Goal: Task Accomplishment & Management: Complete application form

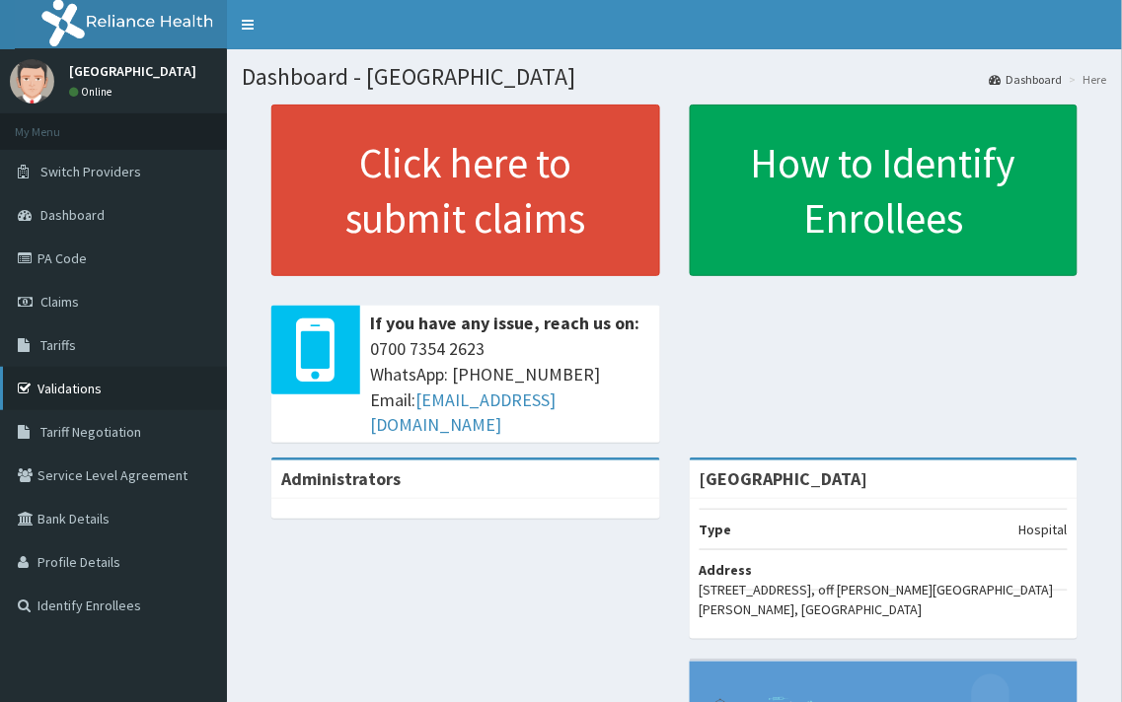
click at [70, 389] on link "Validations" at bounding box center [113, 388] width 227 height 43
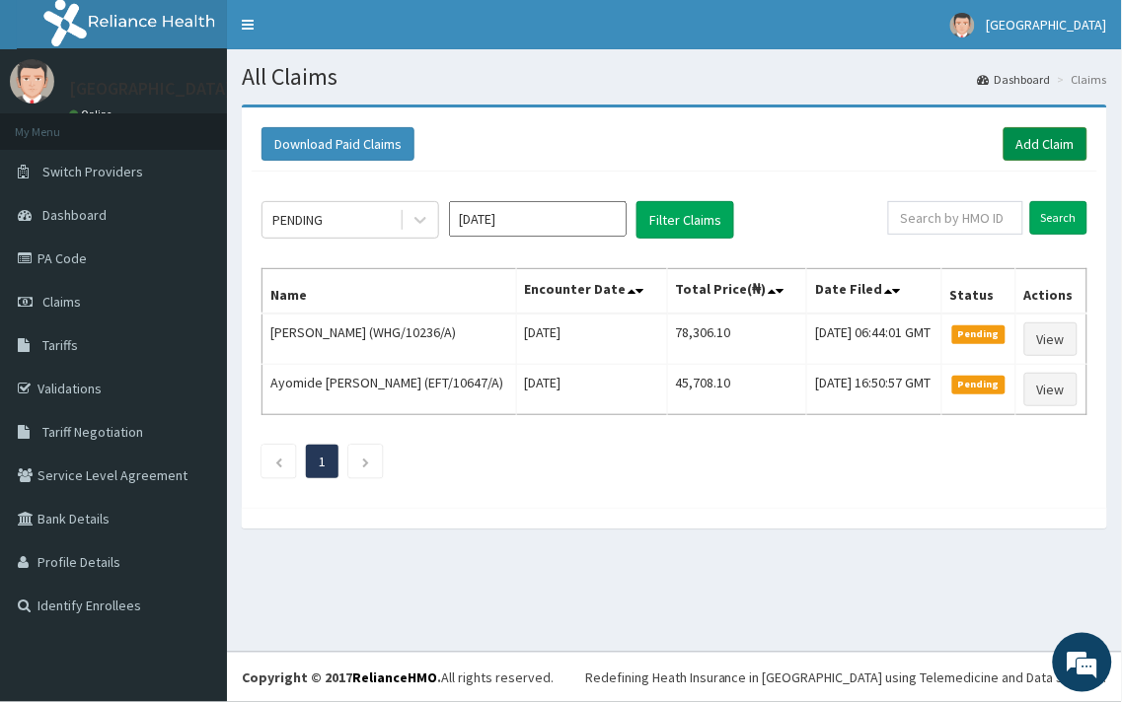
click at [1021, 136] on link "Add Claim" at bounding box center [1045, 144] width 84 height 34
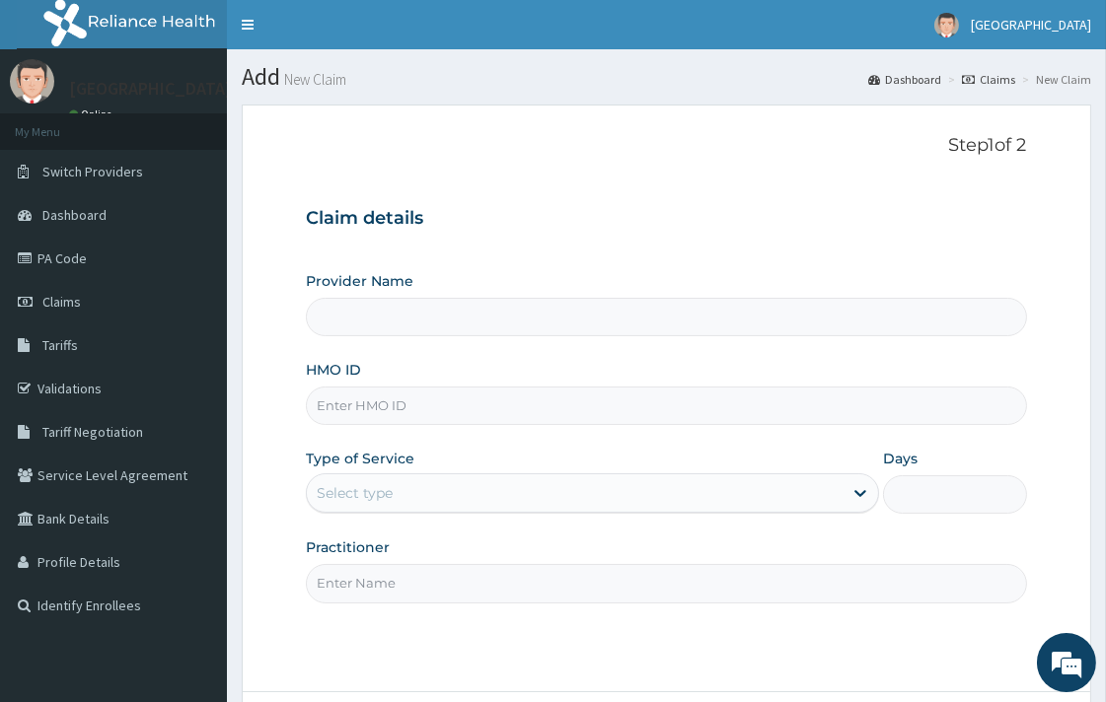
type input "[GEOGRAPHIC_DATA]"
paste input "Cynthia Okereke"
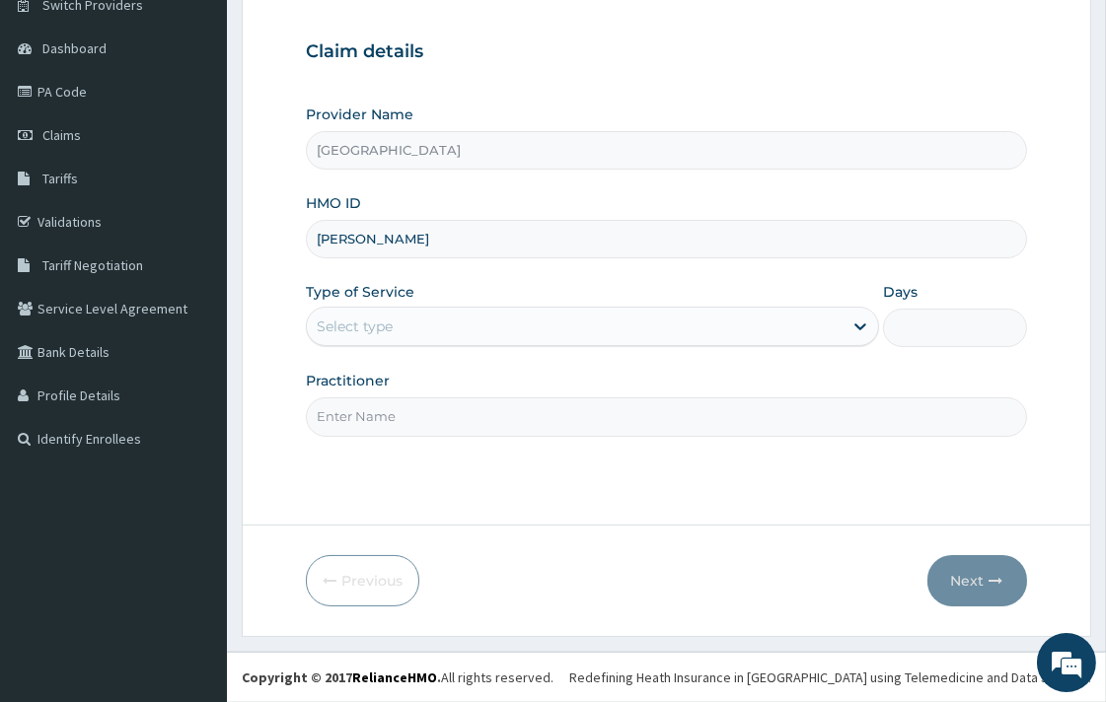
type input "Cynthia Okereke"
click at [418, 323] on div "Select type" at bounding box center [575, 327] width 536 height 32
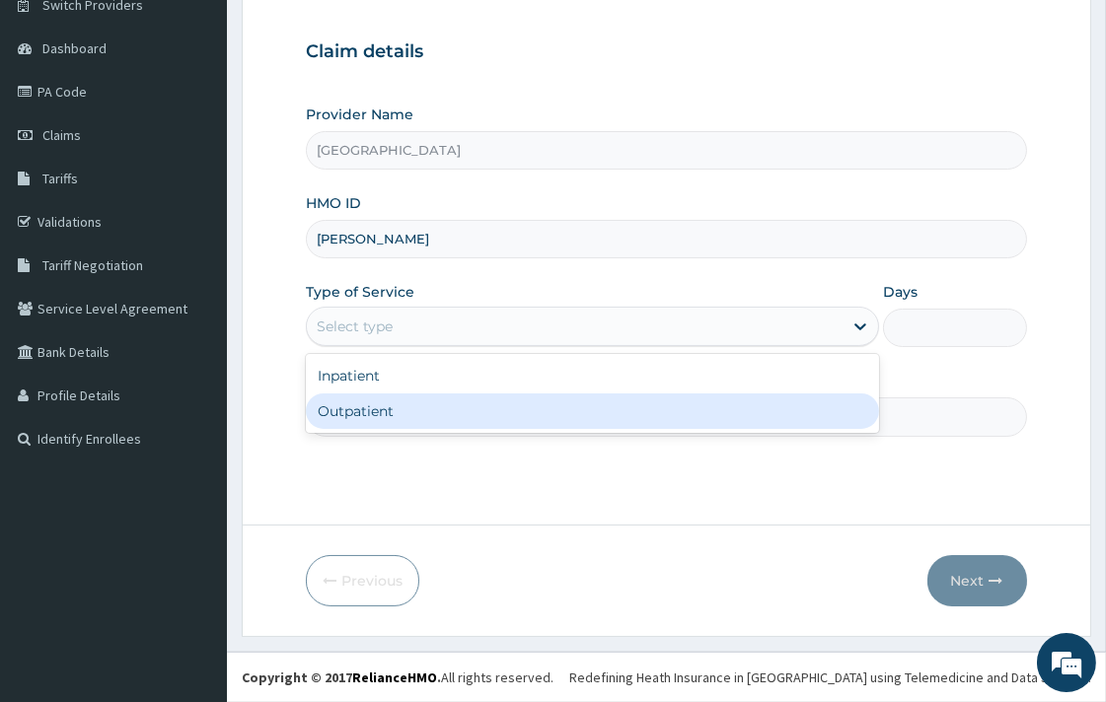
click at [391, 429] on div "Inpatient Outpatient" at bounding box center [592, 393] width 573 height 79
click at [397, 407] on div "Outpatient" at bounding box center [592, 412] width 573 height 36
type input "1"
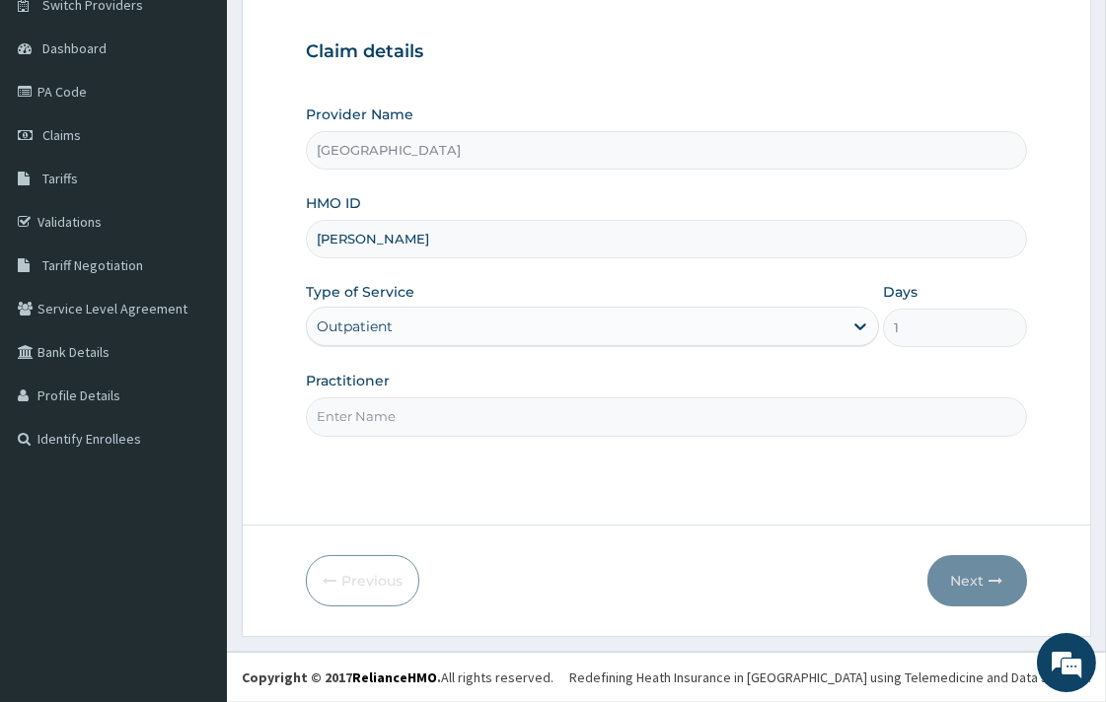
click at [408, 418] on input "Practitioner" at bounding box center [666, 417] width 720 height 38
click at [486, 407] on input "Practitioner" at bounding box center [666, 417] width 720 height 38
type input "DR. KOLAWOLE"
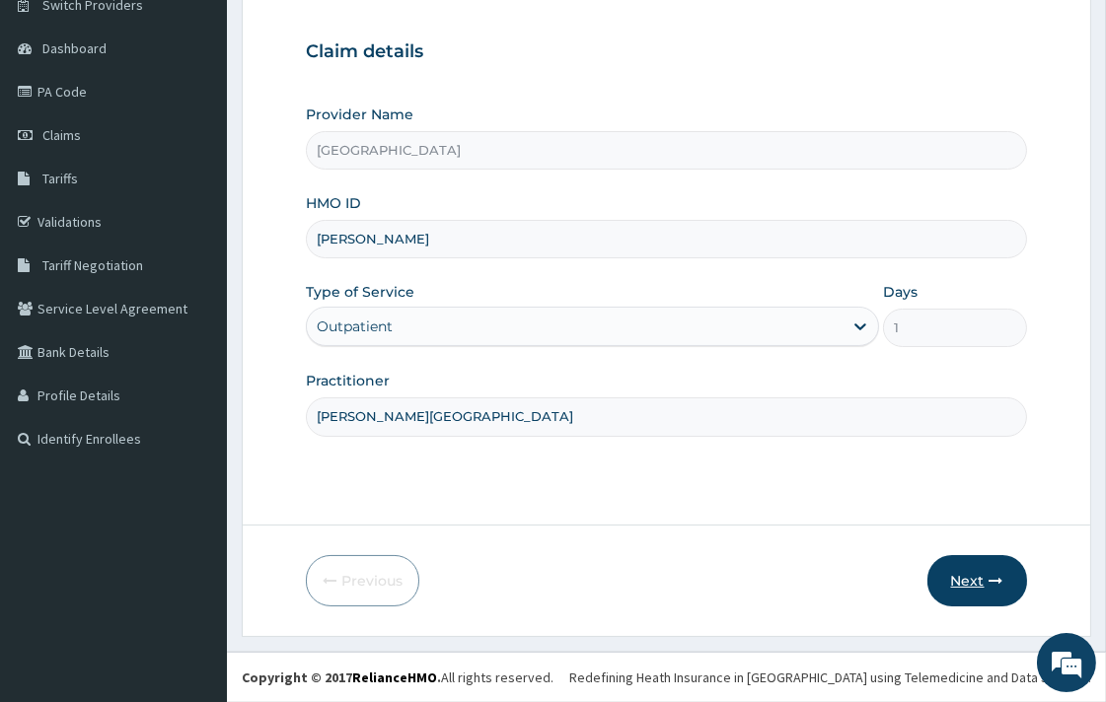
click at [998, 584] on icon "button" at bounding box center [997, 581] width 14 height 14
drag, startPoint x: 319, startPoint y: 241, endPoint x: 427, endPoint y: 253, distance: 109.2
click at [427, 253] on input "Cynthia Okereke" at bounding box center [666, 239] width 720 height 38
paste input "HNL/10013/B"
type input "HNL/10013/B"
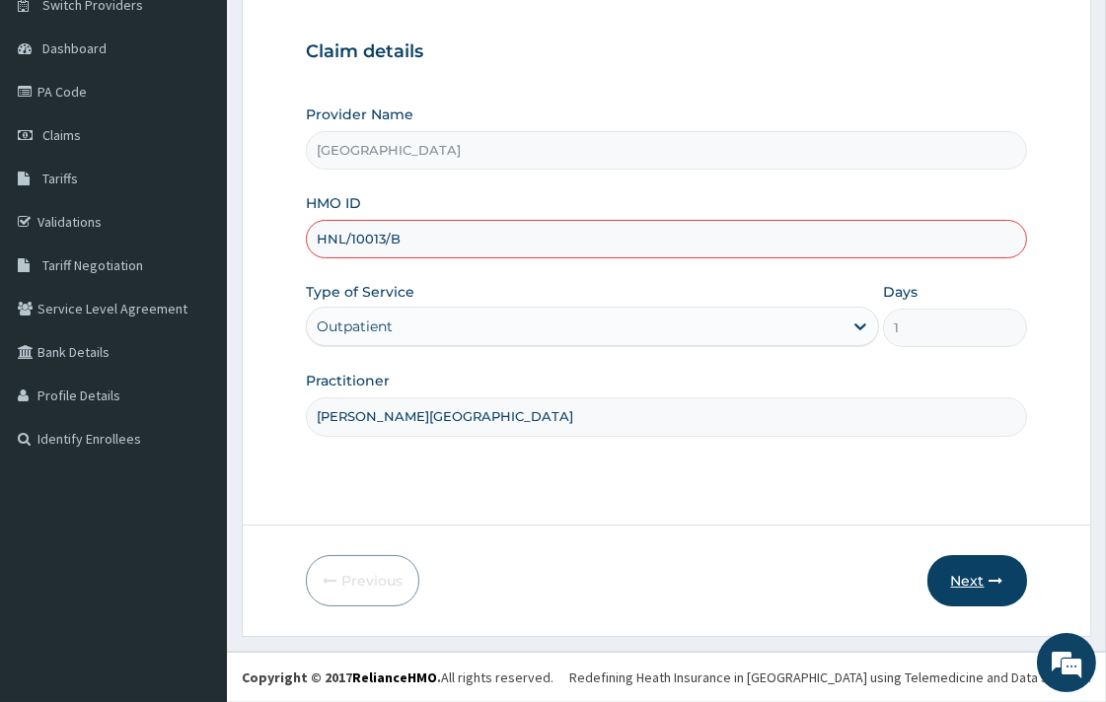
click at [990, 568] on button "Next" at bounding box center [977, 580] width 100 height 51
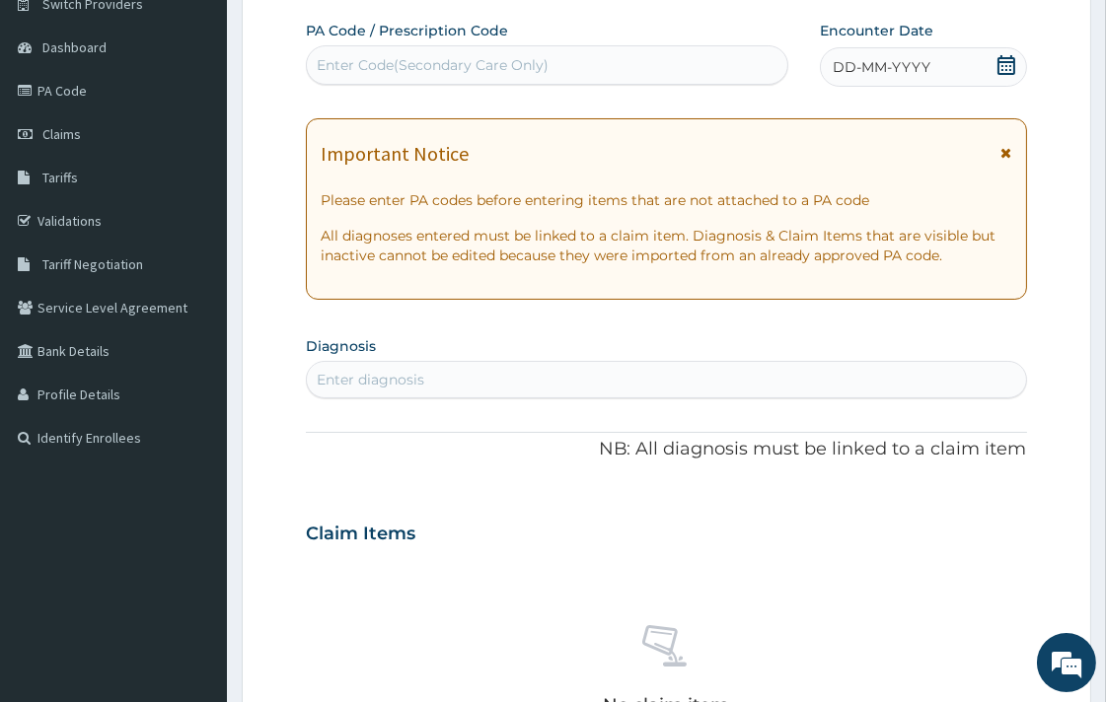
drag, startPoint x: 505, startPoint y: 62, endPoint x: 478, endPoint y: 54, distance: 28.7
click at [478, 55] on div "Enter Code(Secondary Care Only)" at bounding box center [433, 65] width 232 height 20
paste input "PA/94541E"
type input "PA/94541E"
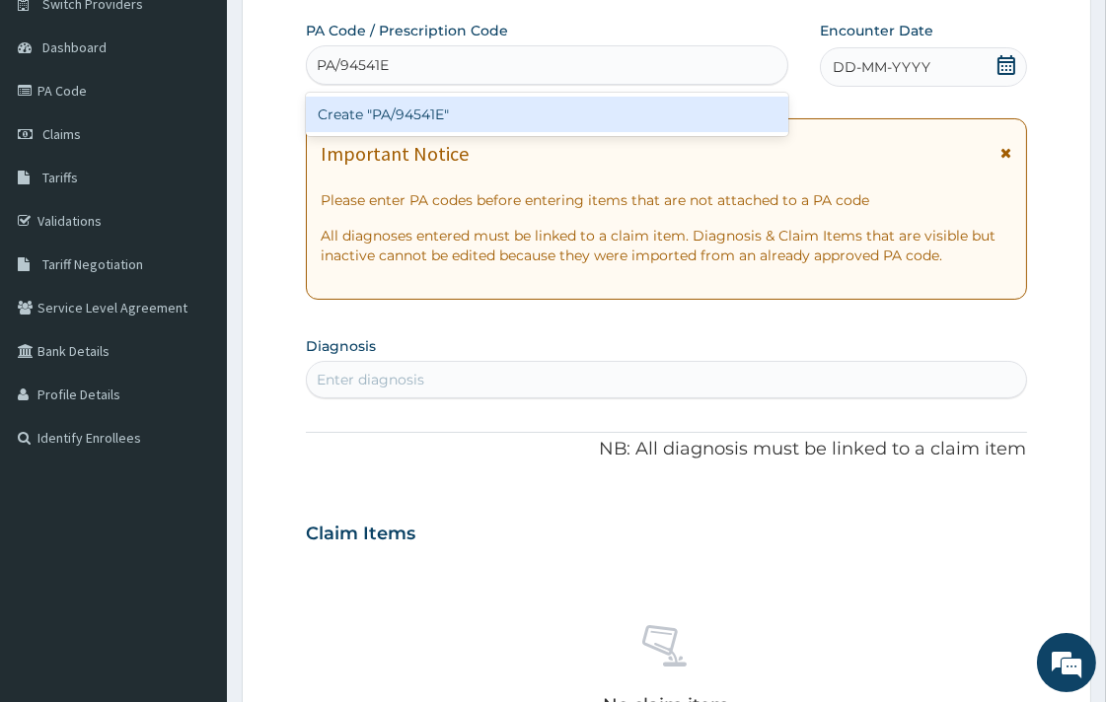
click at [471, 110] on div "Create "PA/94541E"" at bounding box center [547, 115] width 482 height 36
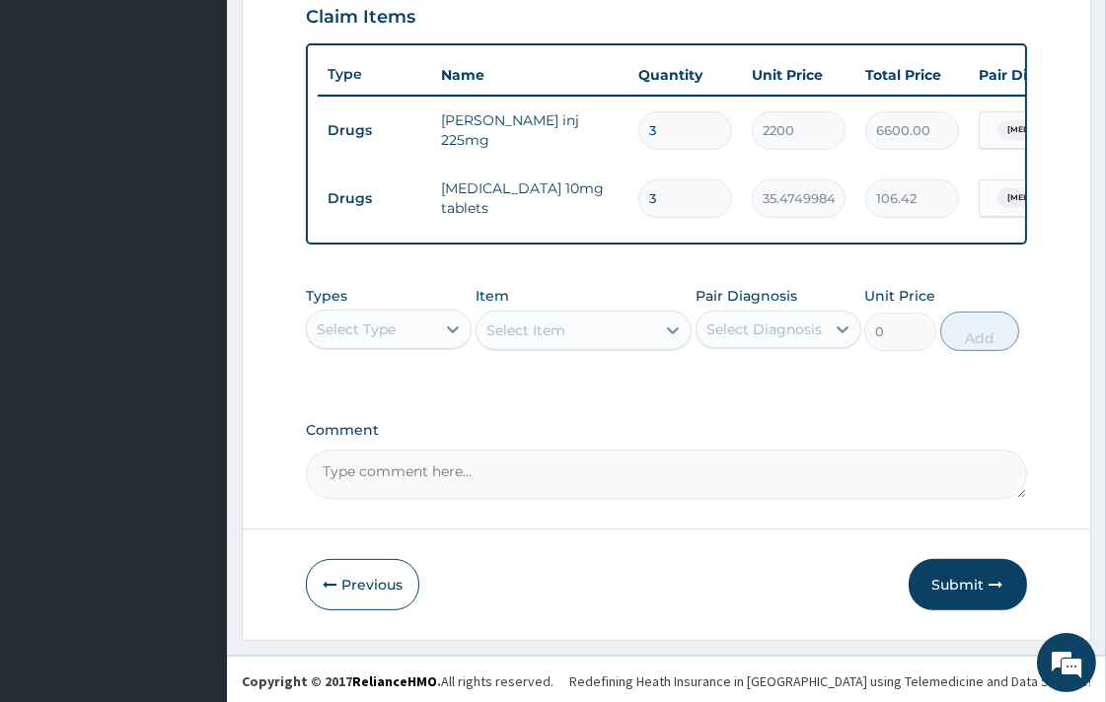
scroll to position [708, 0]
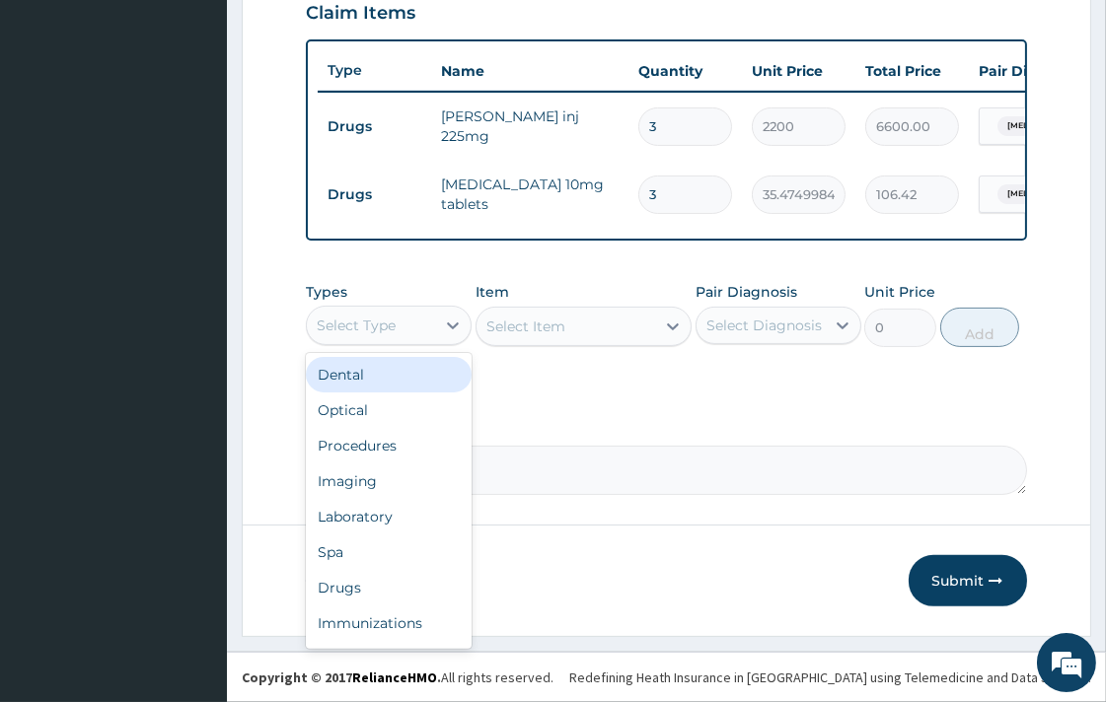
click at [403, 336] on div "Select Type" at bounding box center [371, 326] width 128 height 32
type input "L"
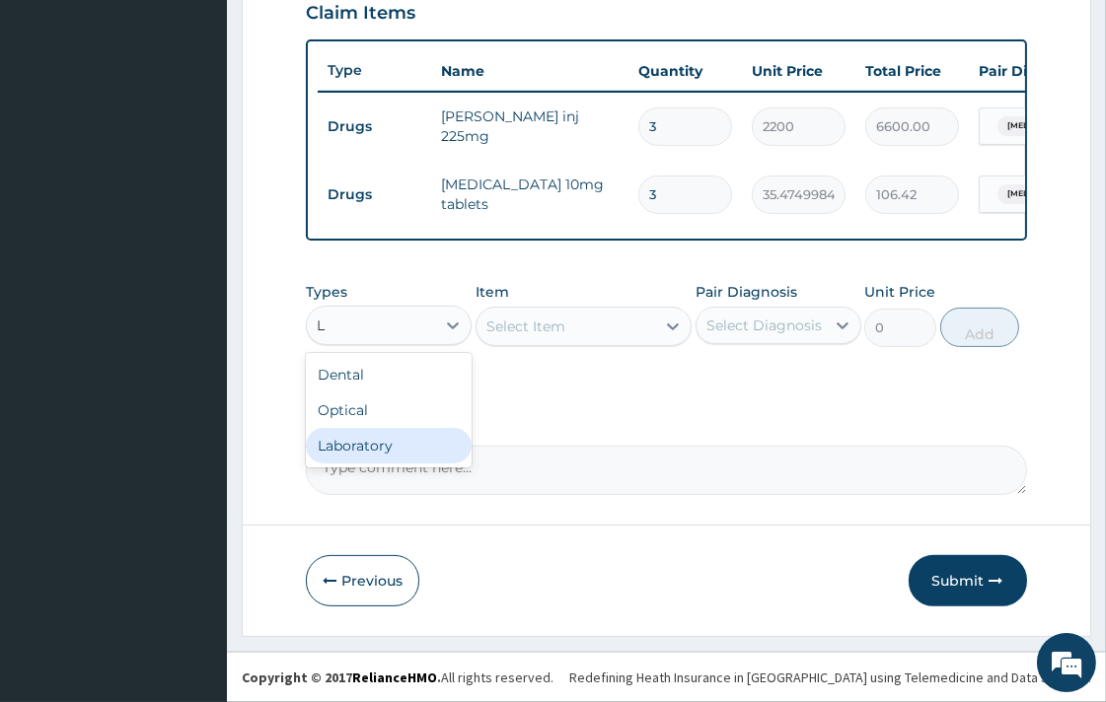
click at [418, 436] on div "Laboratory" at bounding box center [389, 446] width 166 height 36
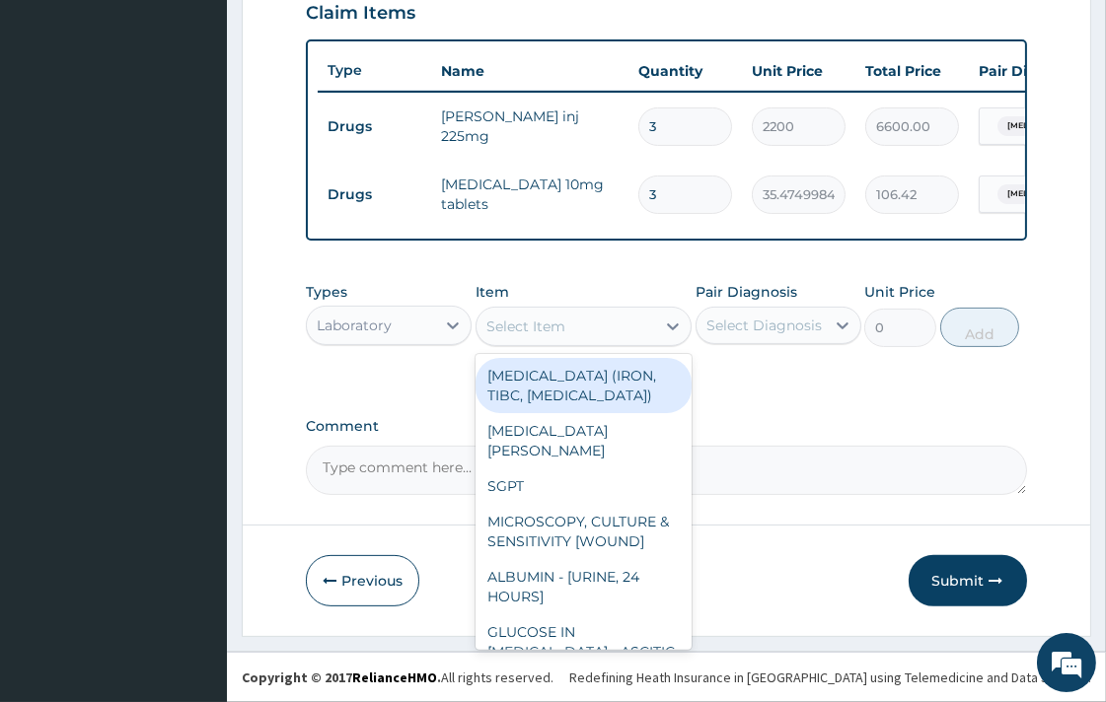
click at [582, 333] on div "Select Item" at bounding box center [566, 327] width 179 height 32
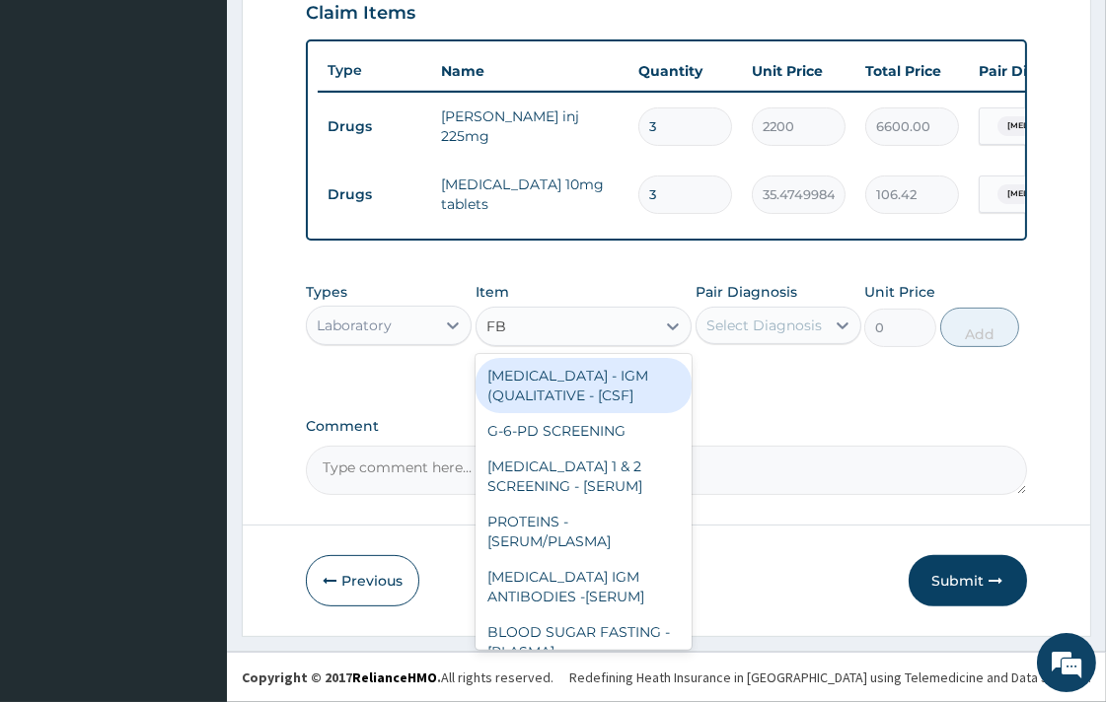
type input "FBC"
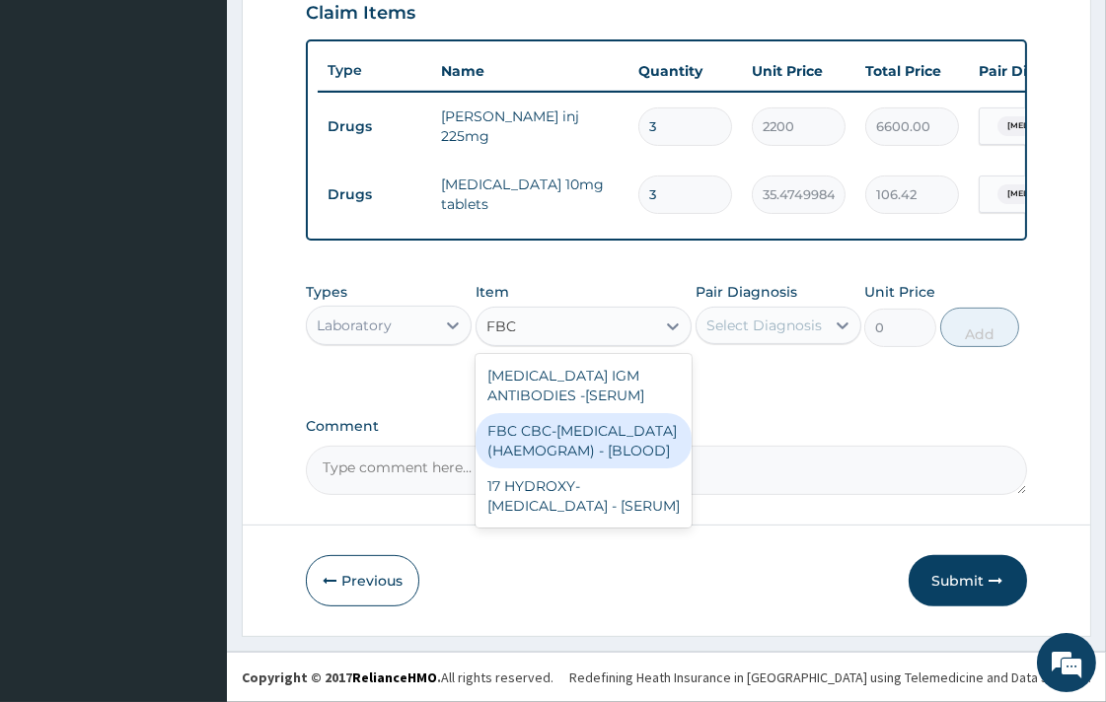
click at [573, 439] on div "FBC CBC-[MEDICAL_DATA] (HAEMOGRAM) - [BLOOD]" at bounding box center [584, 440] width 216 height 55
type input "4300"
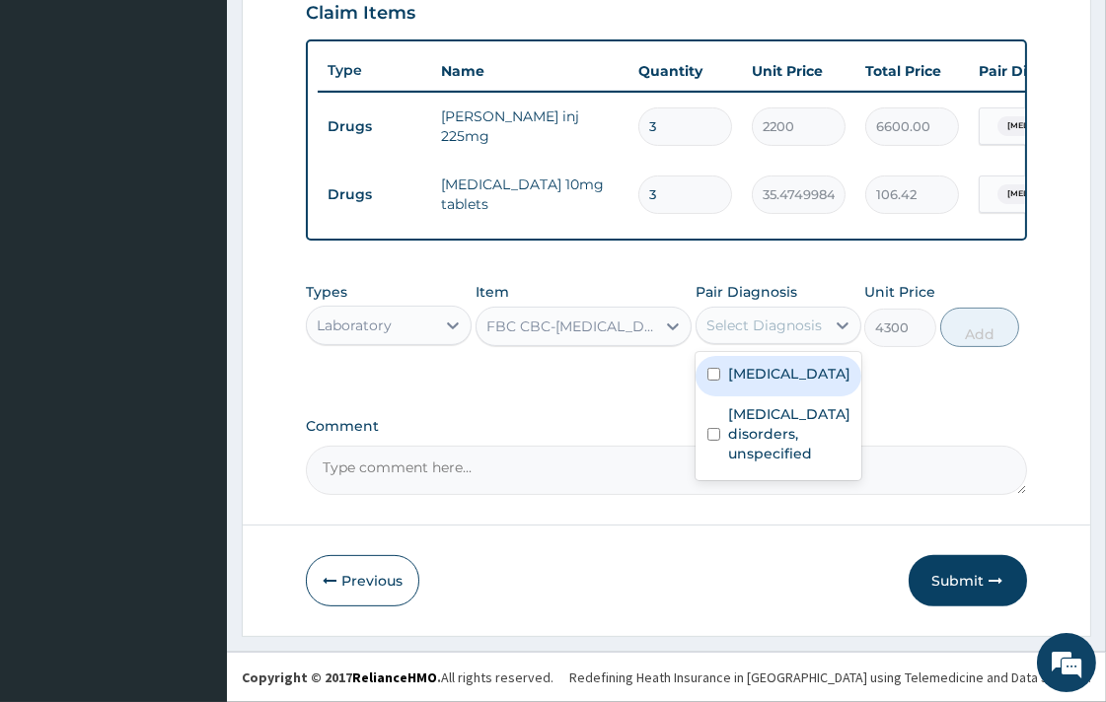
click at [774, 329] on div "Select Diagnosis" at bounding box center [763, 326] width 115 height 20
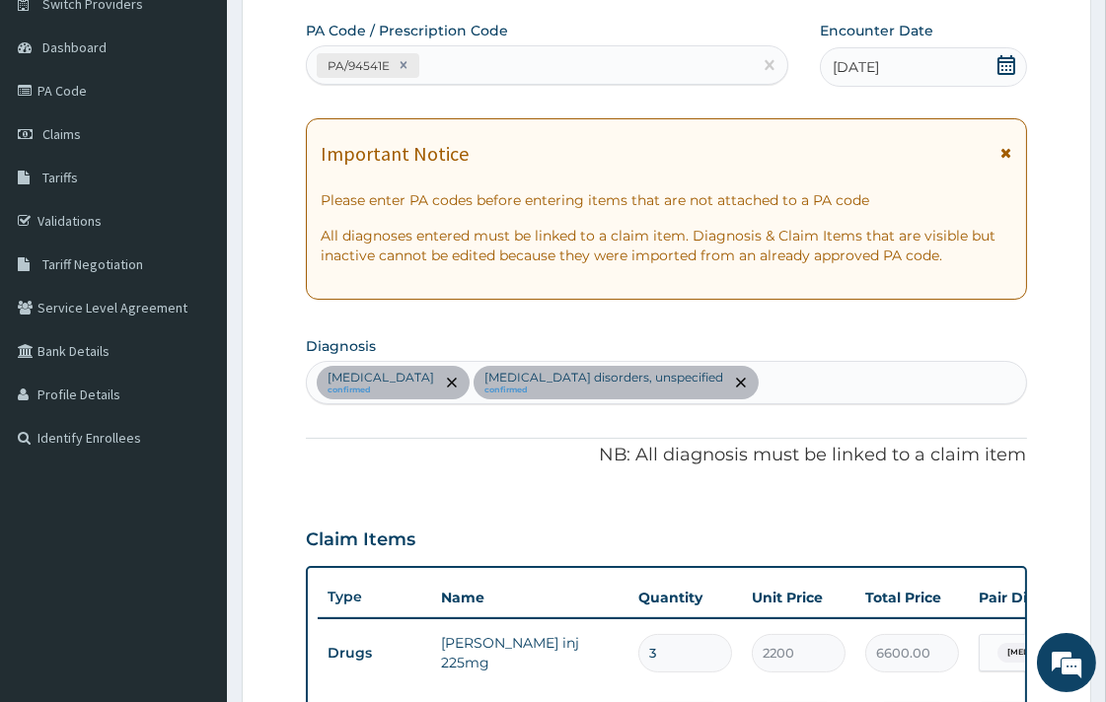
scroll to position [161, 0]
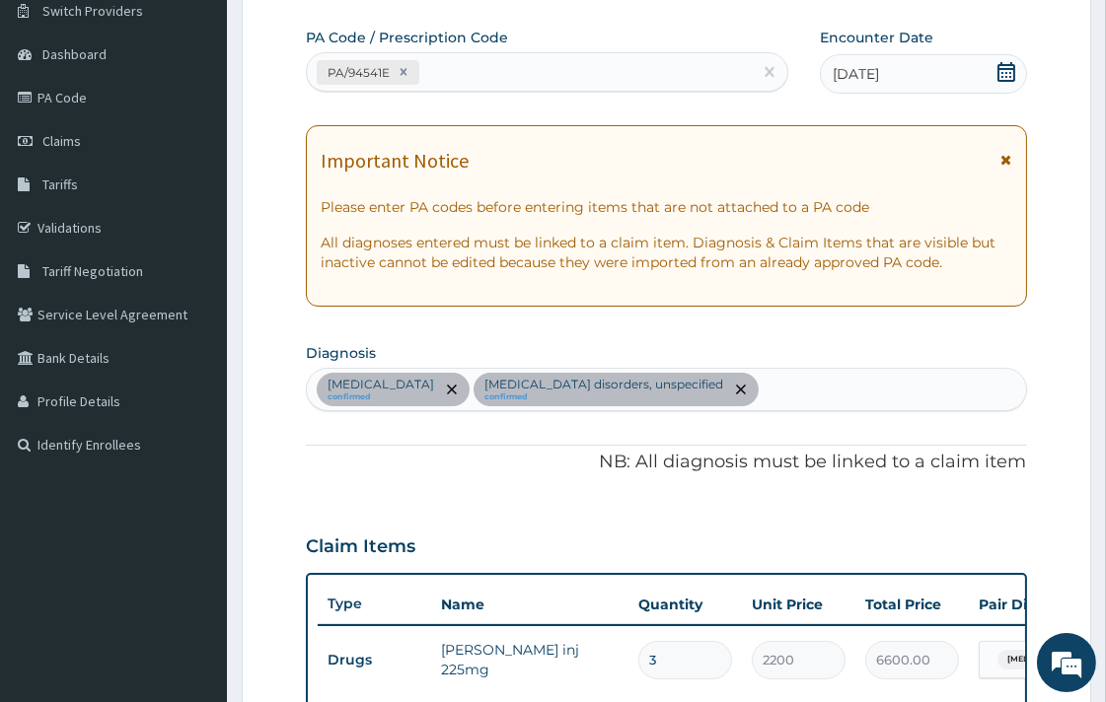
click at [737, 393] on div "Malaria, unspecified confirmed Insomnia disorders, unspecified confirmed" at bounding box center [666, 389] width 718 height 41
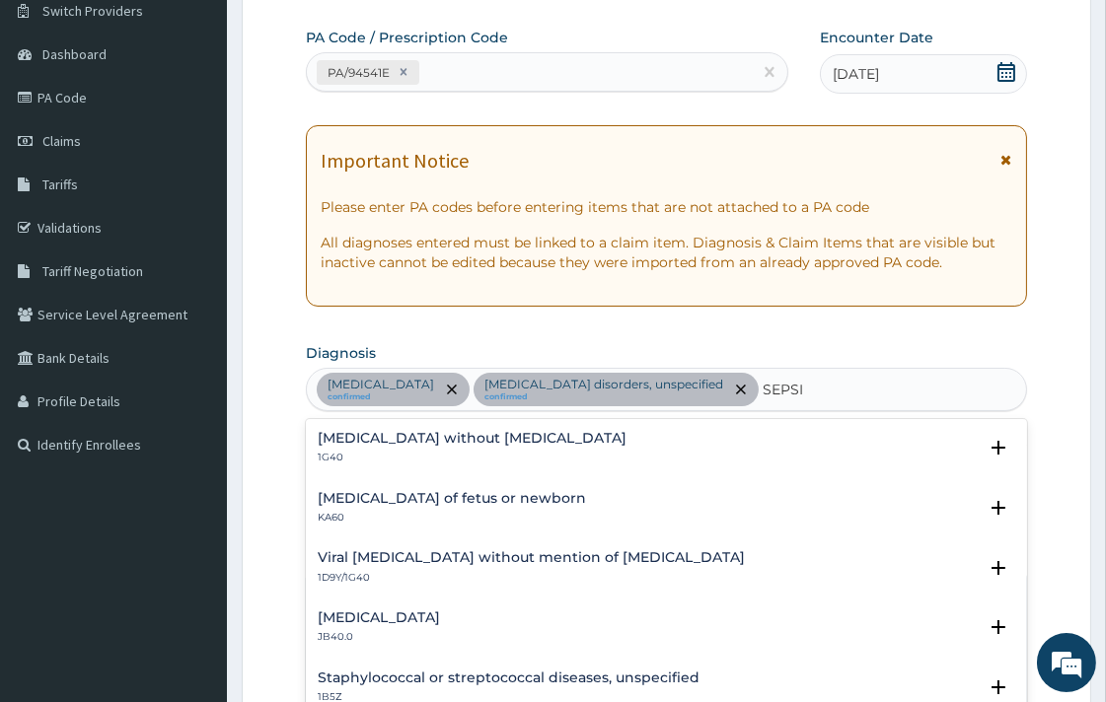
type input "SEPSIS"
click at [434, 449] on div "Sepsis without septic shock 1G40" at bounding box center [472, 448] width 309 height 35
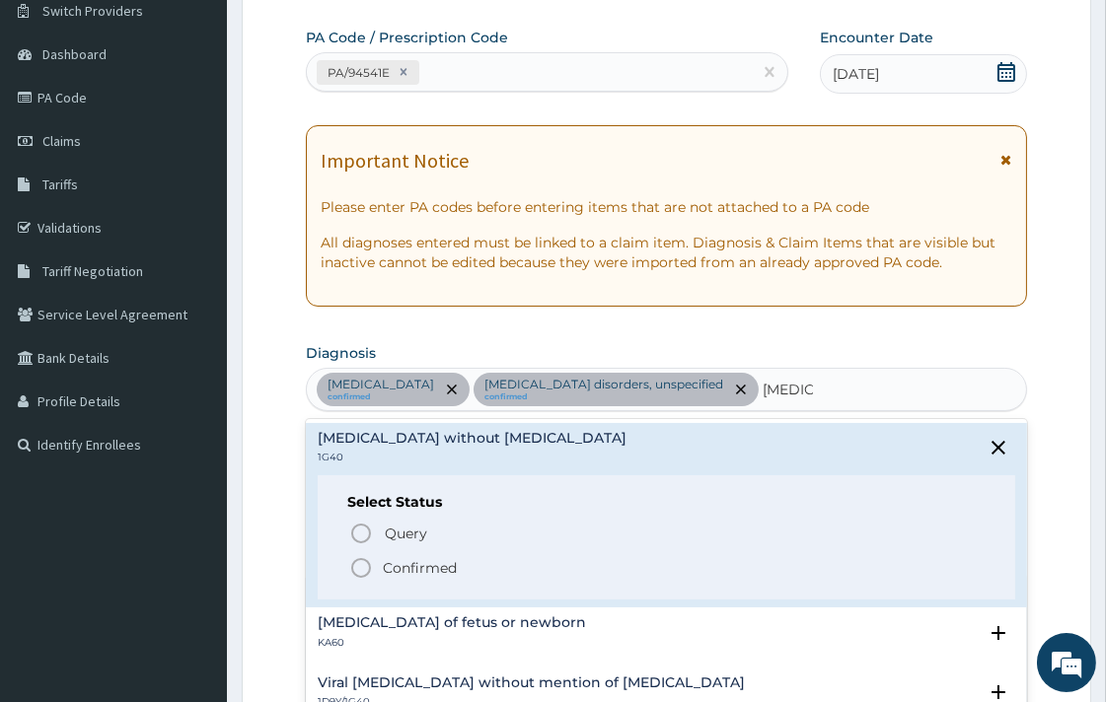
click at [361, 568] on icon "status option filled" at bounding box center [361, 568] width 24 height 24
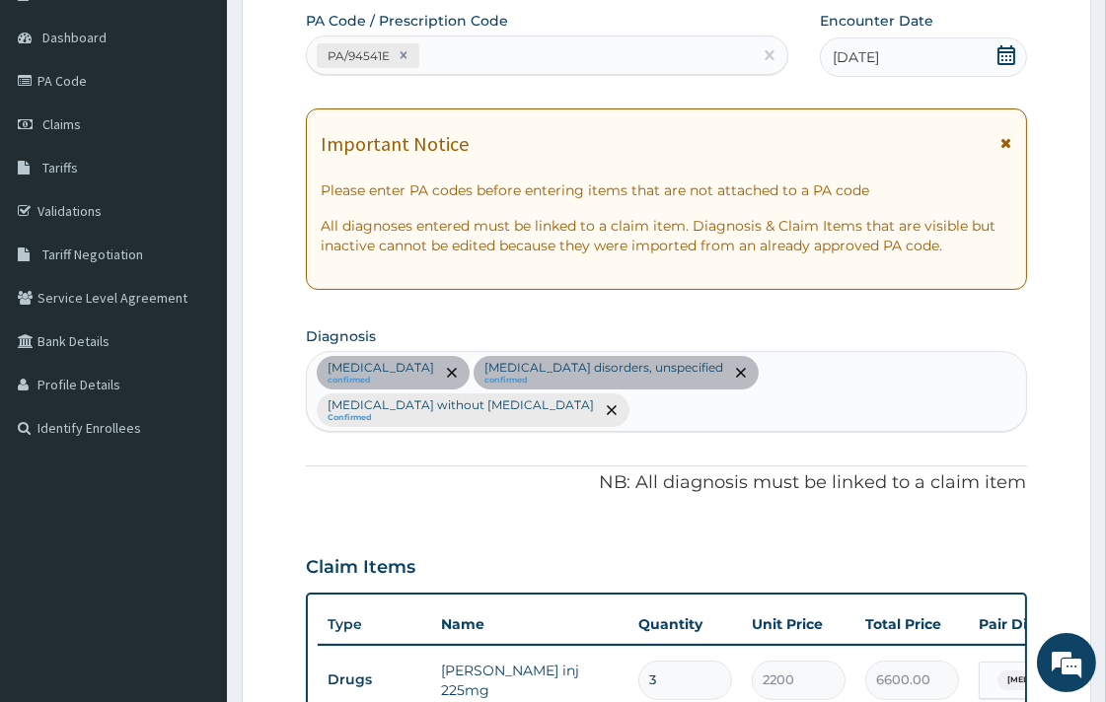
scroll to position [489, 0]
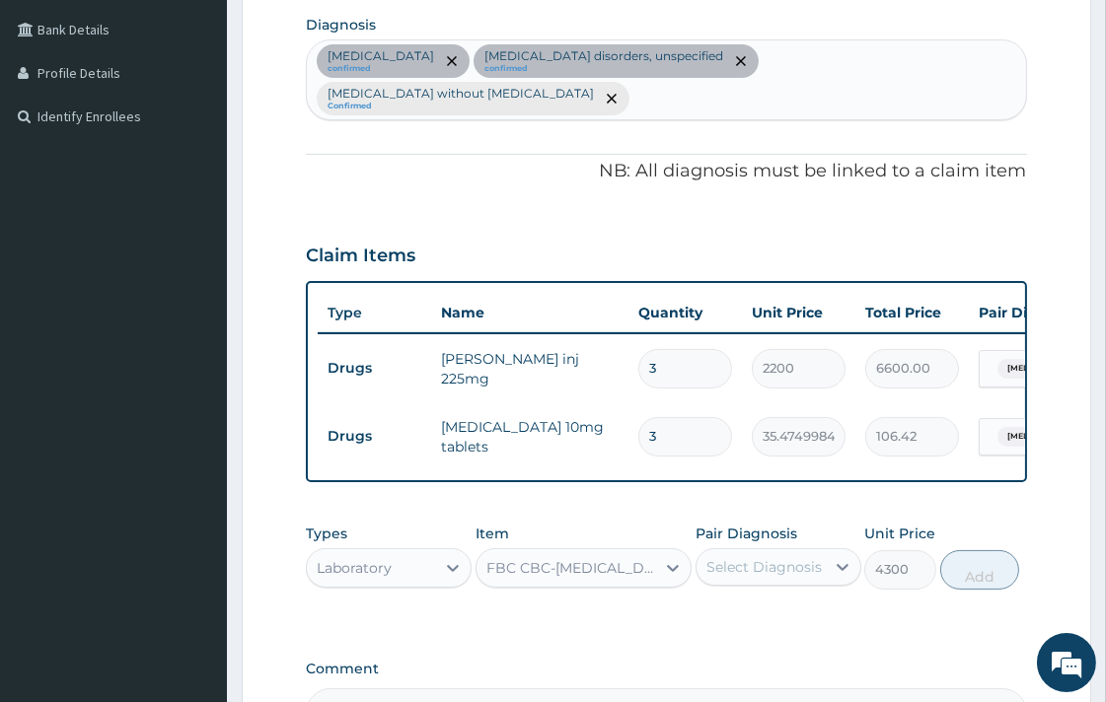
click at [743, 557] on div "Select Diagnosis" at bounding box center [763, 567] width 115 height 20
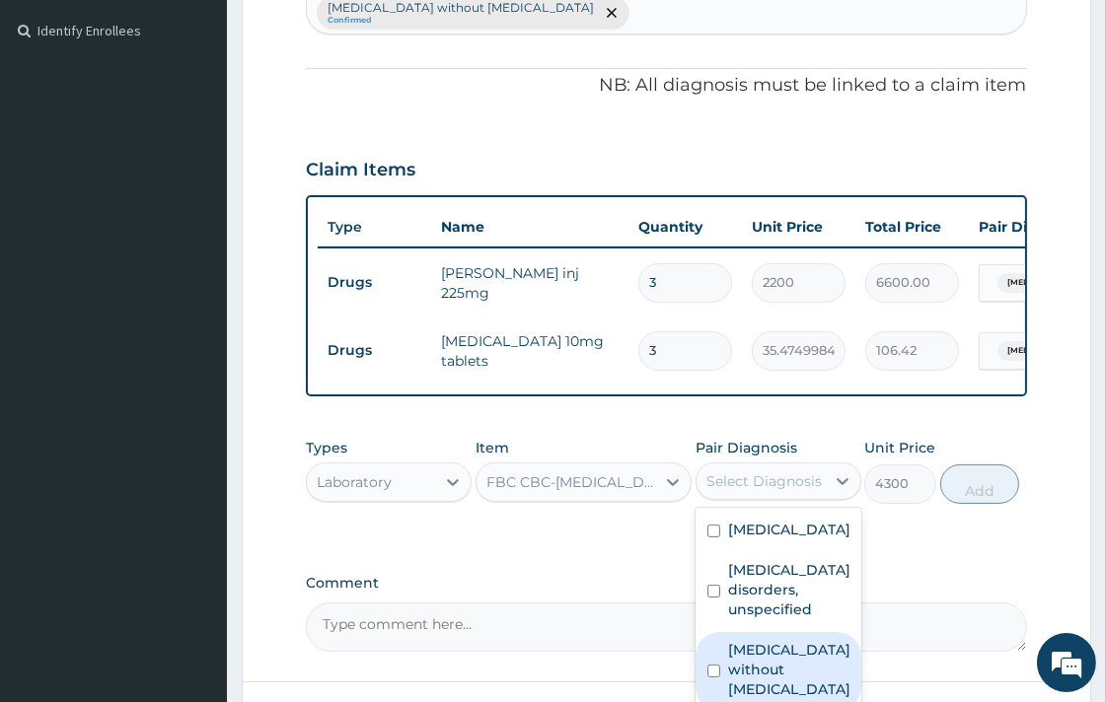
scroll to position [708, 0]
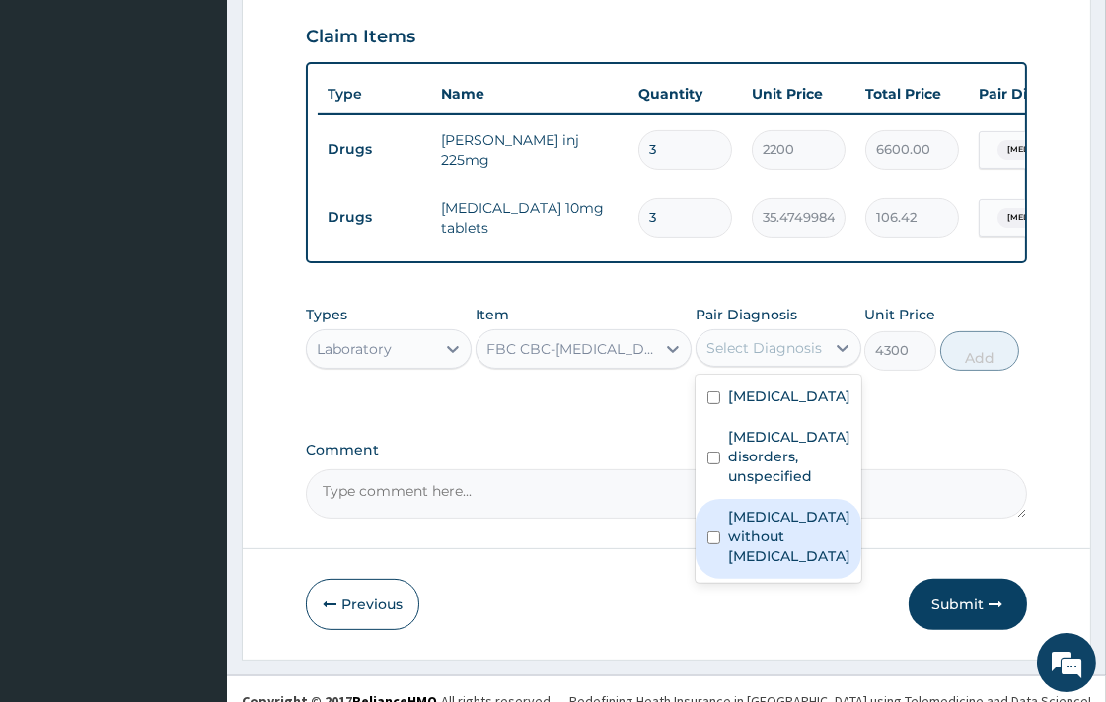
click at [715, 532] on input "checkbox" at bounding box center [713, 538] width 13 height 13
checkbox input "true"
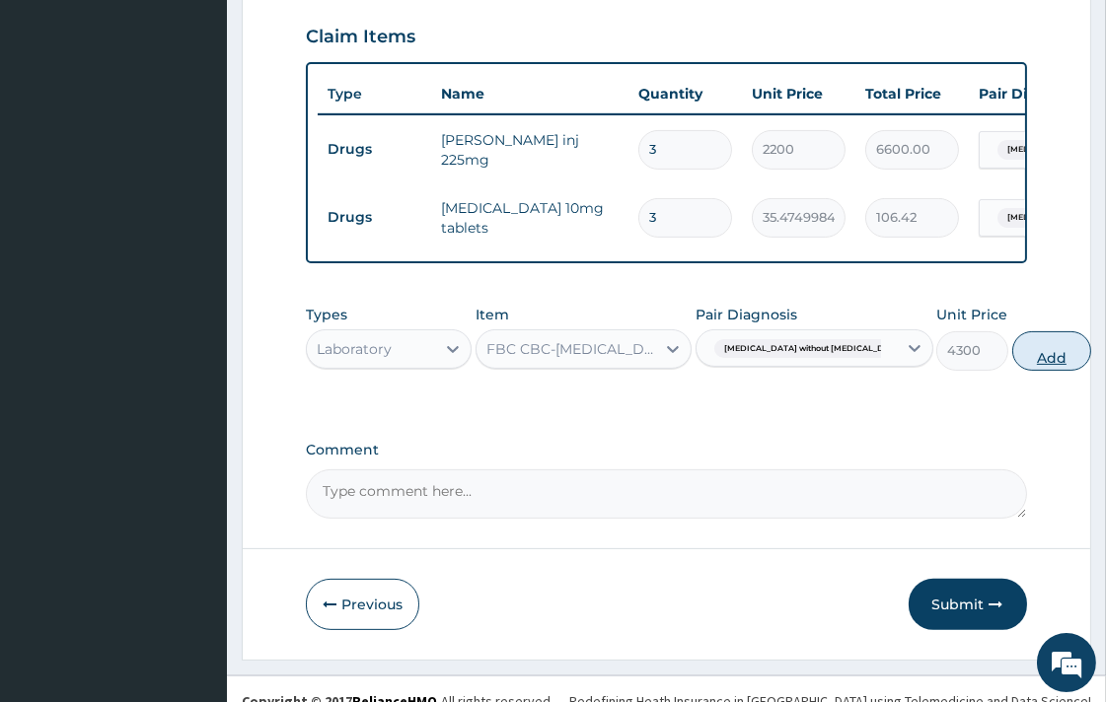
click at [1012, 332] on button "Add" at bounding box center [1051, 351] width 79 height 39
type input "0"
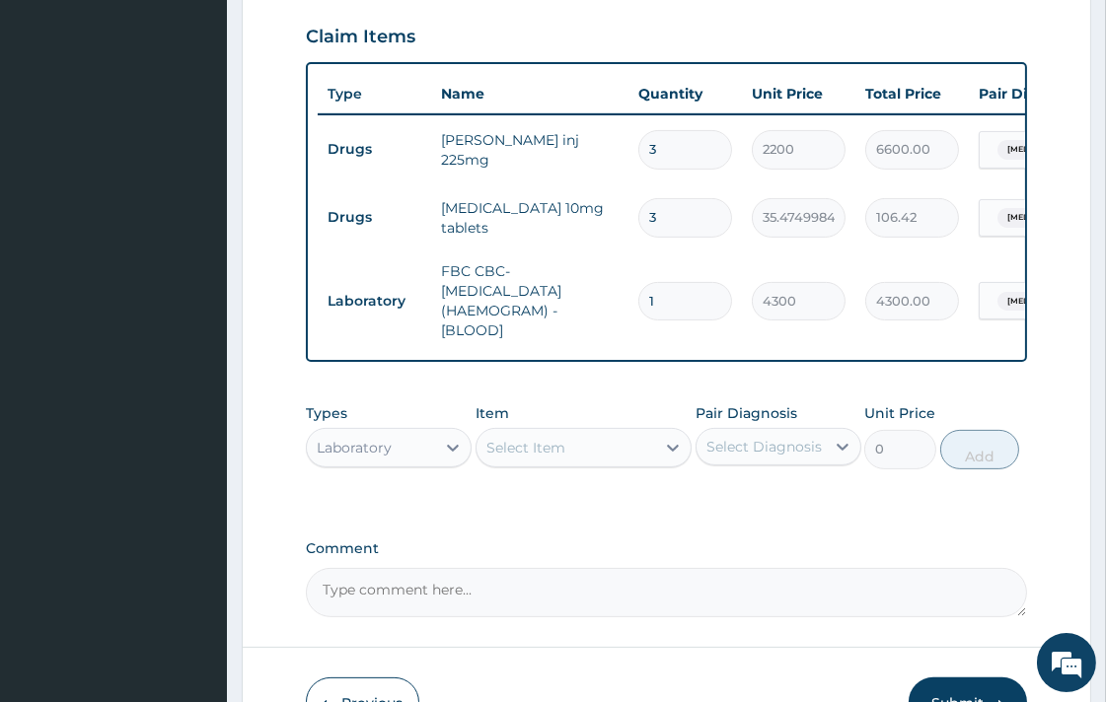
click at [554, 436] on div "Select Item" at bounding box center [566, 448] width 179 height 32
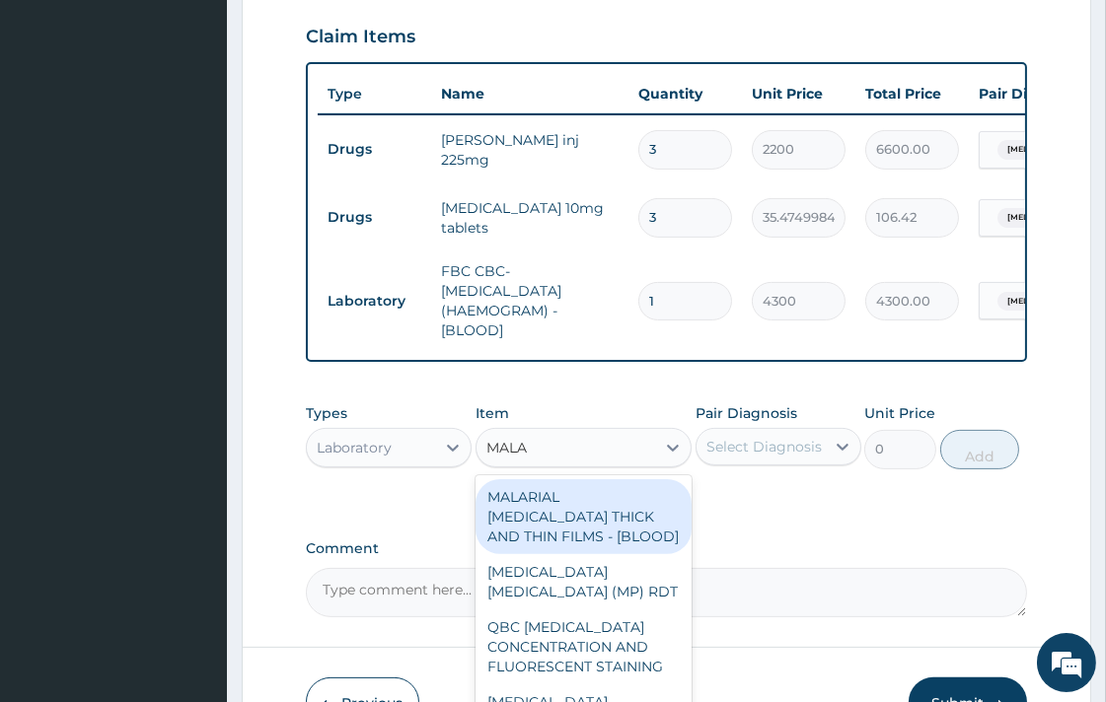
type input "MALAR"
click at [562, 495] on div "MALARIAL PARASITE THICK AND THIN FILMS - [BLOOD]" at bounding box center [584, 517] width 216 height 75
type input "1612.5"
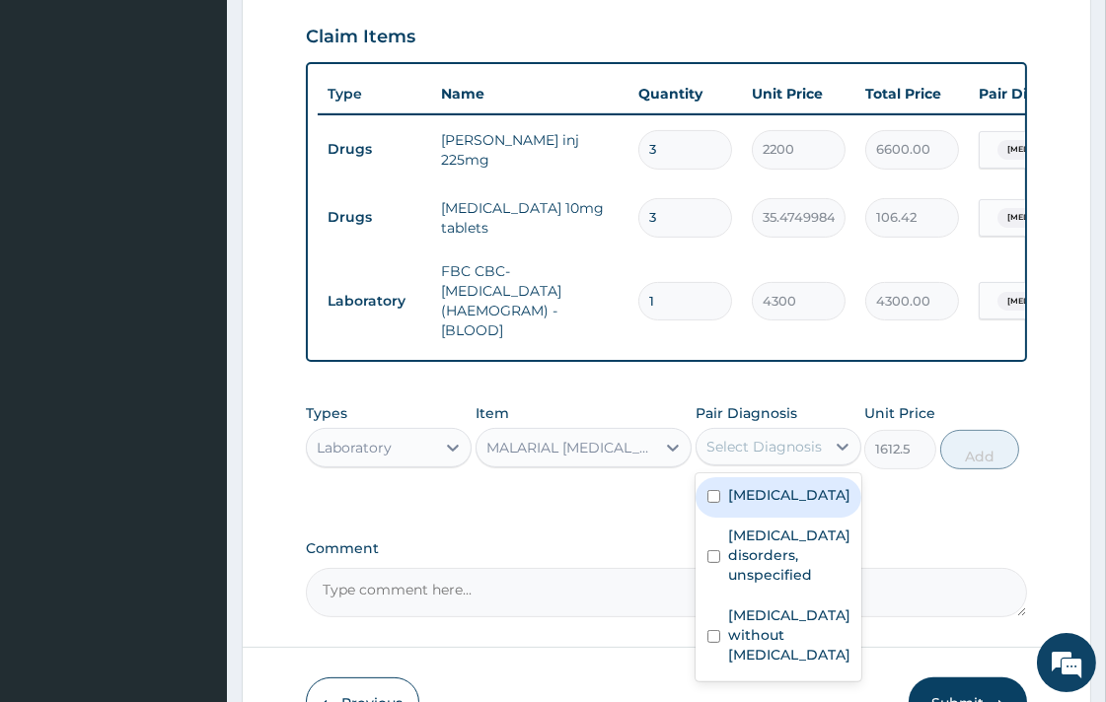
click at [776, 437] on div "Select Diagnosis" at bounding box center [763, 447] width 115 height 20
click at [712, 490] on input "checkbox" at bounding box center [713, 496] width 13 height 13
checkbox input "true"
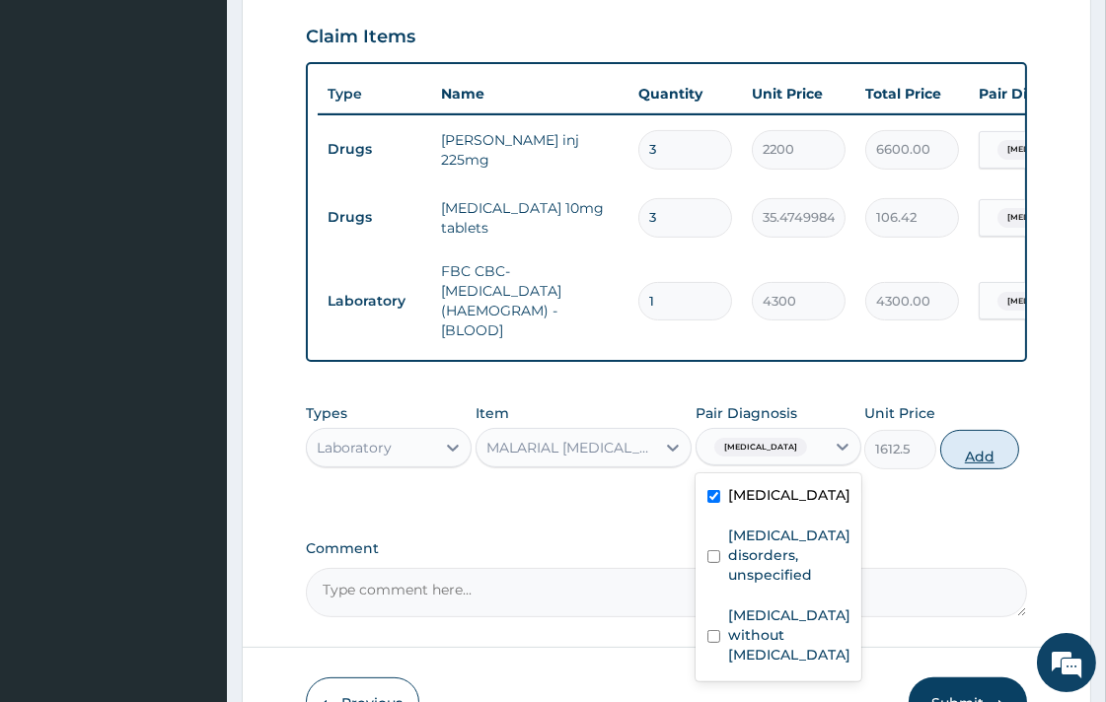
click at [957, 441] on button "Add" at bounding box center [979, 449] width 79 height 39
type input "0"
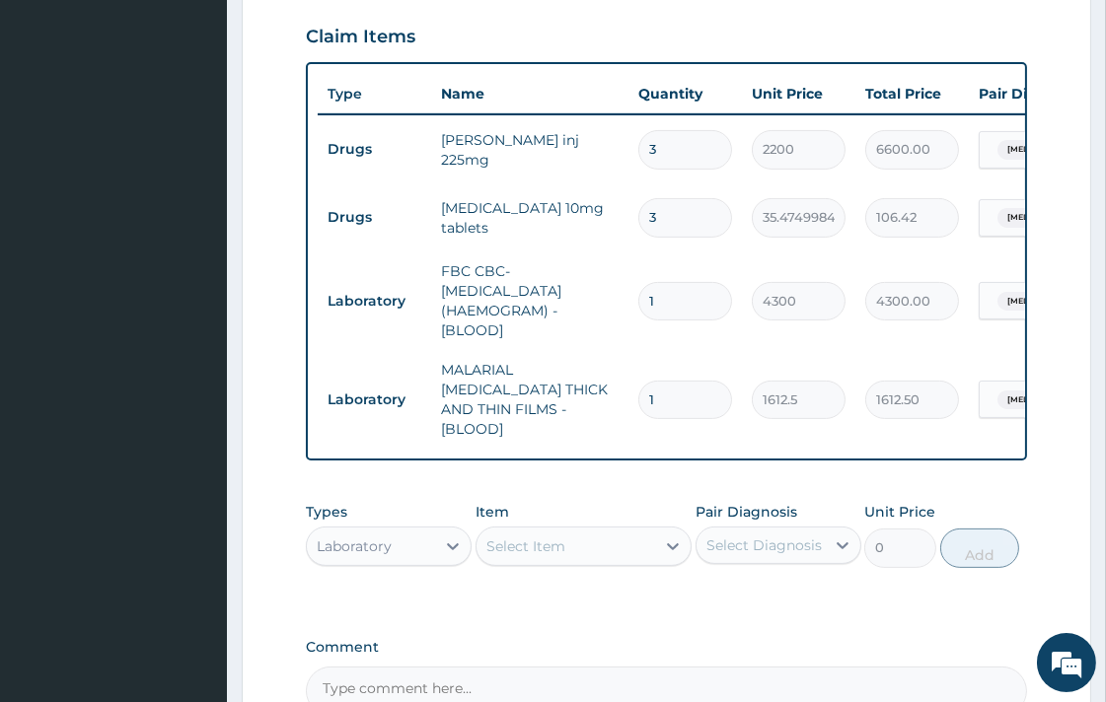
scroll to position [886, 0]
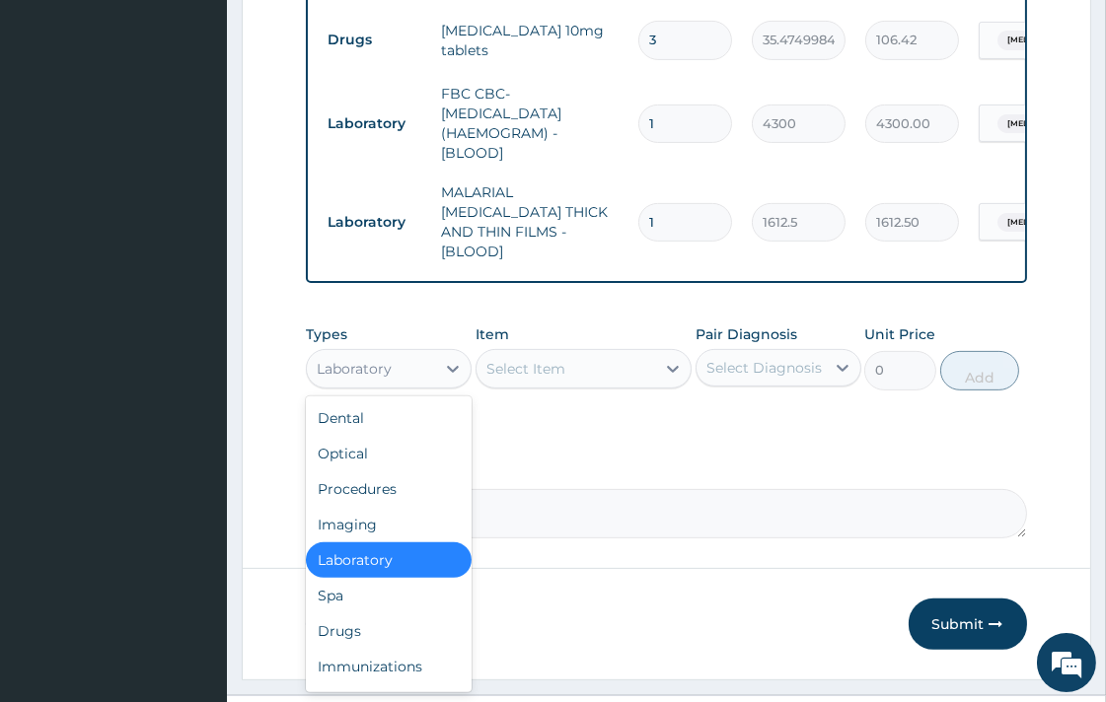
click at [371, 359] on div "Laboratory" at bounding box center [354, 369] width 75 height 20
click at [342, 614] on div "Drugs" at bounding box center [389, 632] width 166 height 36
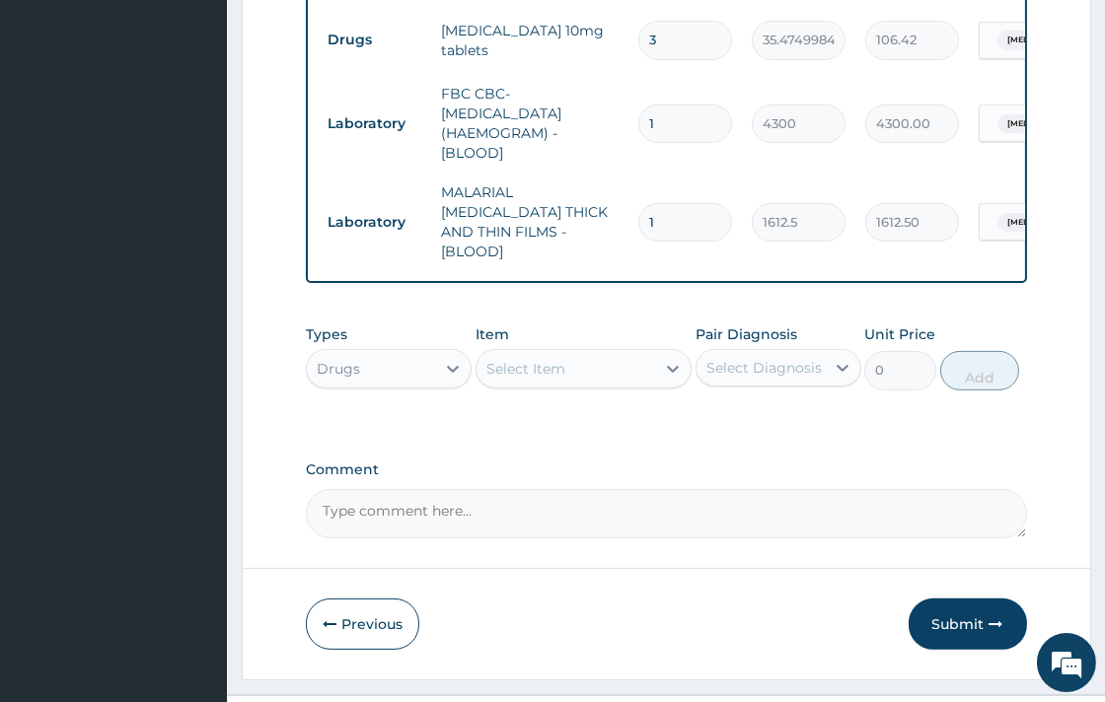
click at [598, 353] on div "Select Item" at bounding box center [566, 369] width 179 height 32
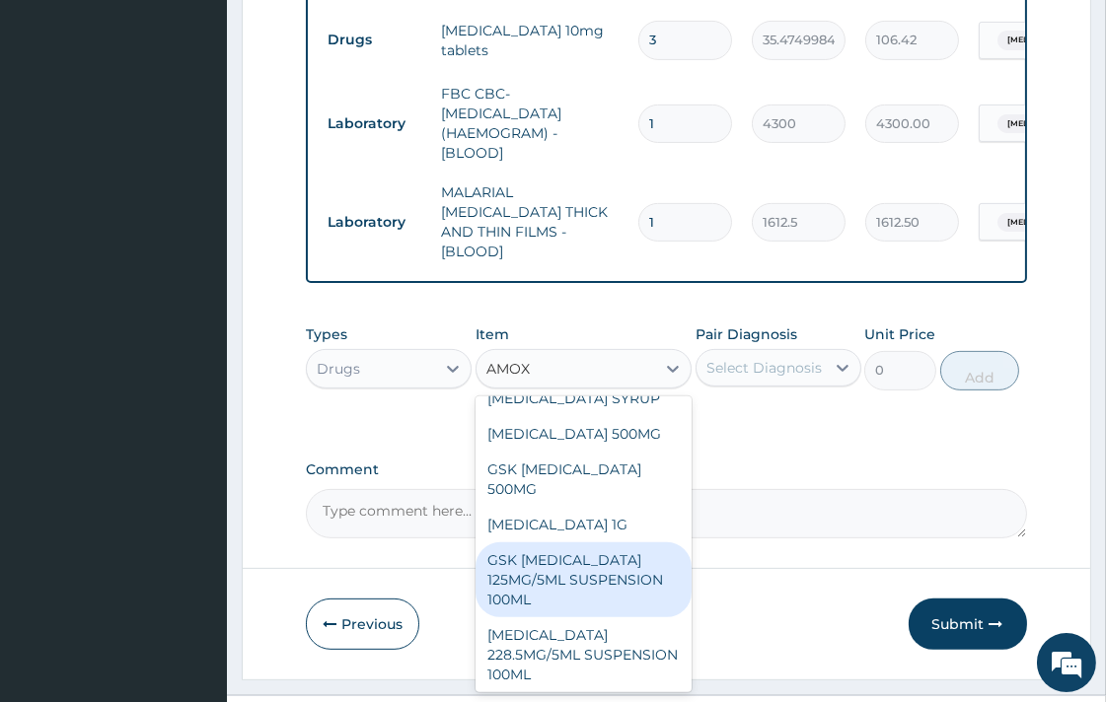
scroll to position [0, 0]
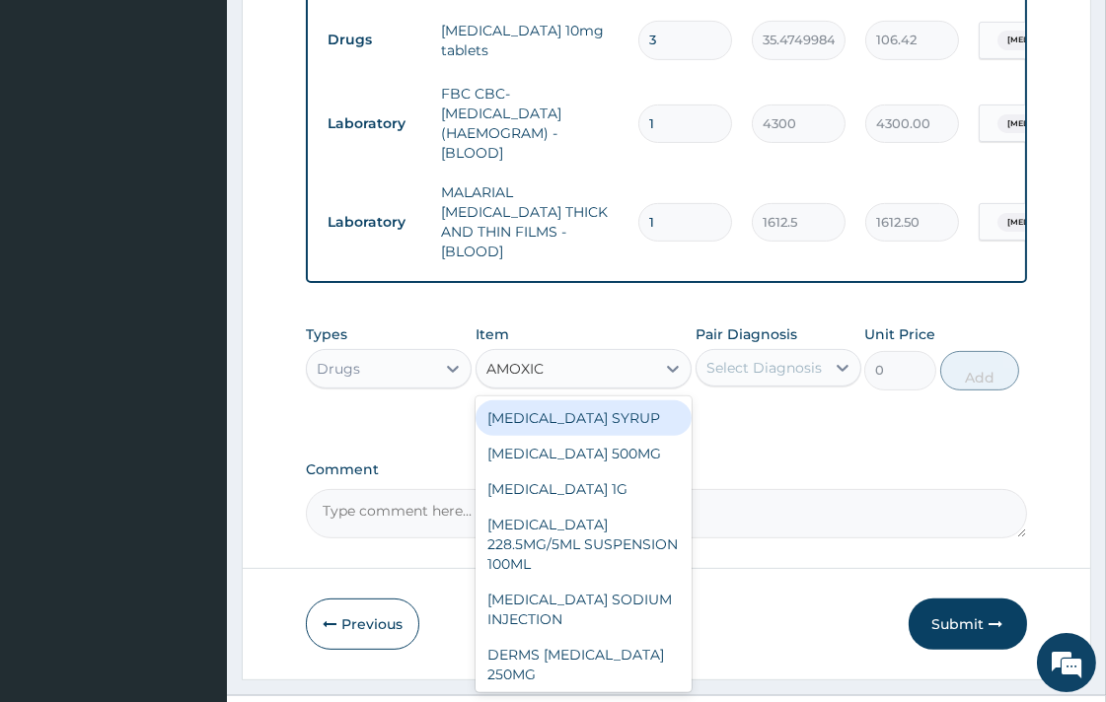
type input "AMOXICL"
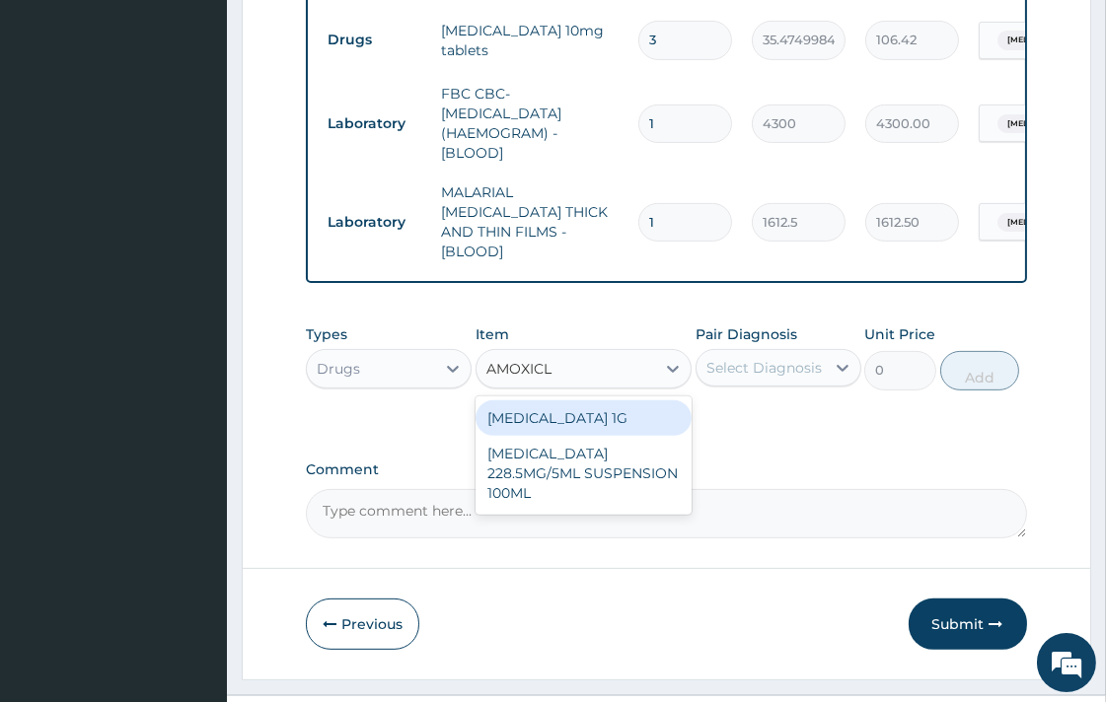
click at [589, 401] on div "CO-AMOXICLAV 1G" at bounding box center [584, 419] width 216 height 36
type input "709.5"
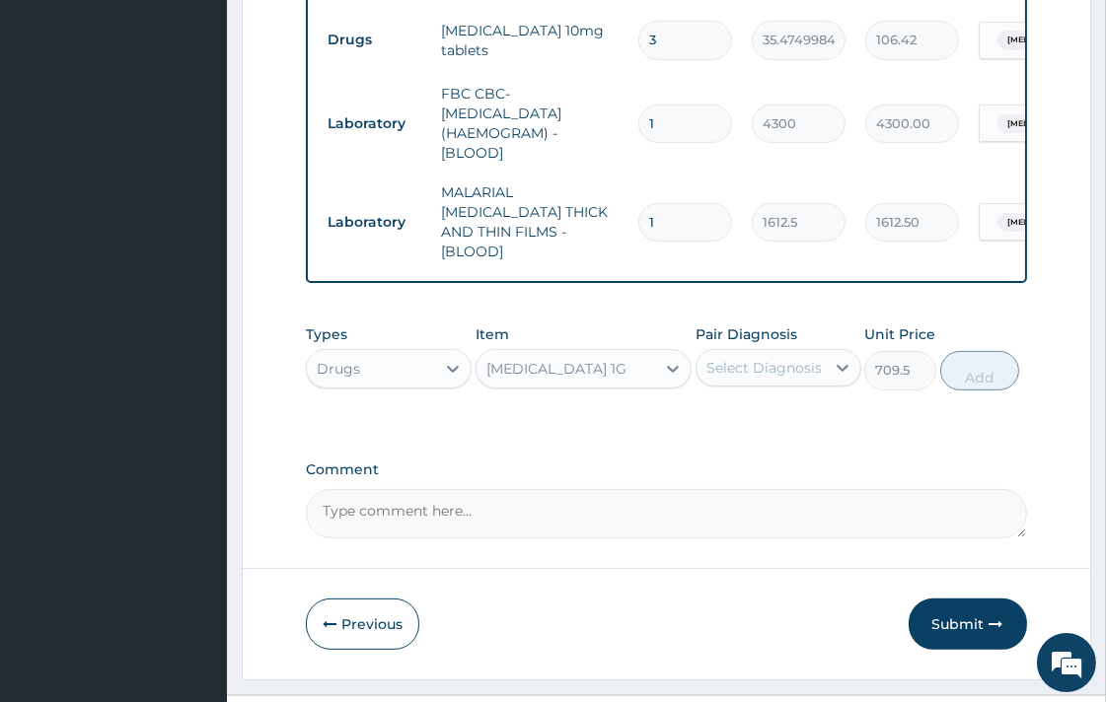
click at [593, 359] on div "CO-AMOXICLAV 1G" at bounding box center [556, 369] width 140 height 20
click at [594, 359] on div "CO-AMOXICLAV 1G" at bounding box center [556, 369] width 140 height 20
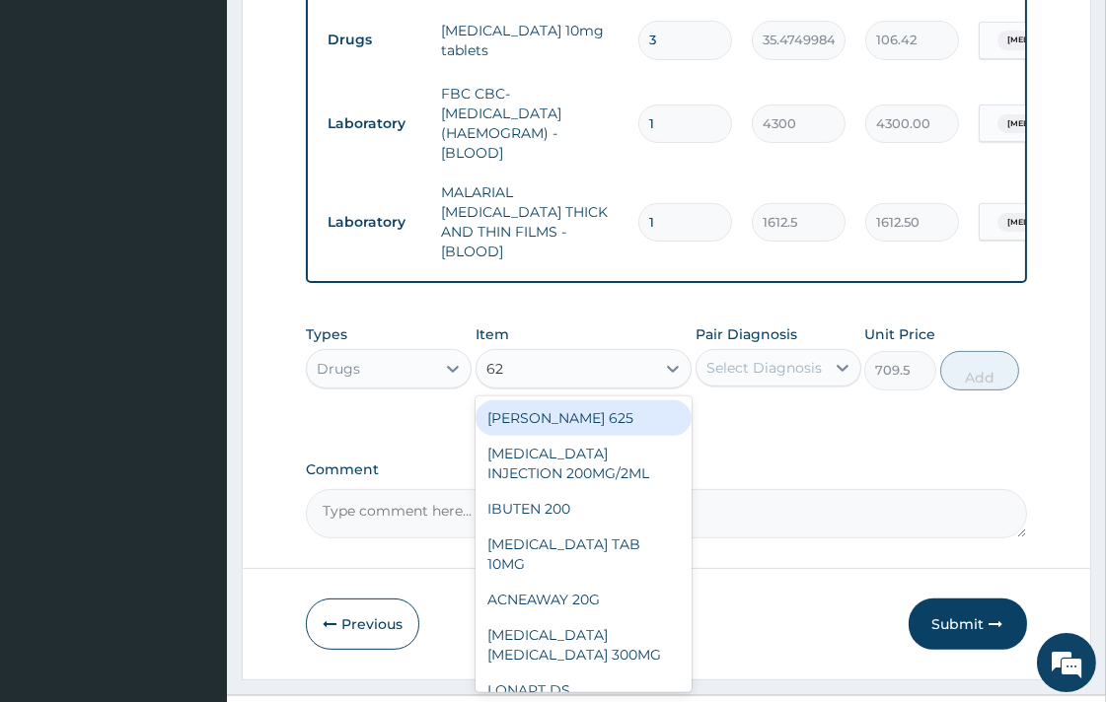
type input "625"
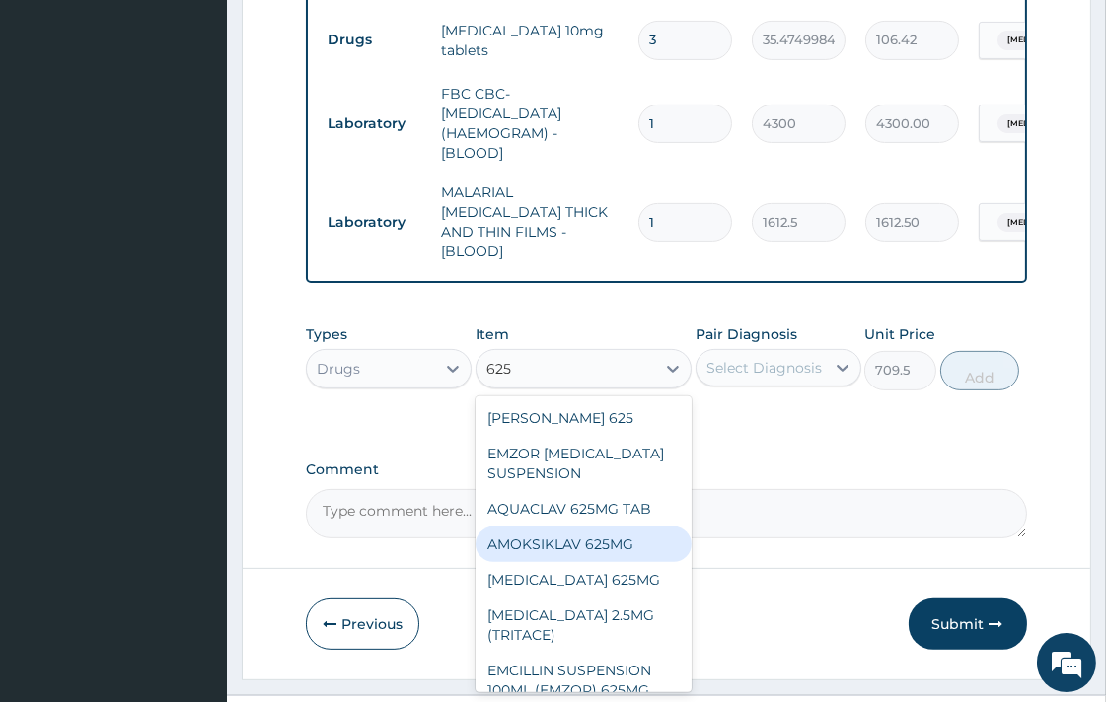
scroll to position [39, 0]
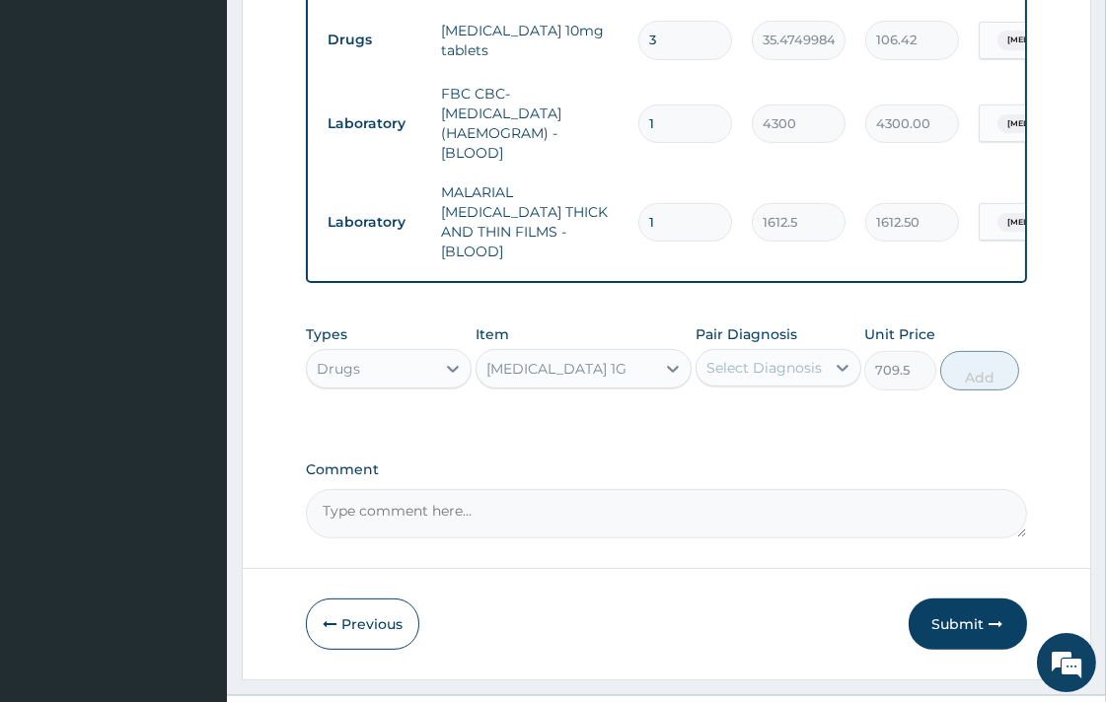
click at [551, 353] on div "CO-AMOXICLAV 1G" at bounding box center [566, 369] width 179 height 32
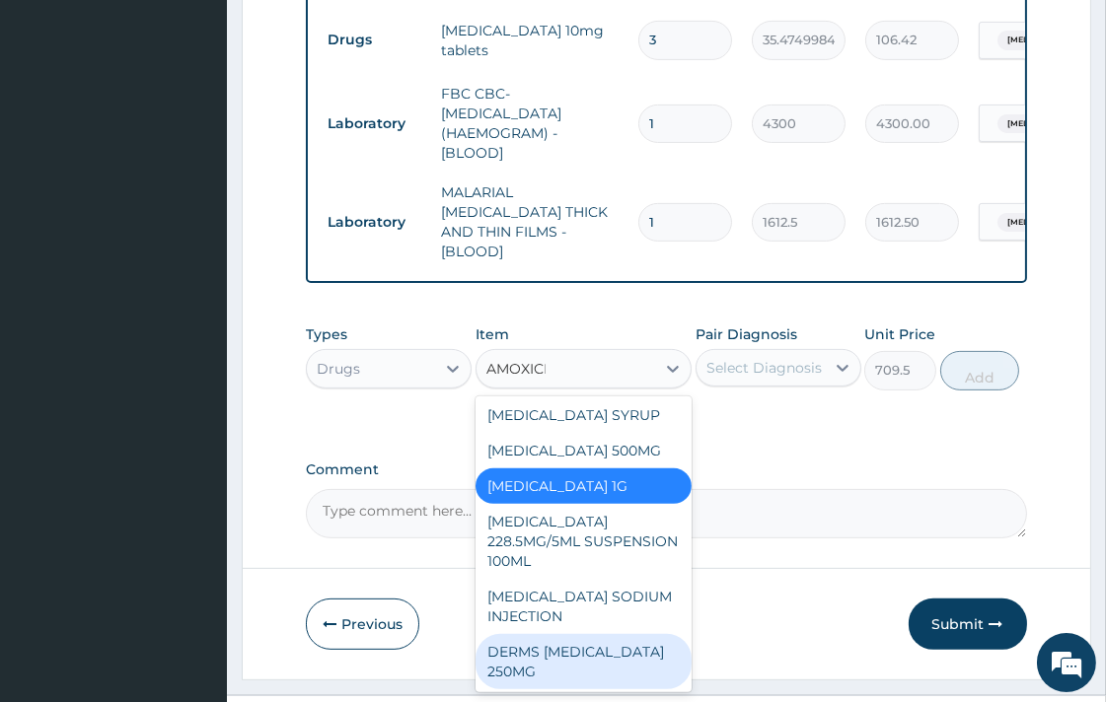
scroll to position [0, 0]
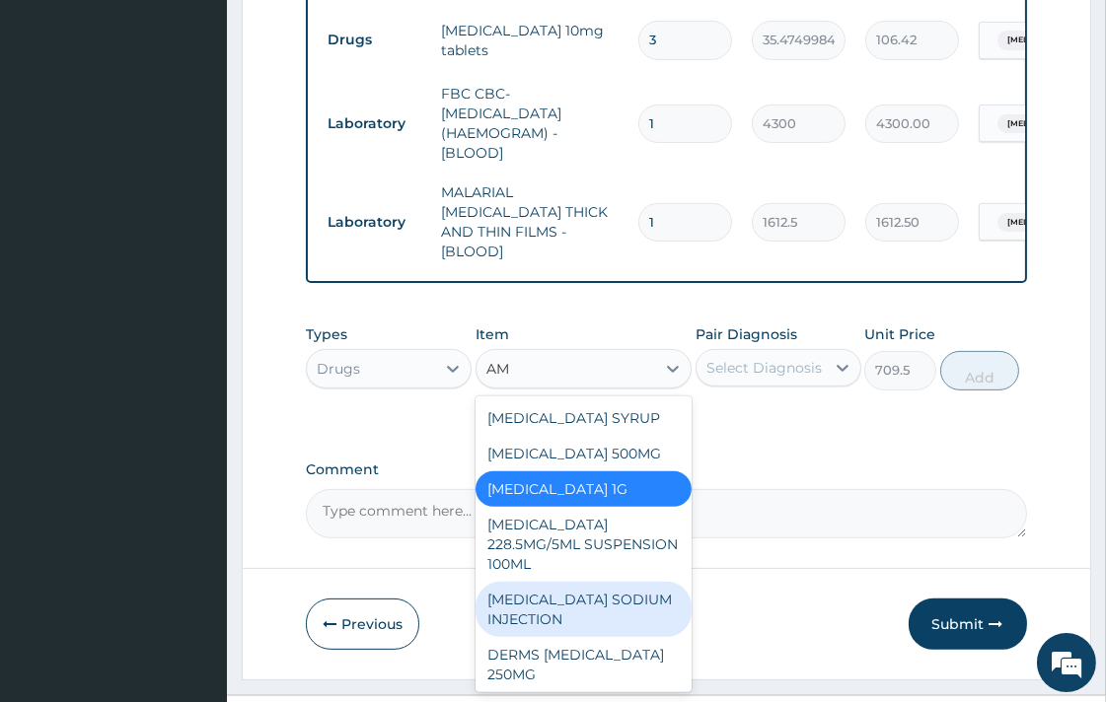
type input "A"
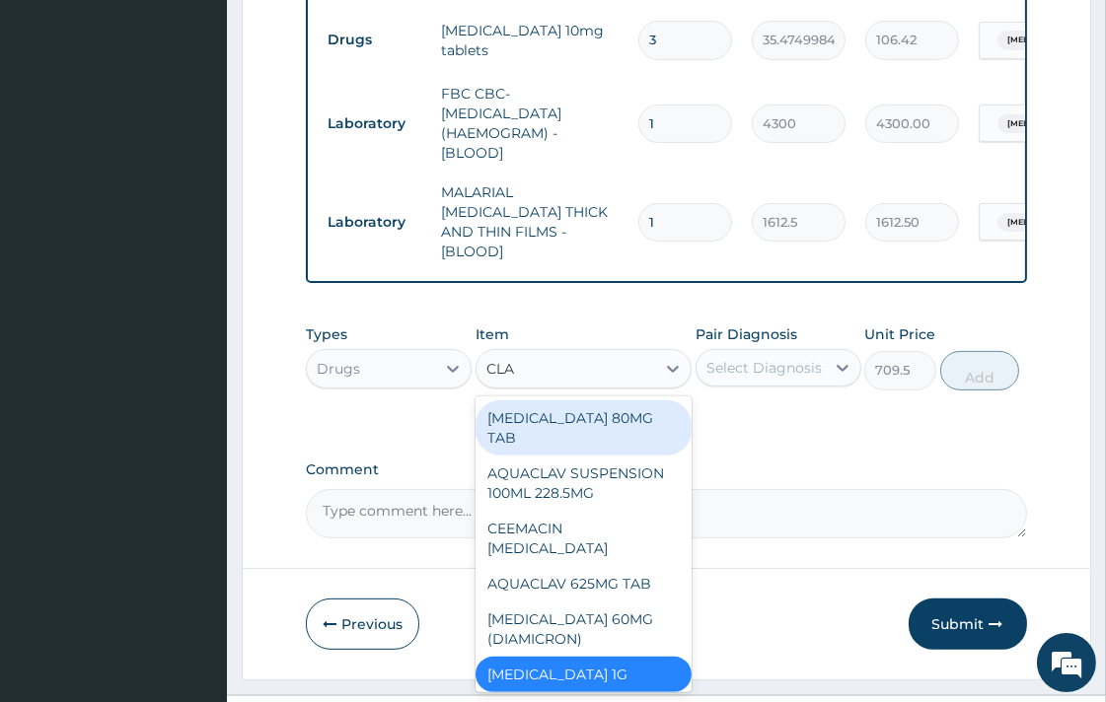
type input "CLAV"
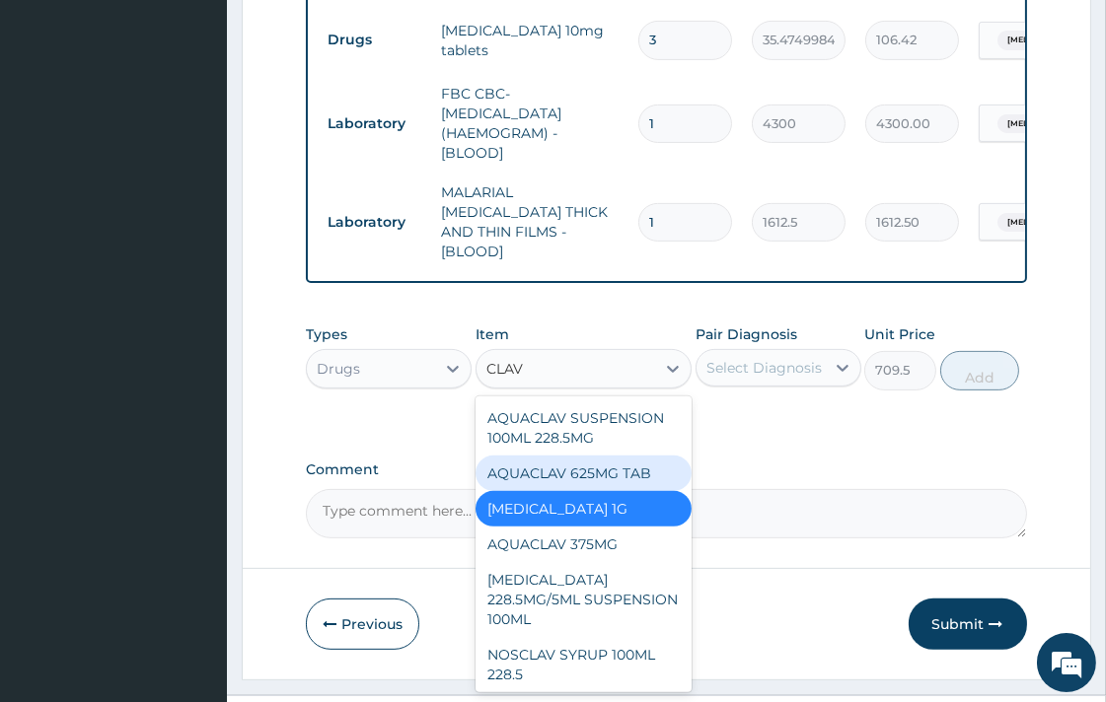
scroll to position [23, 0]
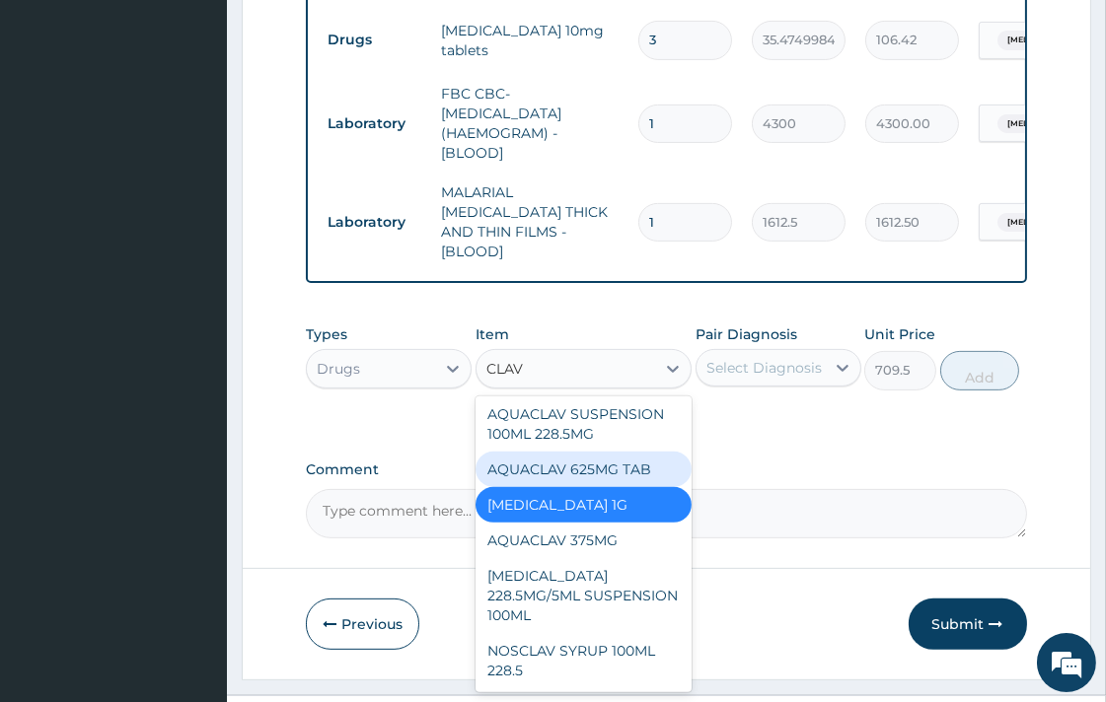
click at [580, 452] on div "AQUACLAV 625MG TAB" at bounding box center [584, 470] width 216 height 36
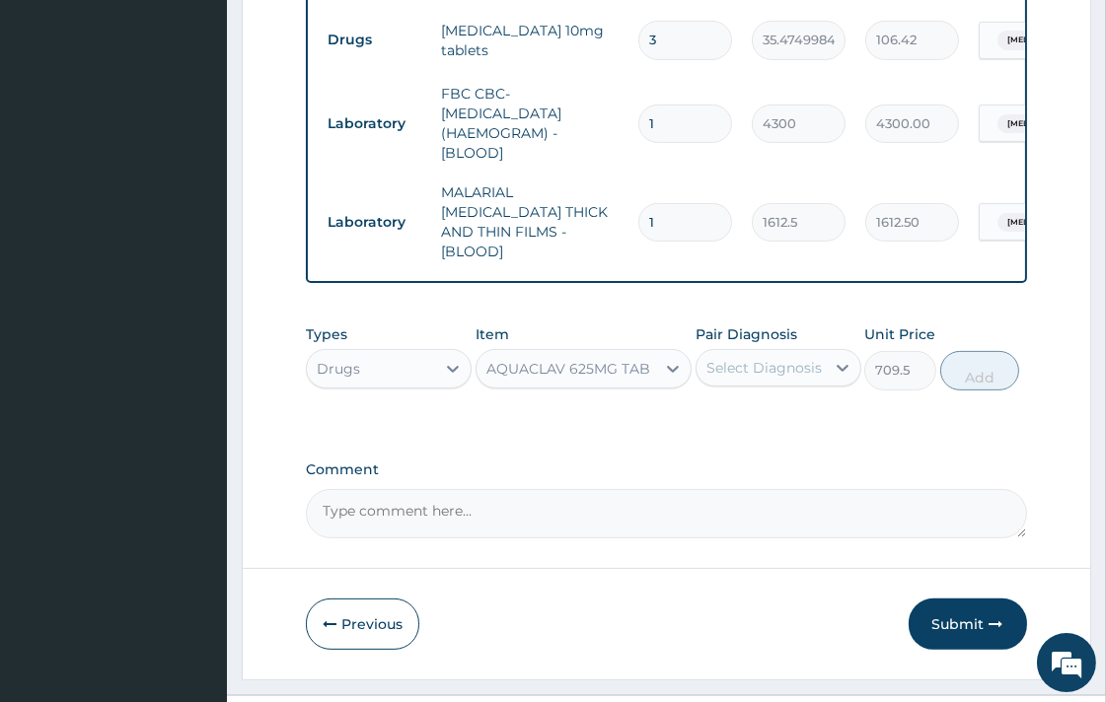
type input "242.4125061035156"
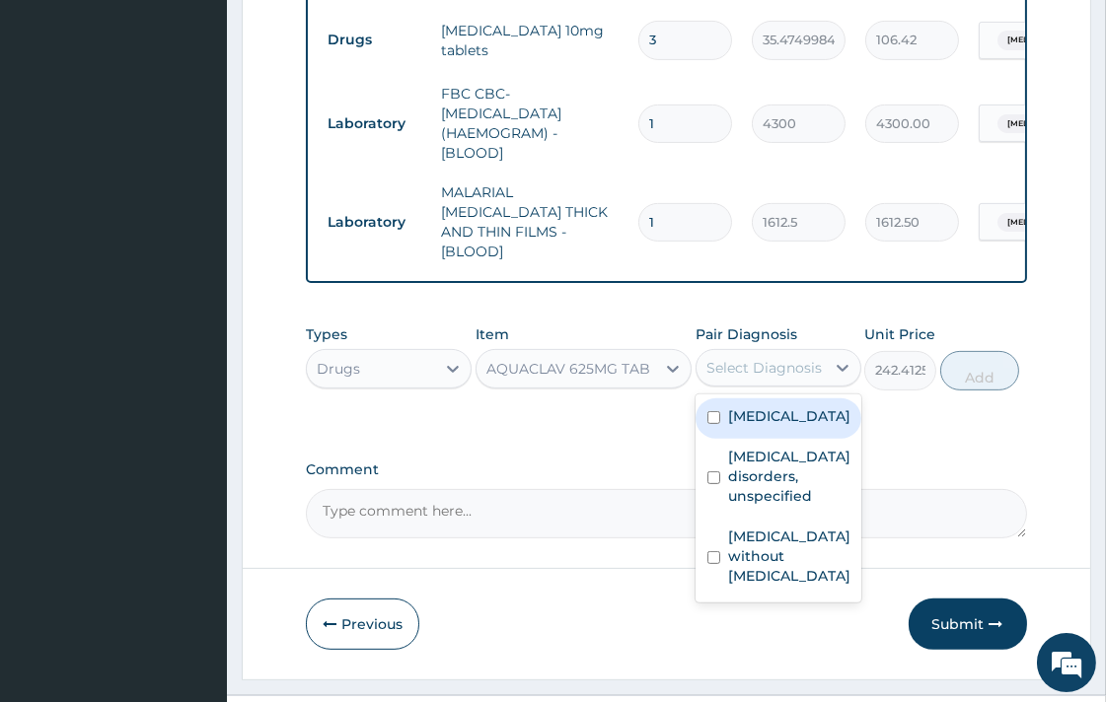
click at [742, 358] on div "Select Diagnosis" at bounding box center [763, 368] width 115 height 20
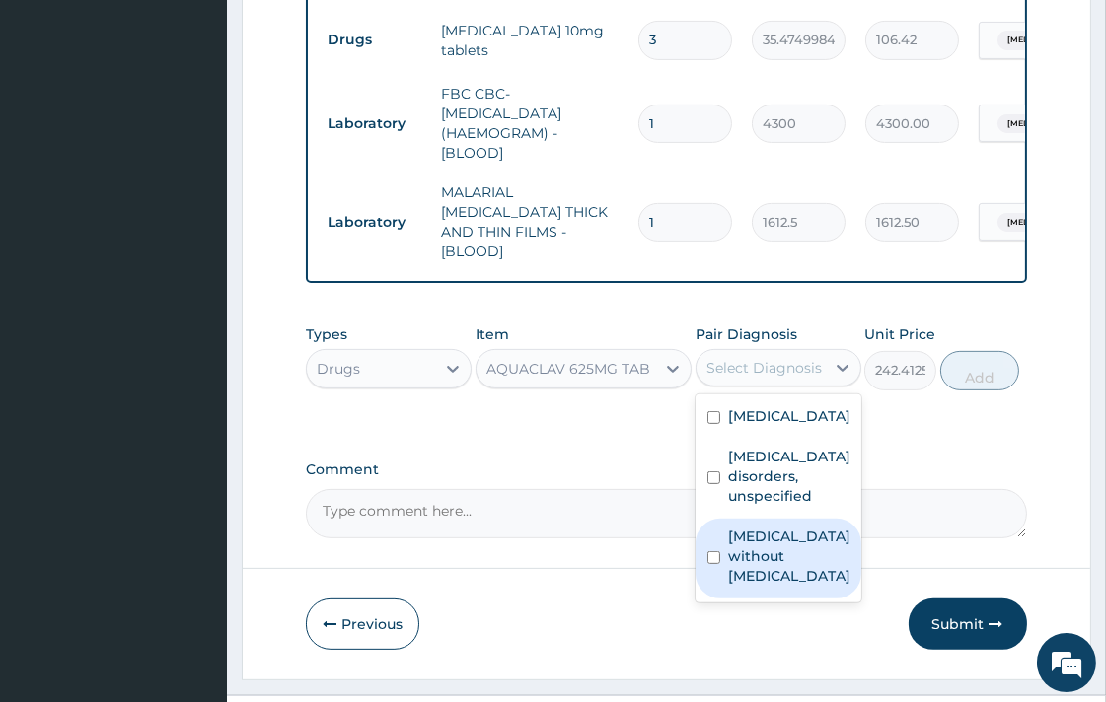
click at [708, 552] on input "checkbox" at bounding box center [713, 558] width 13 height 13
checkbox input "true"
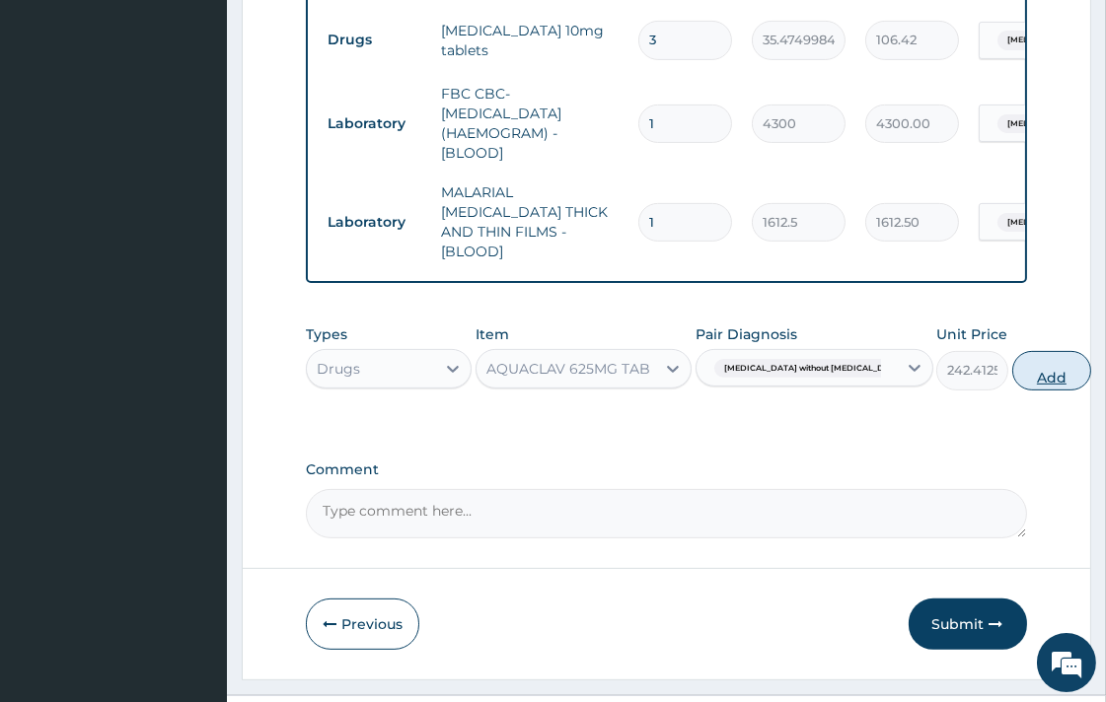
click at [1012, 351] on button "Add" at bounding box center [1051, 370] width 79 height 39
type input "0"
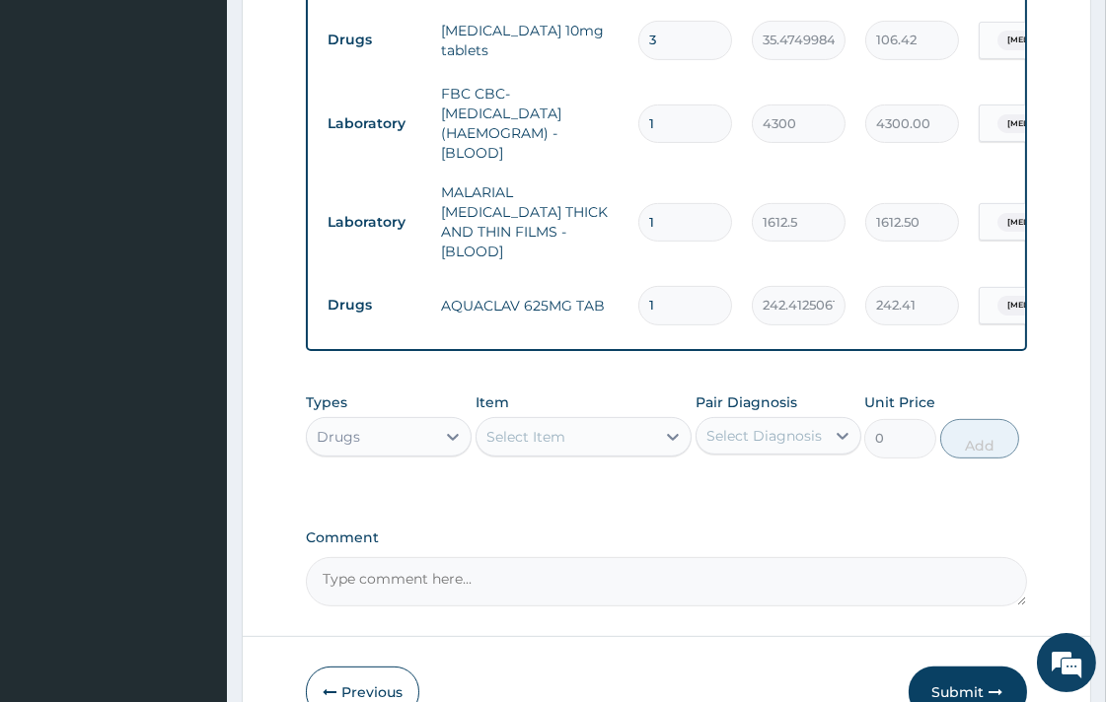
type input "14"
type input "3393.78"
type input "14"
click at [904, 530] on label "Comment" at bounding box center [666, 538] width 720 height 17
click at [904, 557] on textarea "Comment" at bounding box center [666, 581] width 720 height 49
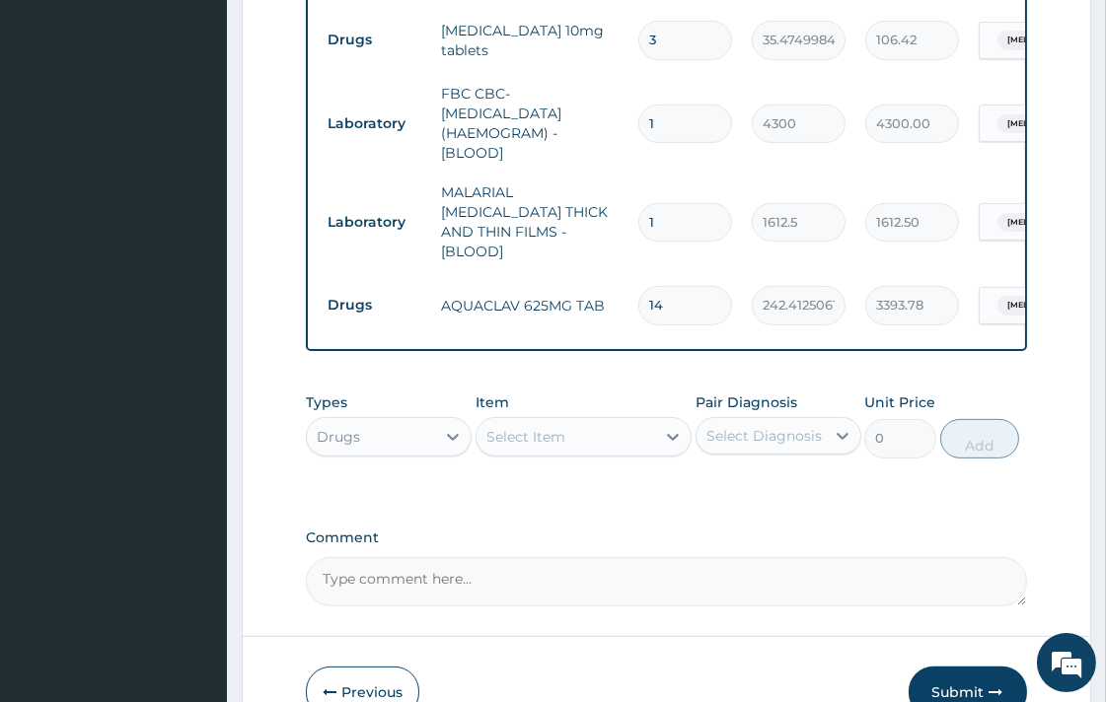
click at [533, 427] on div "Select Item" at bounding box center [525, 437] width 79 height 20
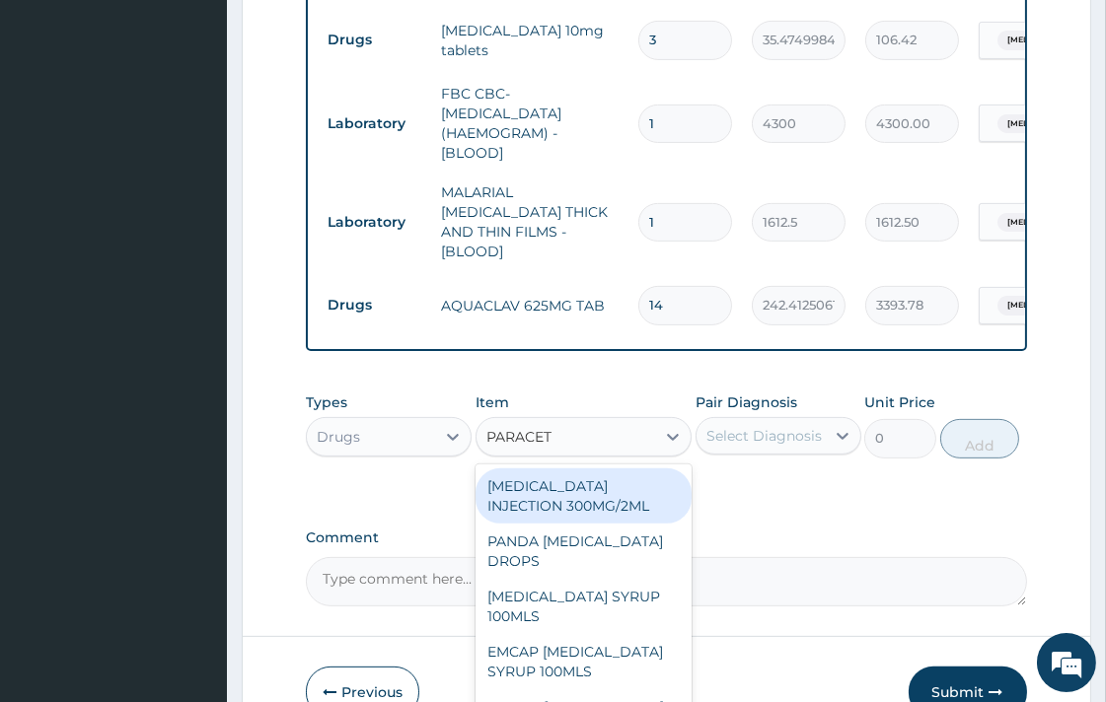
type input "PARACETA"
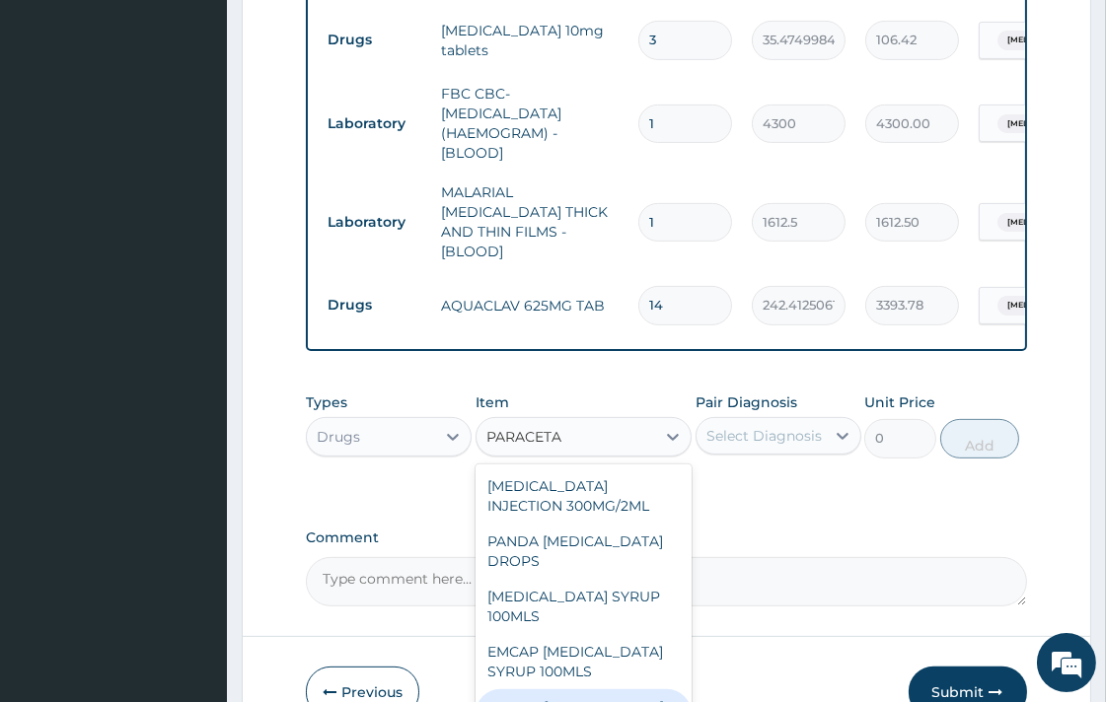
type input "23.64999961853027"
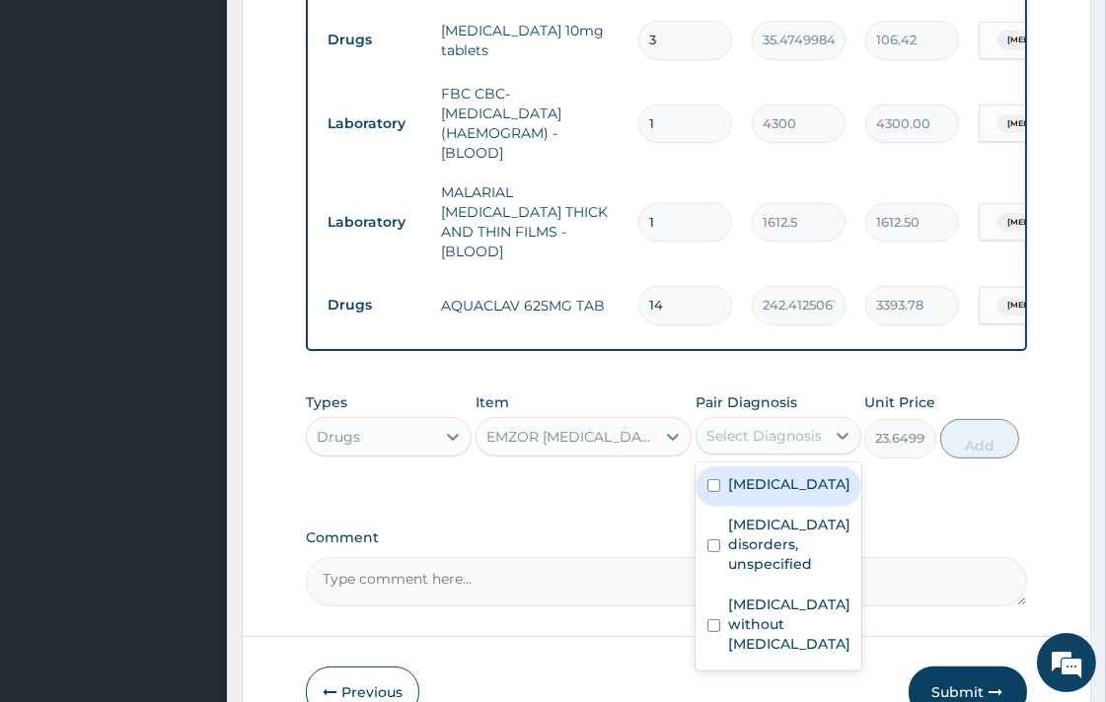
click at [742, 426] on div "Select Diagnosis" at bounding box center [763, 436] width 115 height 20
click at [712, 480] on input "checkbox" at bounding box center [713, 486] width 13 height 13
checkbox input "true"
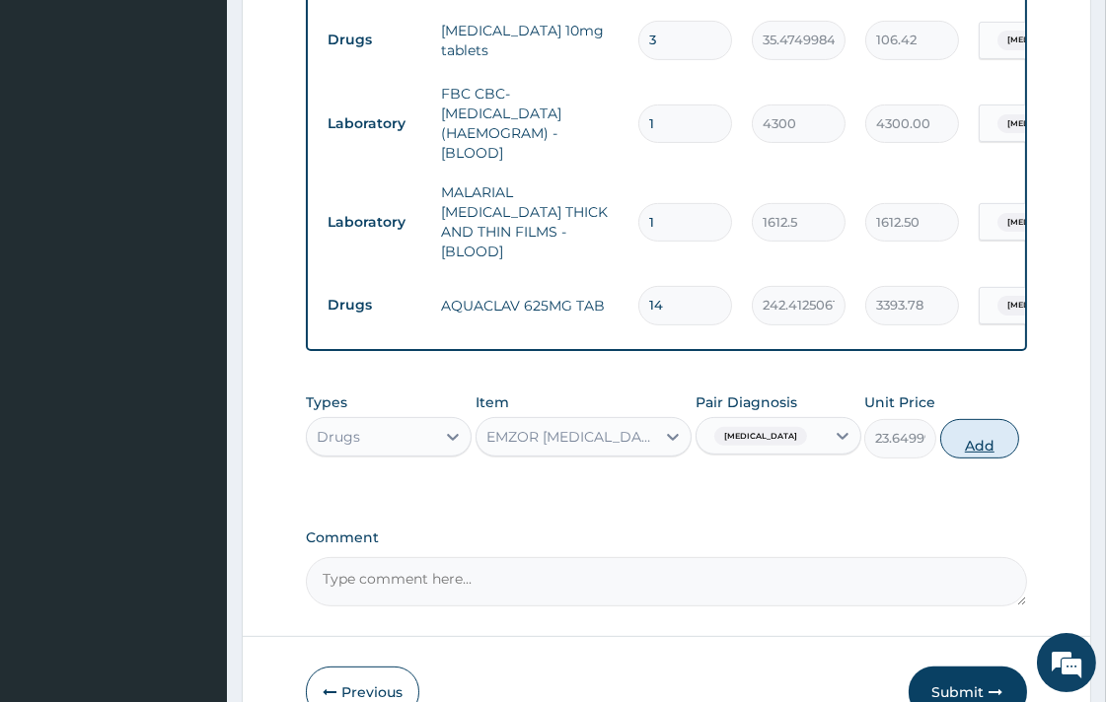
click at [980, 419] on button "Add" at bounding box center [979, 438] width 79 height 39
type input "0"
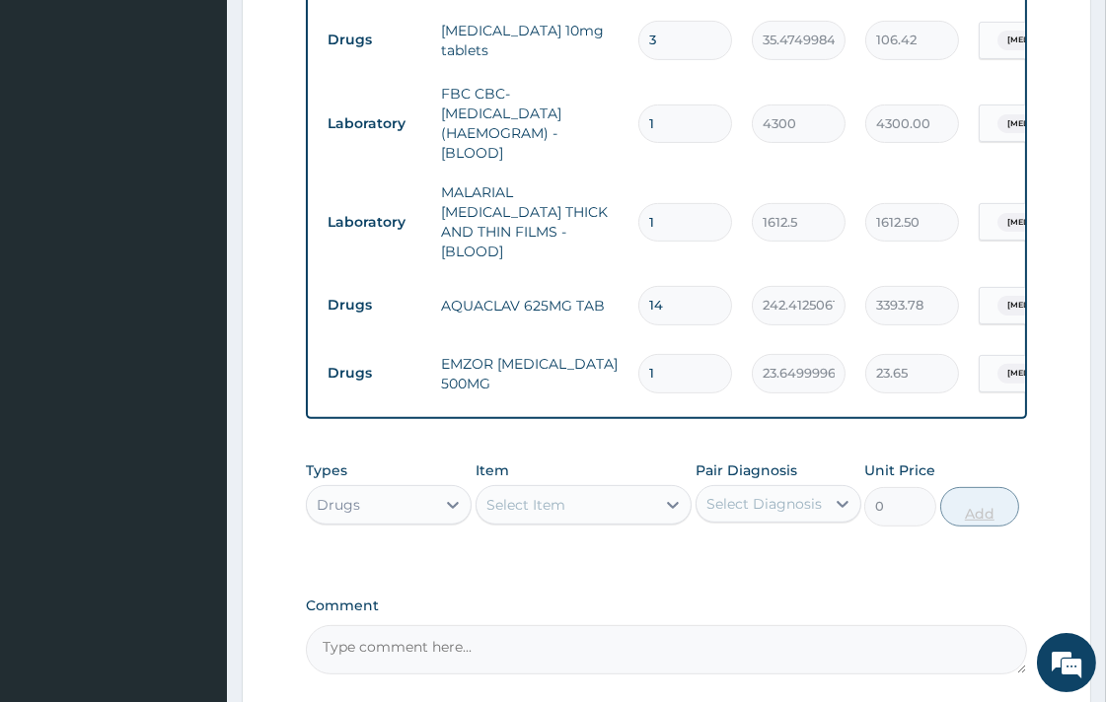
type input "18"
type input "425.70"
type input "18"
drag, startPoint x: 515, startPoint y: 468, endPoint x: 513, endPoint y: 439, distance: 28.7
click at [515, 495] on div "Select Item" at bounding box center [525, 505] width 79 height 20
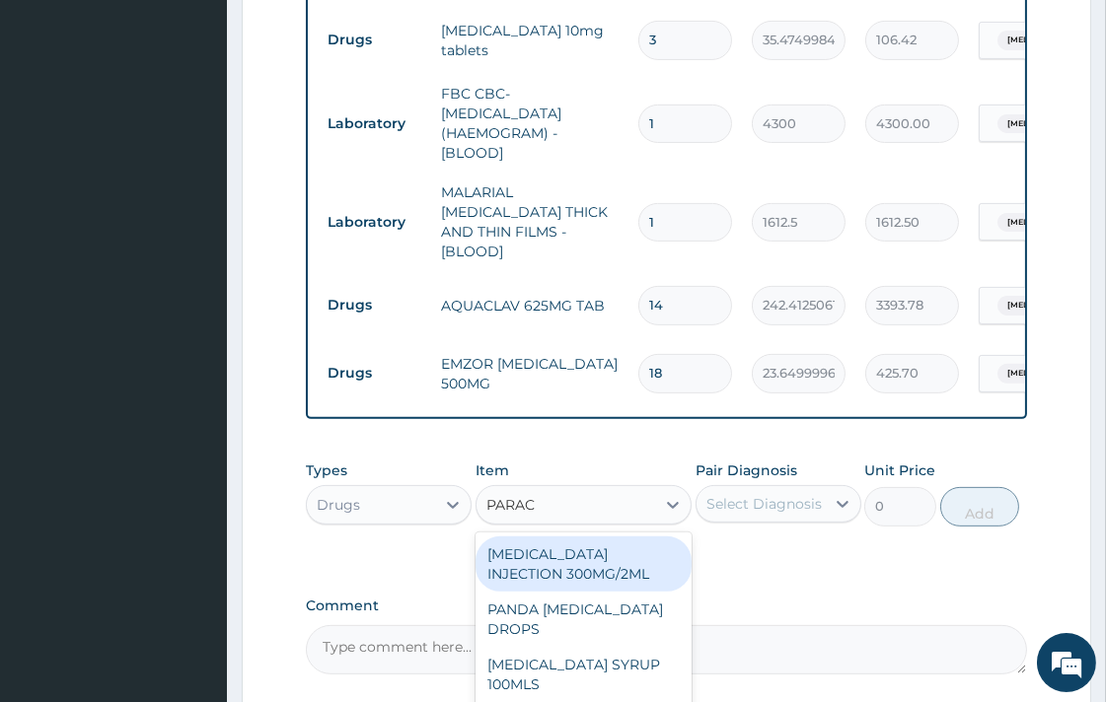
type input "PARACE"
click at [587, 537] on div "PARACETAMOL INJECTION 300MG/2ML" at bounding box center [584, 564] width 216 height 55
type input "260.1499938964844"
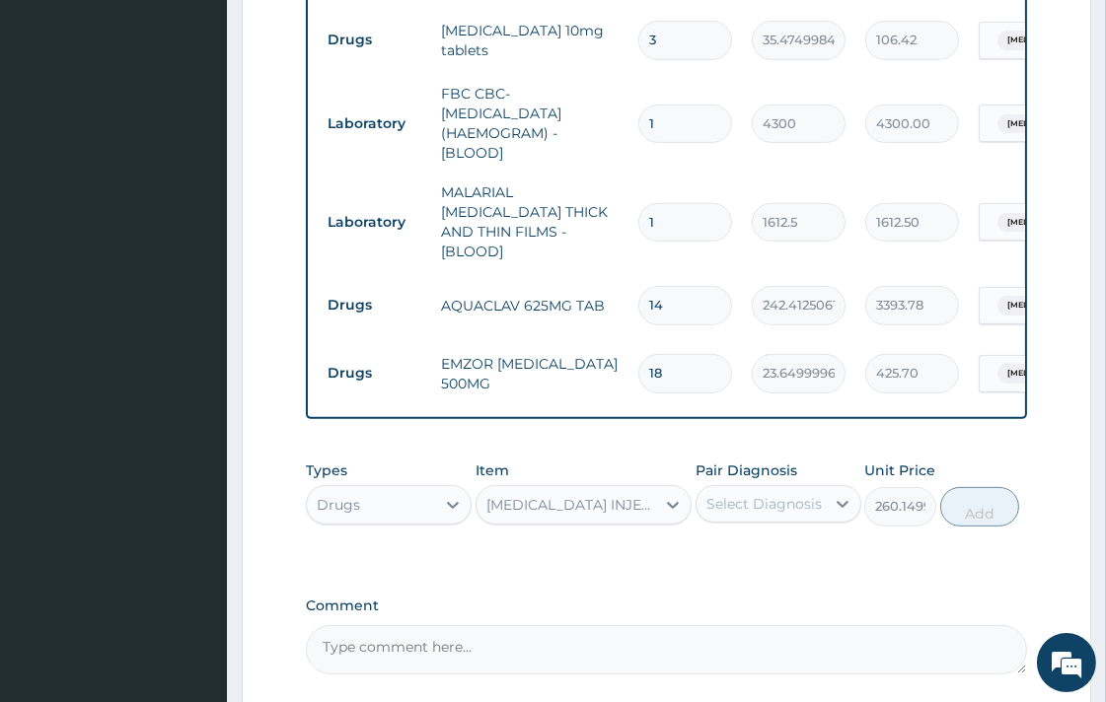
click at [762, 494] on div "Select Diagnosis" at bounding box center [763, 504] width 115 height 20
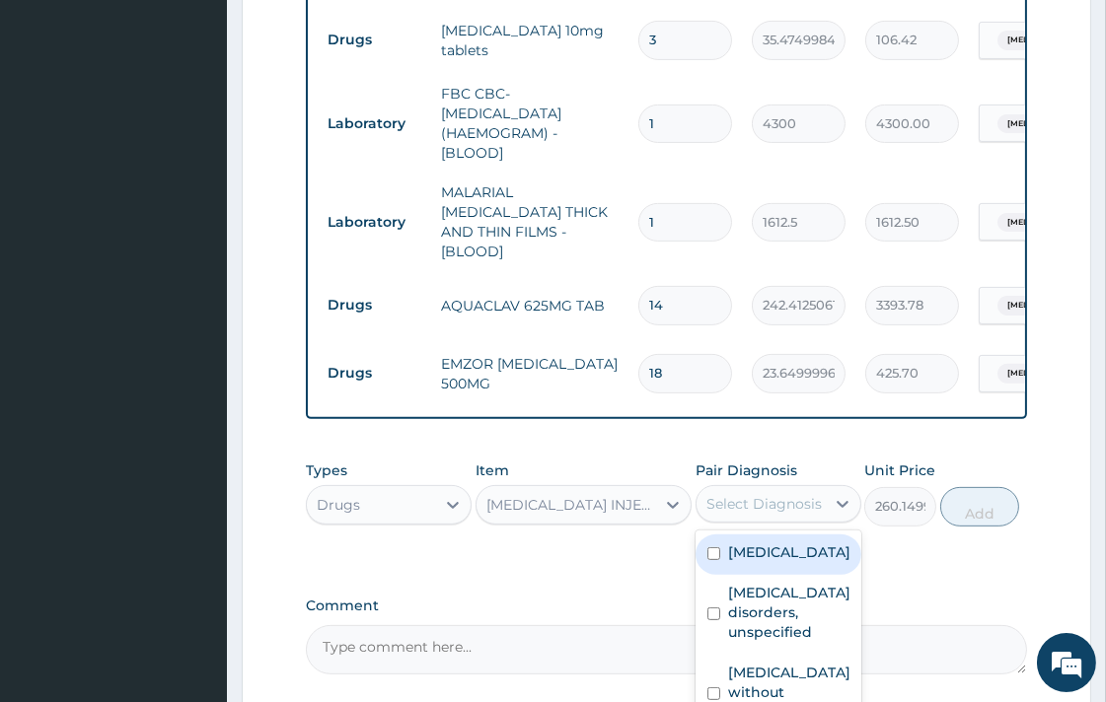
click at [715, 548] on input "checkbox" at bounding box center [713, 554] width 13 height 13
checkbox input "true"
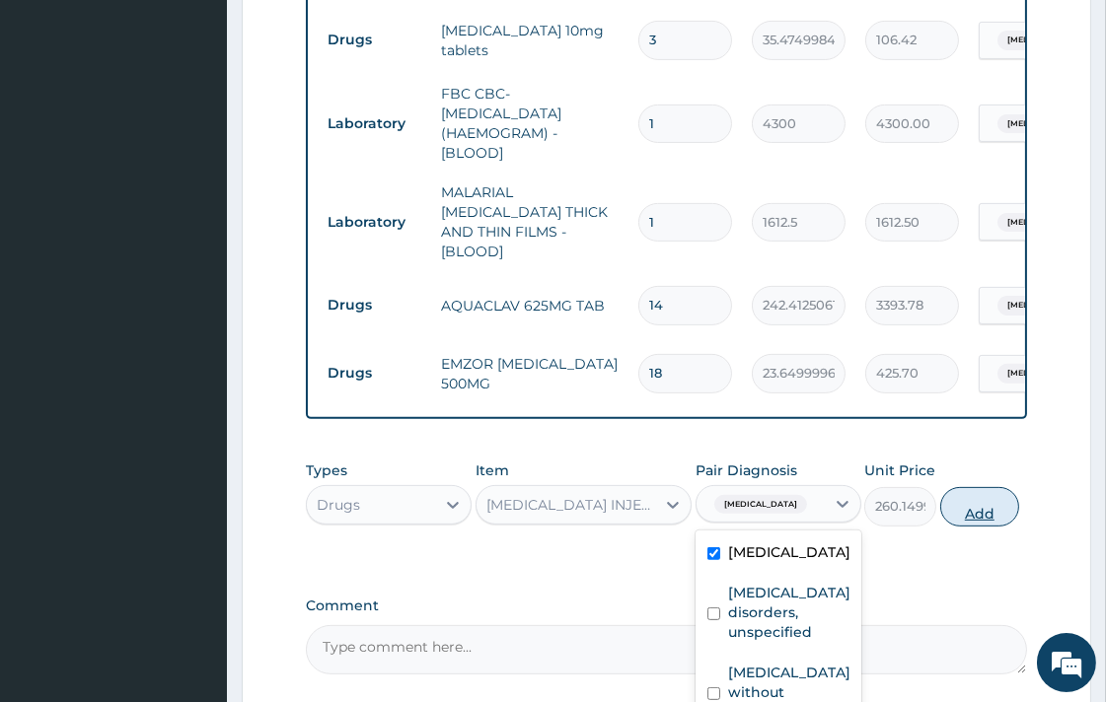
click at [985, 487] on button "Add" at bounding box center [979, 506] width 79 height 39
type input "0"
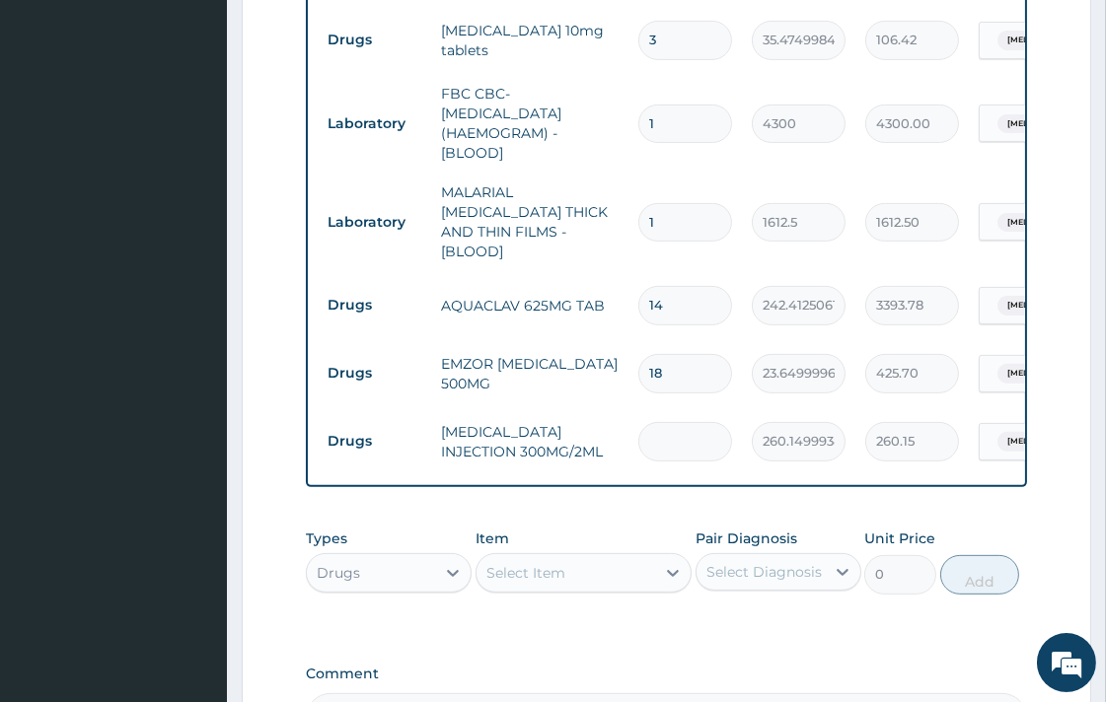
type input "0.00"
type input "2"
type input "520.30"
type input "2"
click at [903, 573] on div "Types Drugs Item Select Item Pair Diagnosis Select Diagnosis Unit Price 0 Add" at bounding box center [666, 576] width 720 height 114
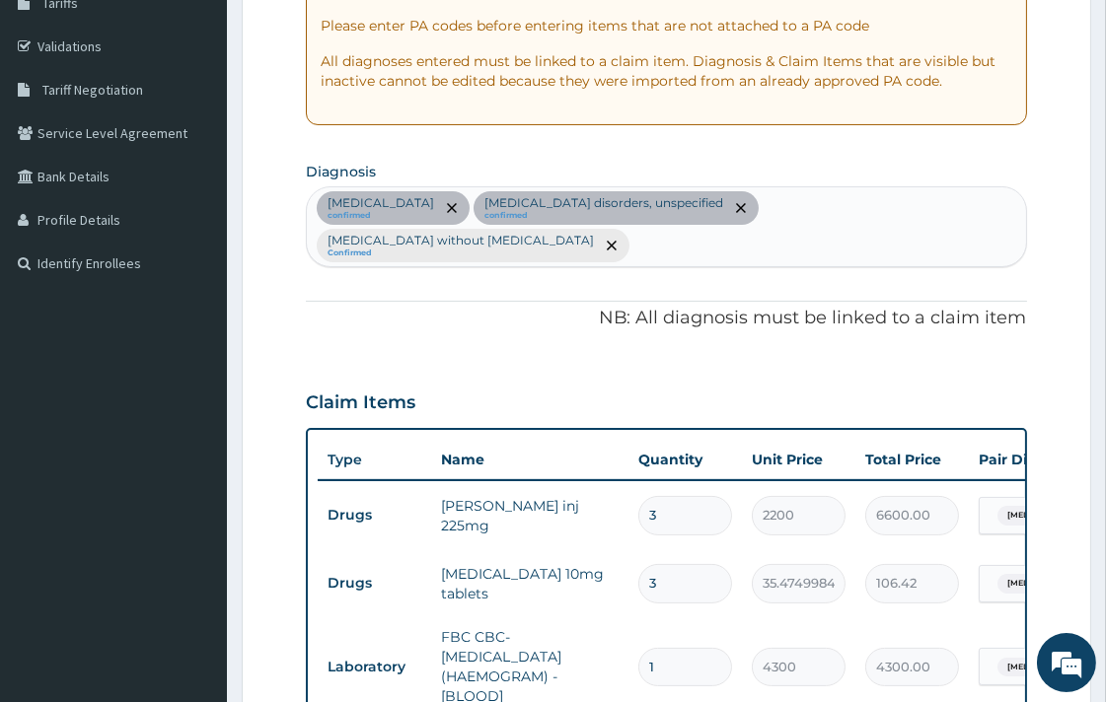
scroll to position [326, 0]
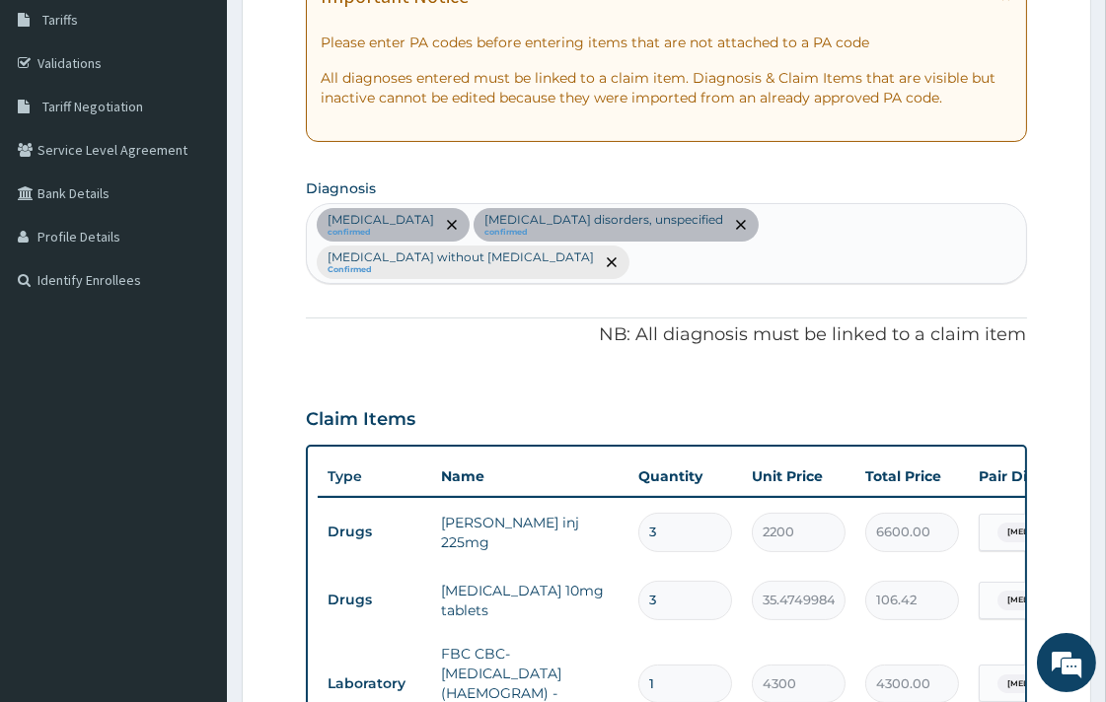
click at [952, 225] on div "Malaria, unspecified confirmed Insomnia disorders, unspecified confirmed Sepsis…" at bounding box center [666, 243] width 718 height 79
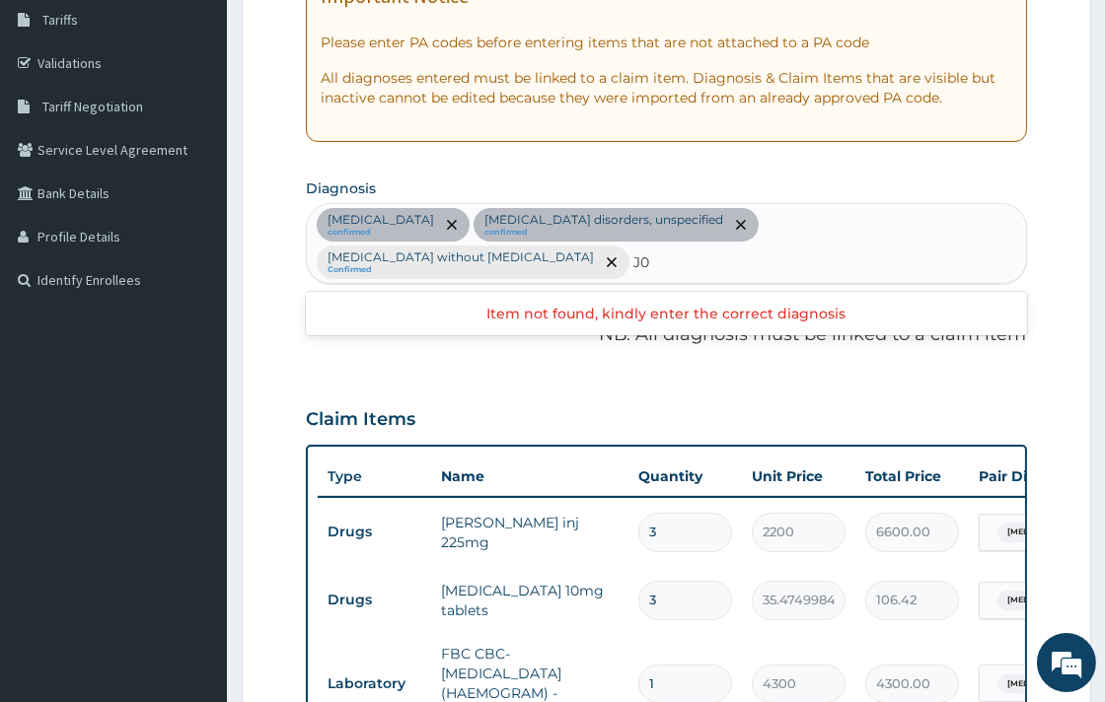
type input "J"
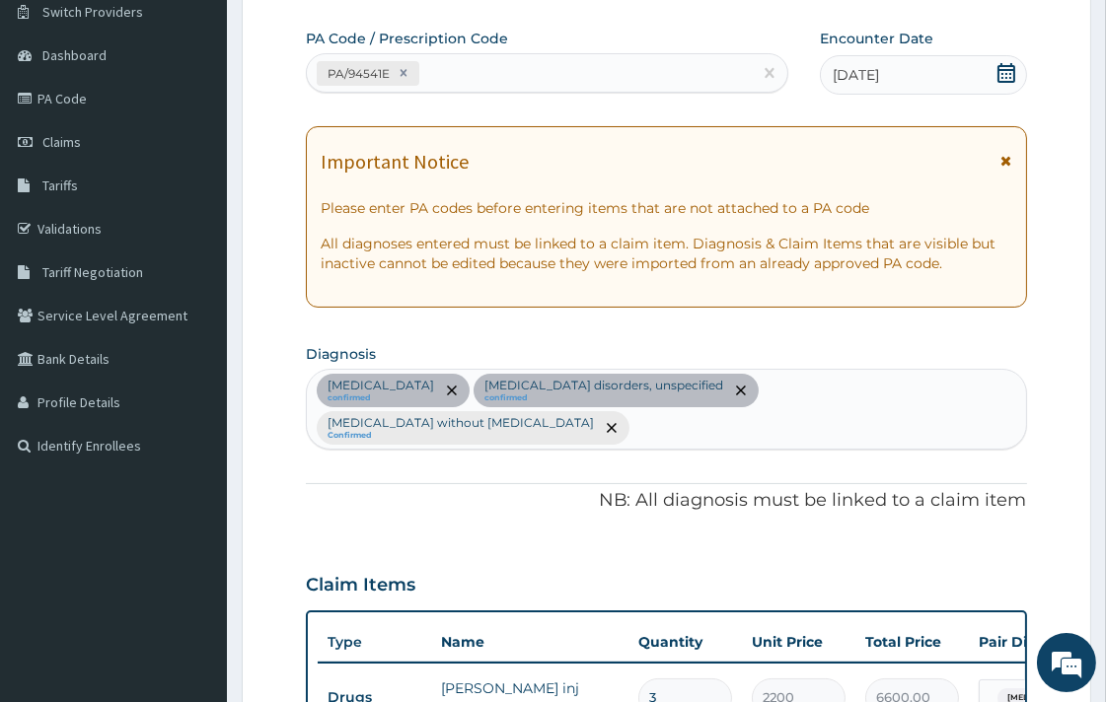
scroll to position [438, 0]
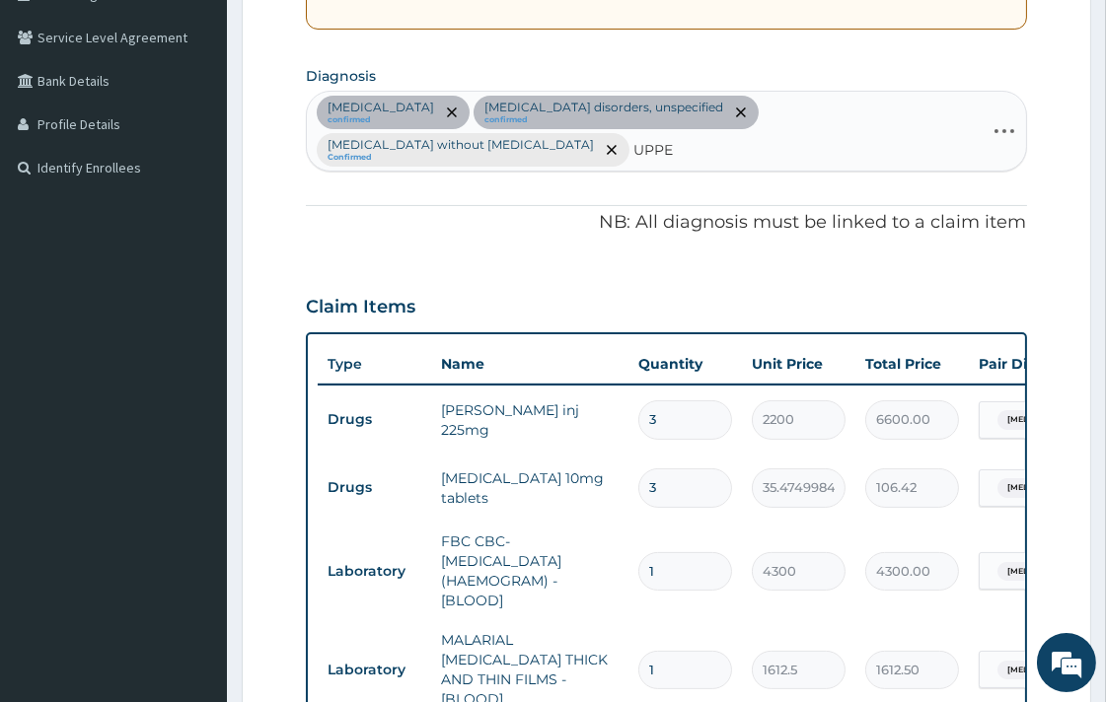
type input "UPPER"
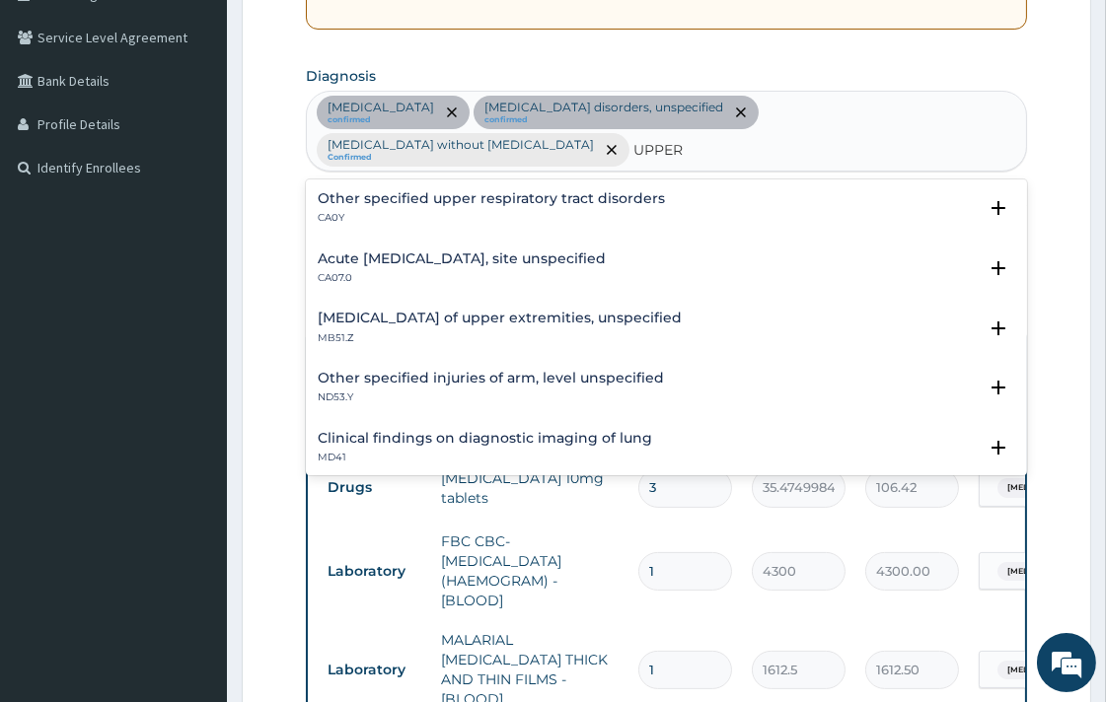
click at [535, 252] on h4 "Acute [MEDICAL_DATA], site unspecified" at bounding box center [462, 259] width 288 height 15
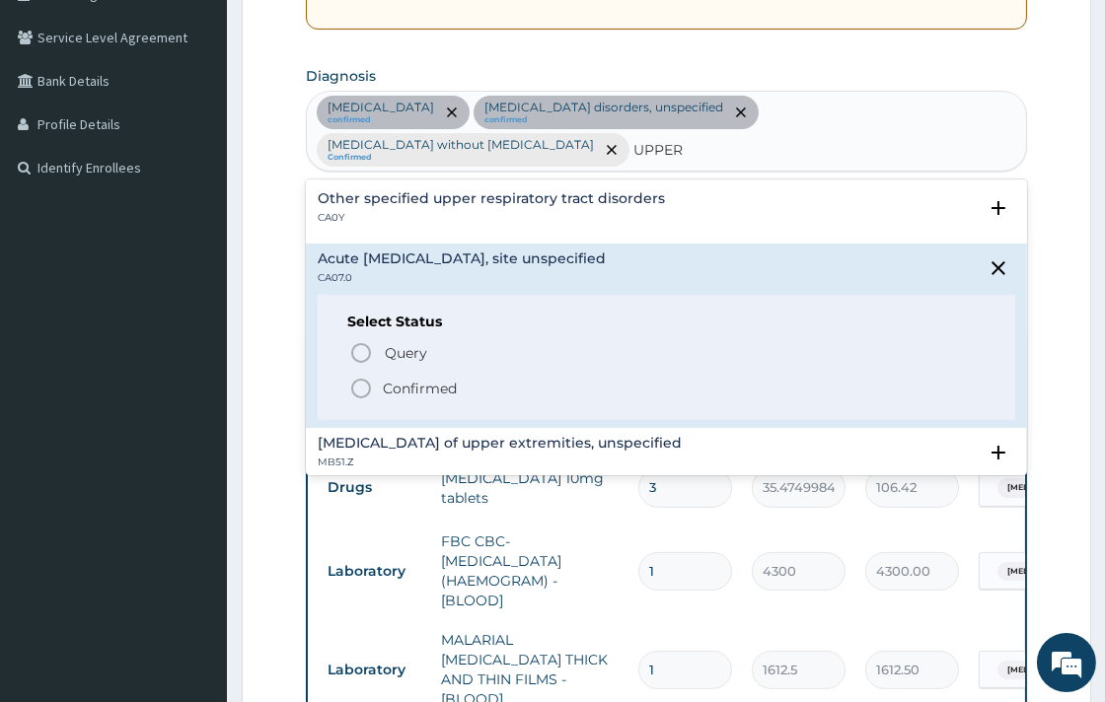
click at [361, 377] on icon "status option filled" at bounding box center [361, 389] width 24 height 24
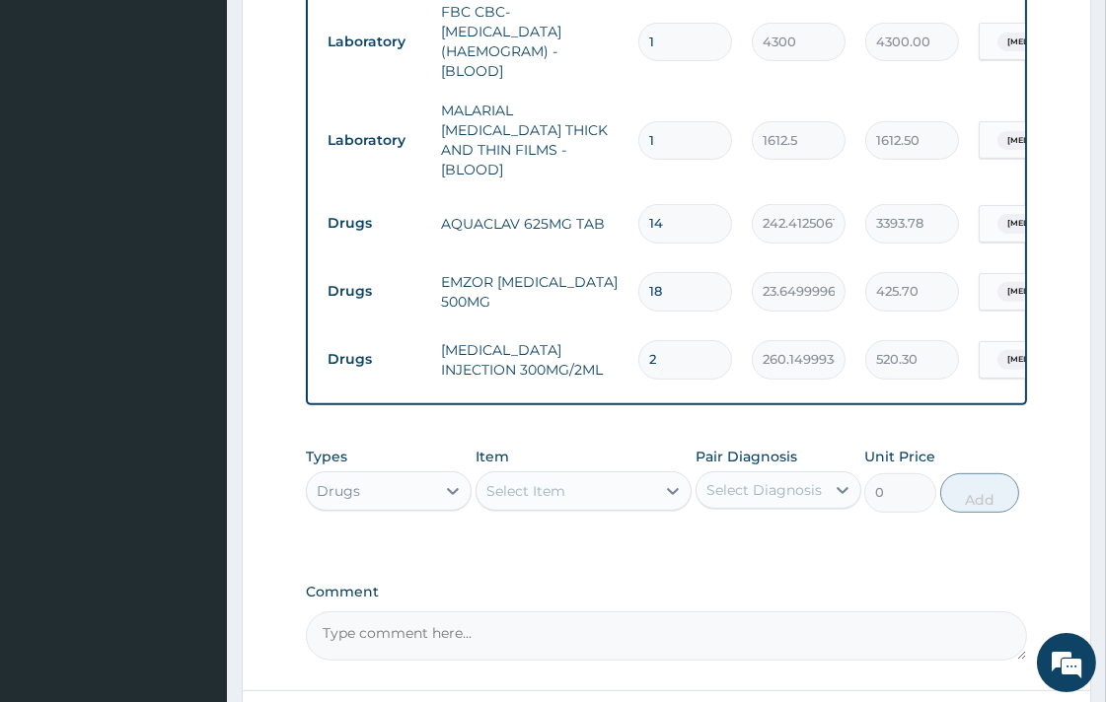
scroll to position [1018, 0]
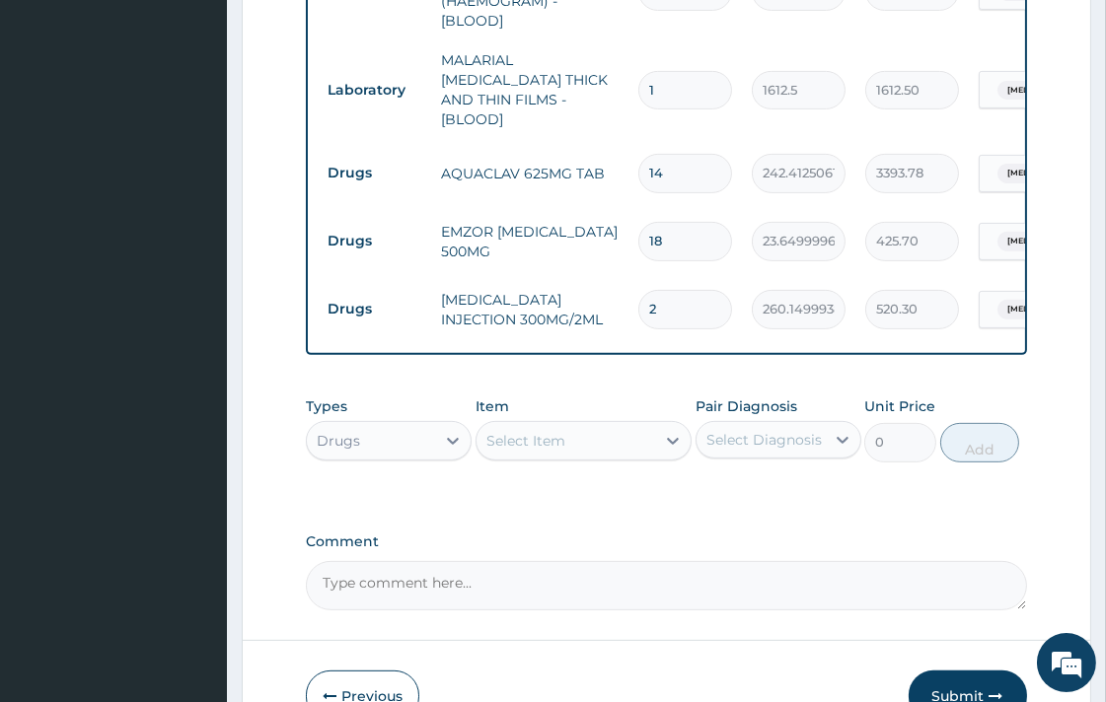
click at [555, 438] on div "Select Item" at bounding box center [525, 441] width 79 height 20
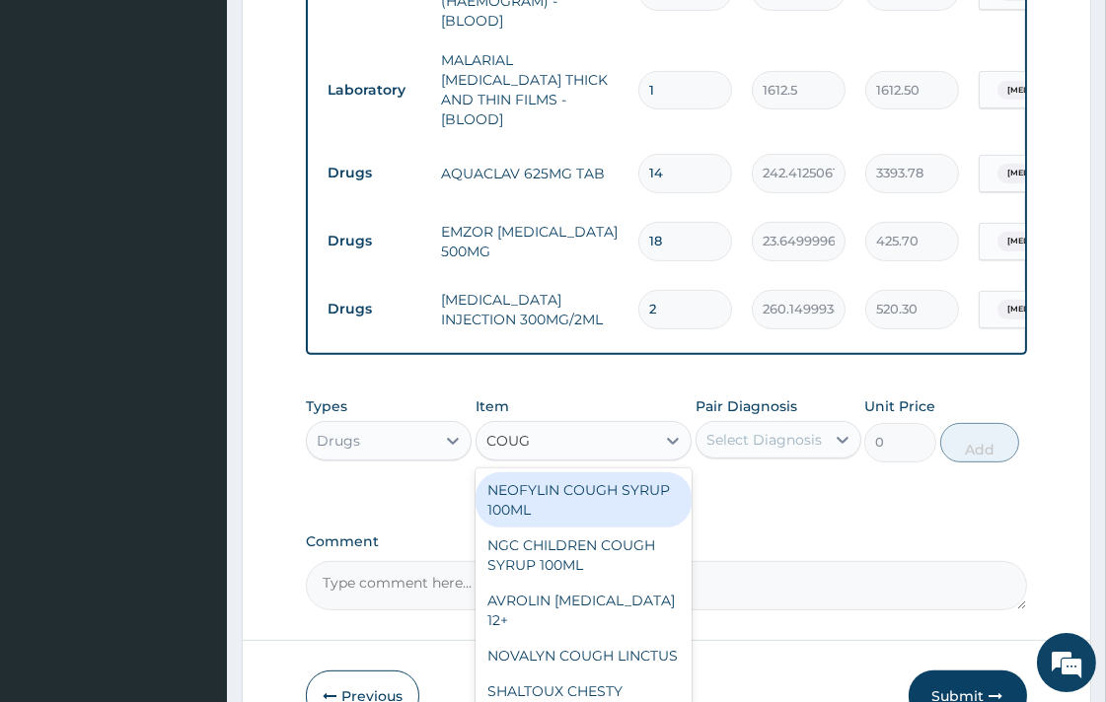
type input "COUGH"
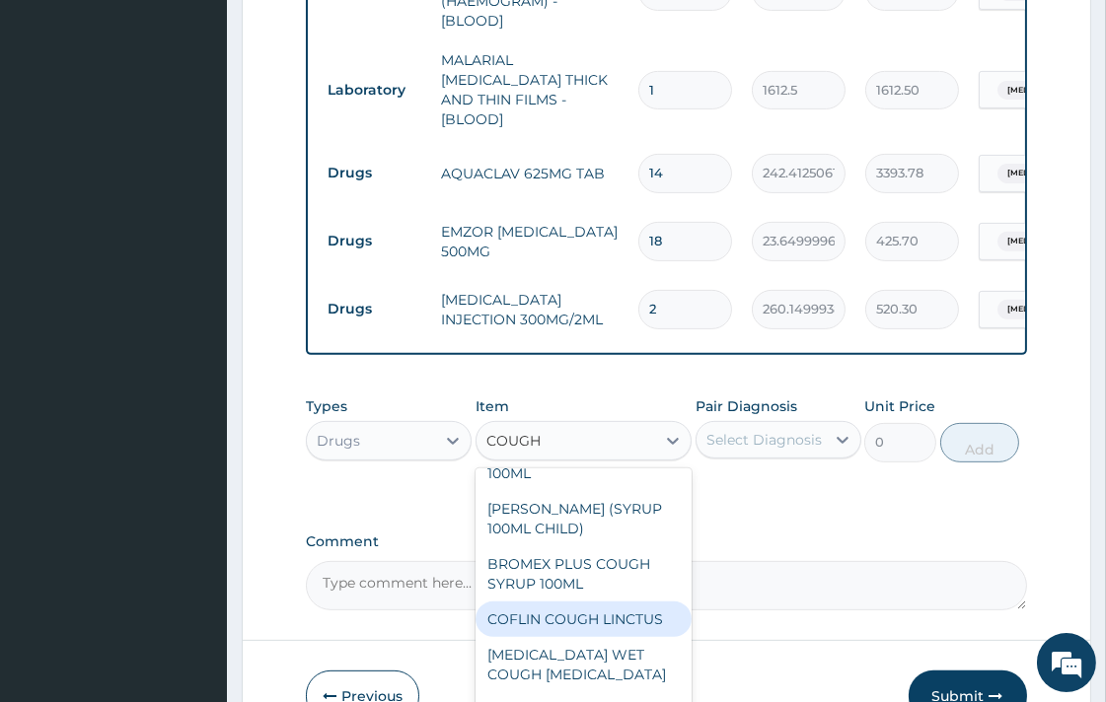
scroll to position [300, 0]
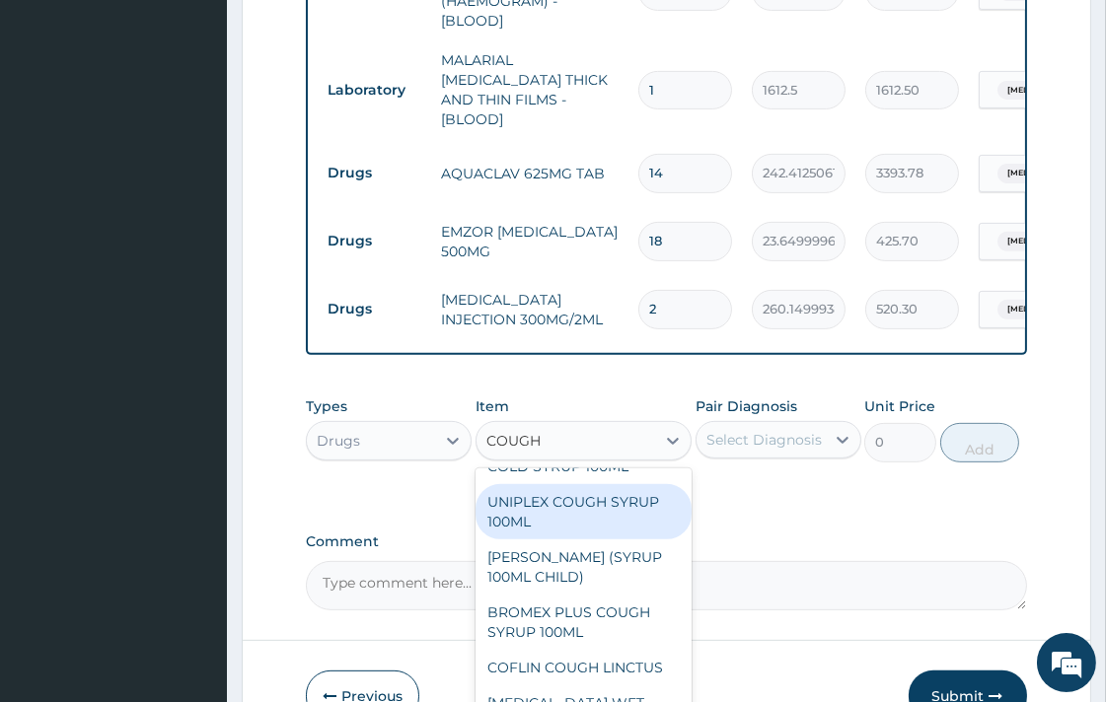
click at [579, 531] on div "UNIPLEX COUGH SYRUP 100ML" at bounding box center [584, 511] width 216 height 55
type input "1182.5"
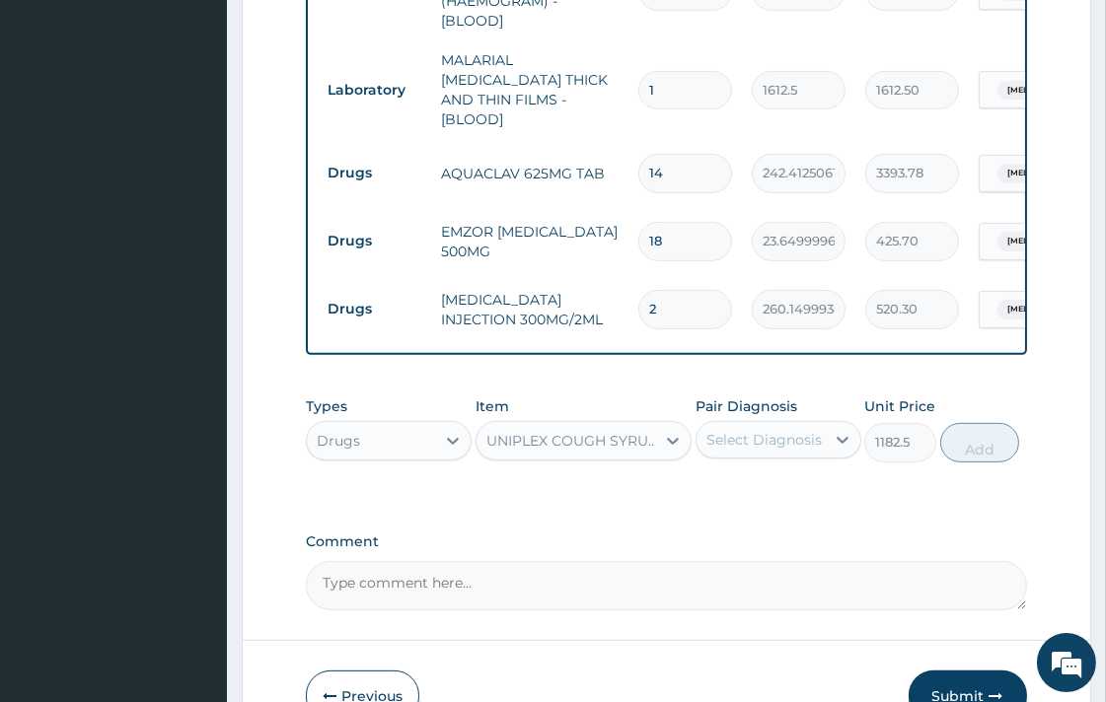
click at [773, 436] on div "Select Diagnosis" at bounding box center [763, 440] width 115 height 20
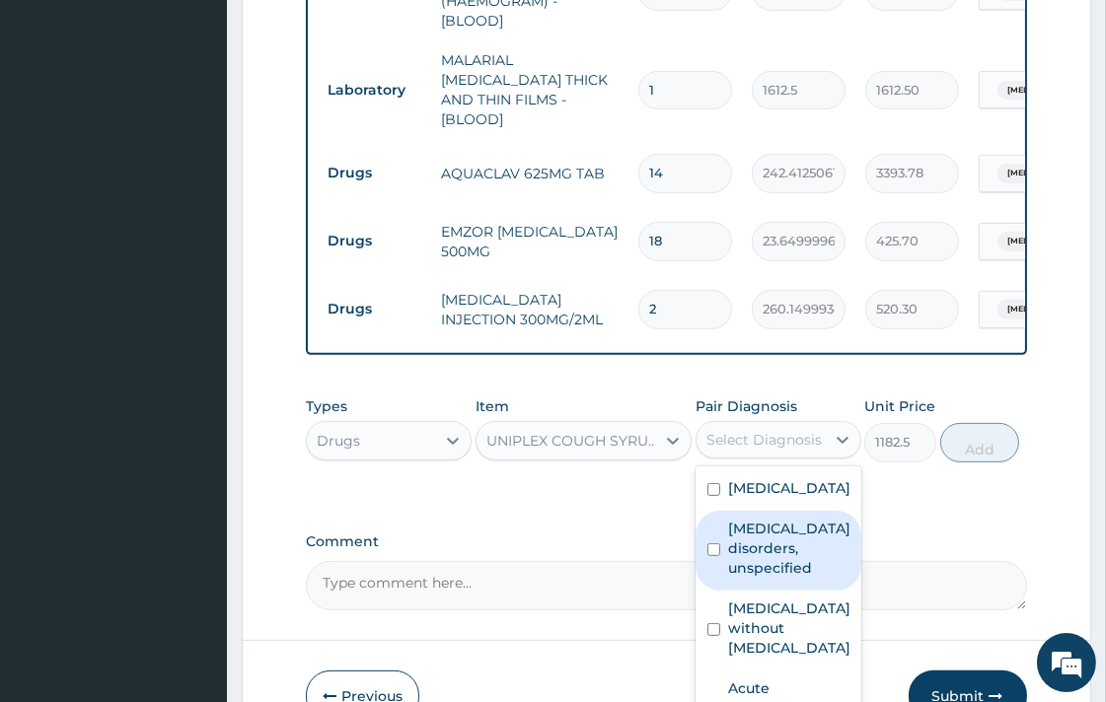
scroll to position [1130, 0]
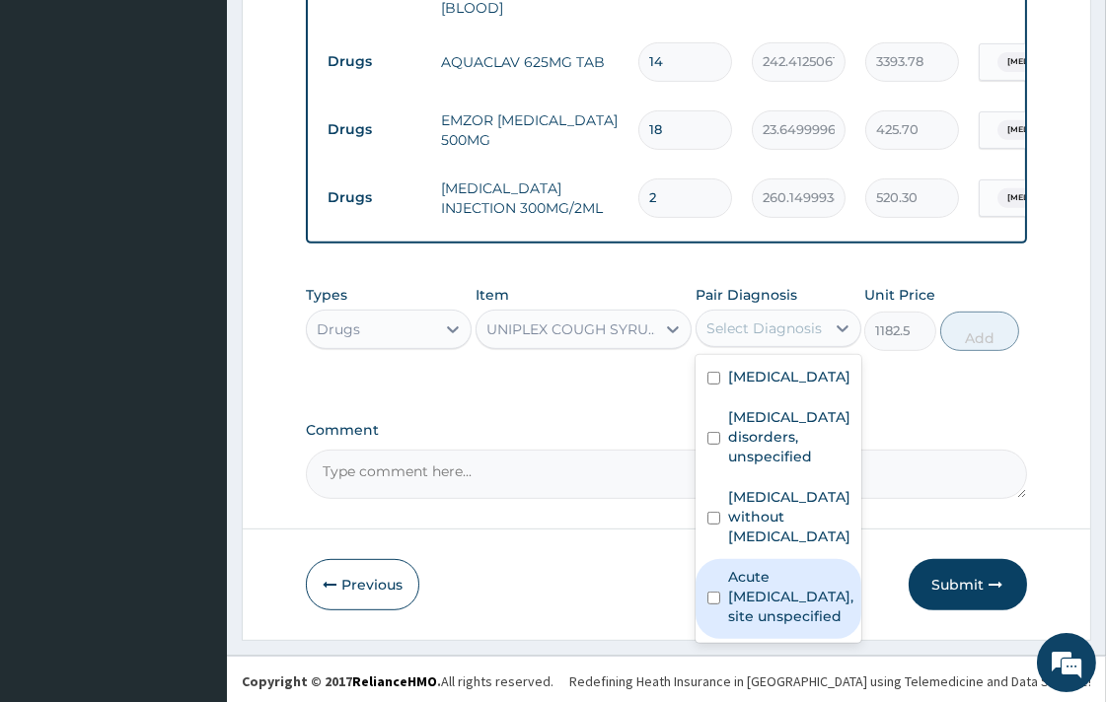
click at [717, 593] on input "checkbox" at bounding box center [713, 598] width 13 height 13
checkbox input "true"
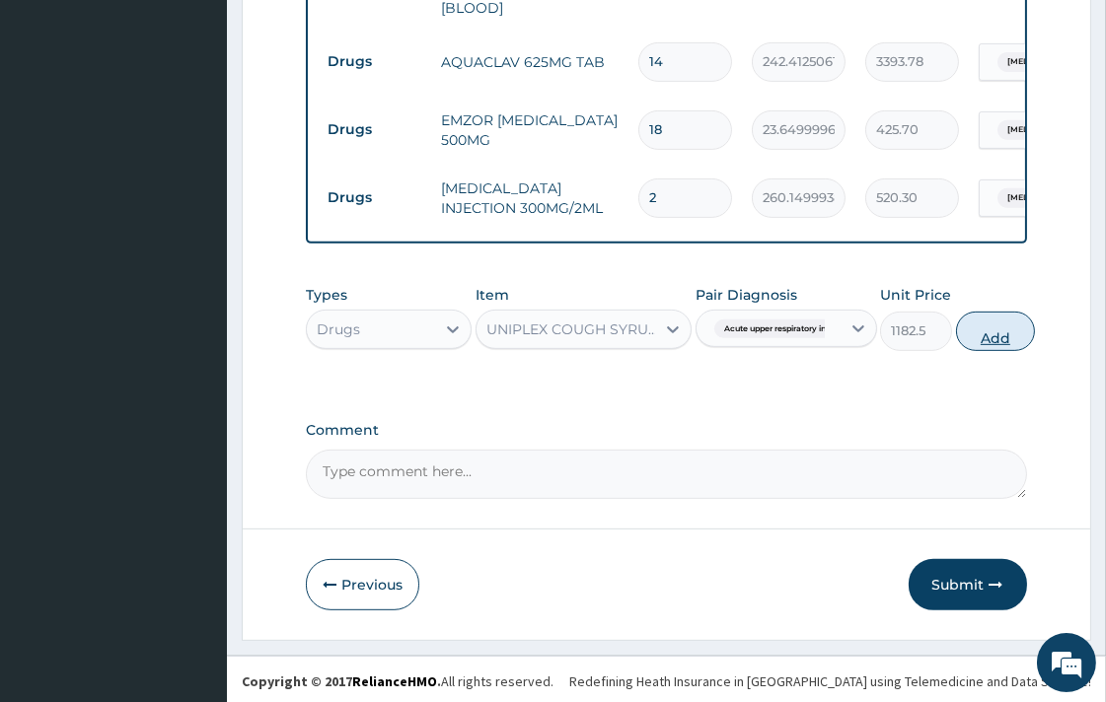
click at [993, 340] on button "Add" at bounding box center [995, 331] width 79 height 39
type input "0"
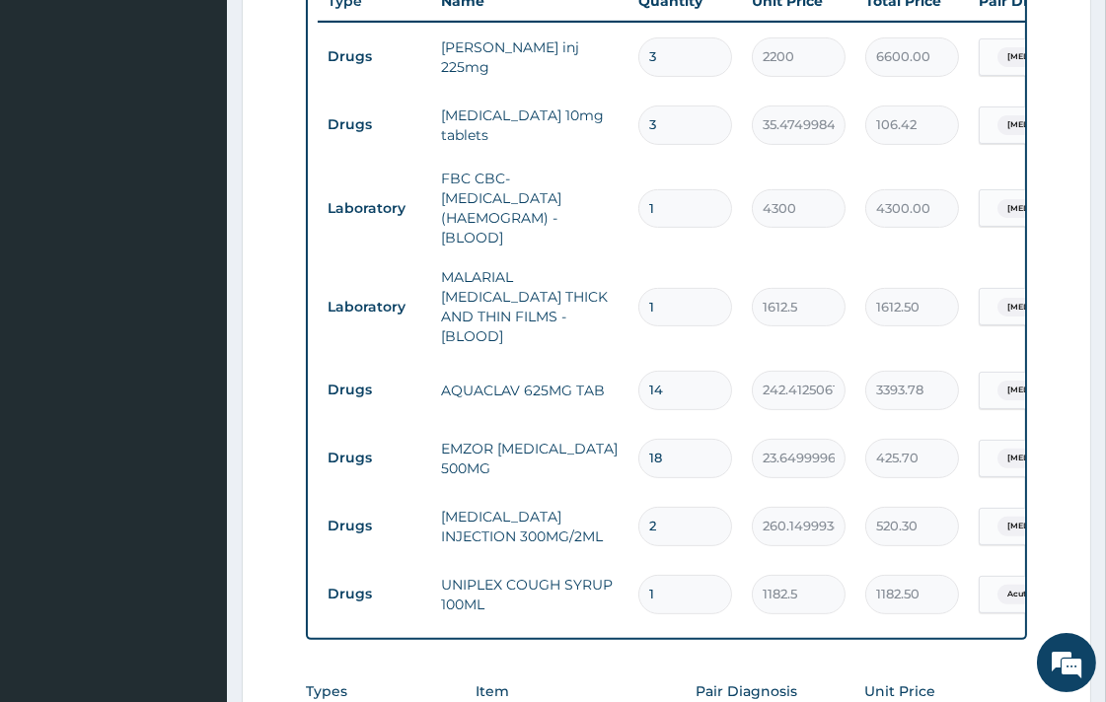
scroll to position [1199, 0]
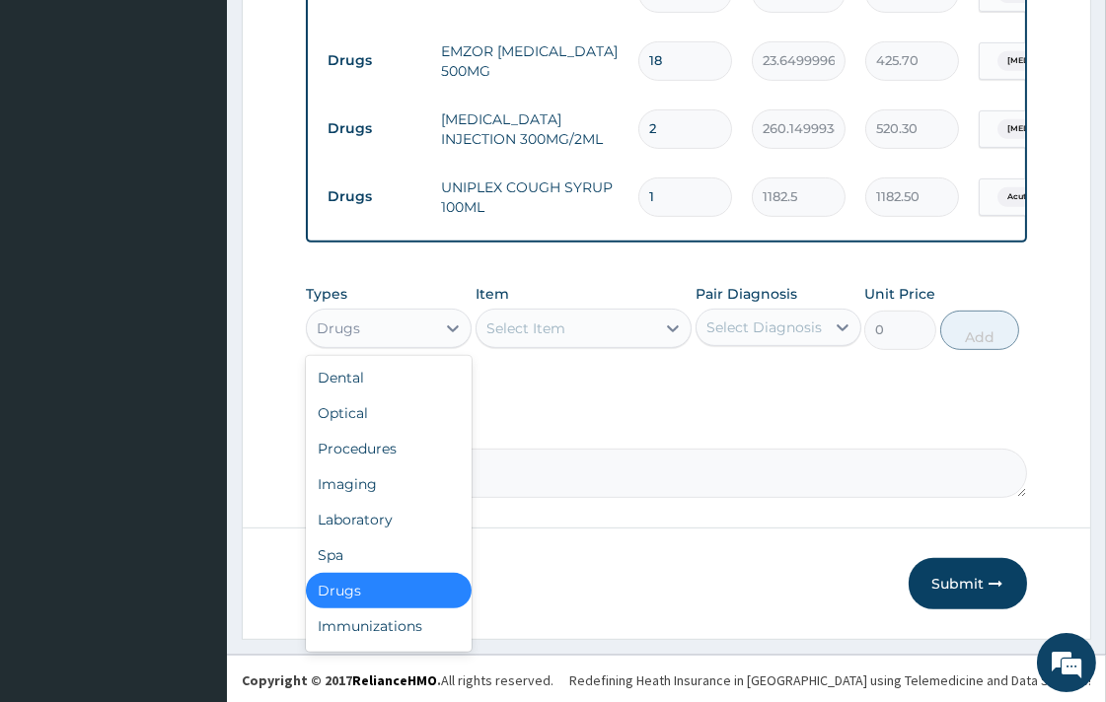
click at [400, 313] on div "Drugs" at bounding box center [371, 329] width 128 height 32
click at [390, 451] on div "Procedures" at bounding box center [389, 449] width 166 height 36
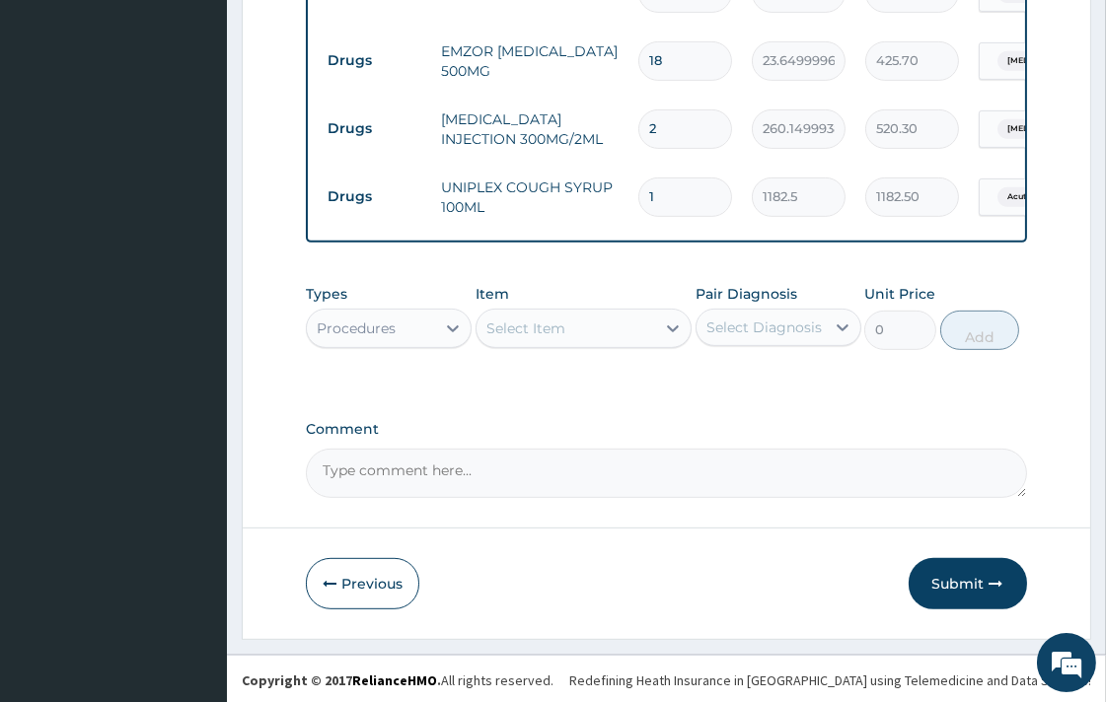
click at [618, 322] on div "Select Item" at bounding box center [566, 329] width 179 height 32
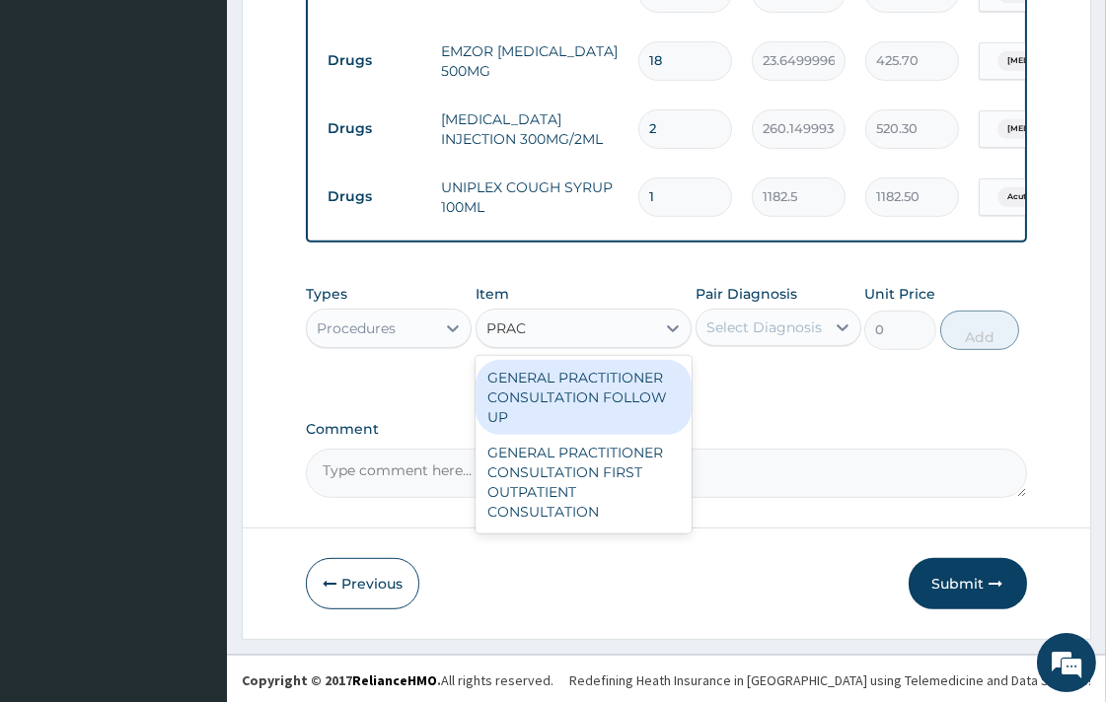
type input "PRACT"
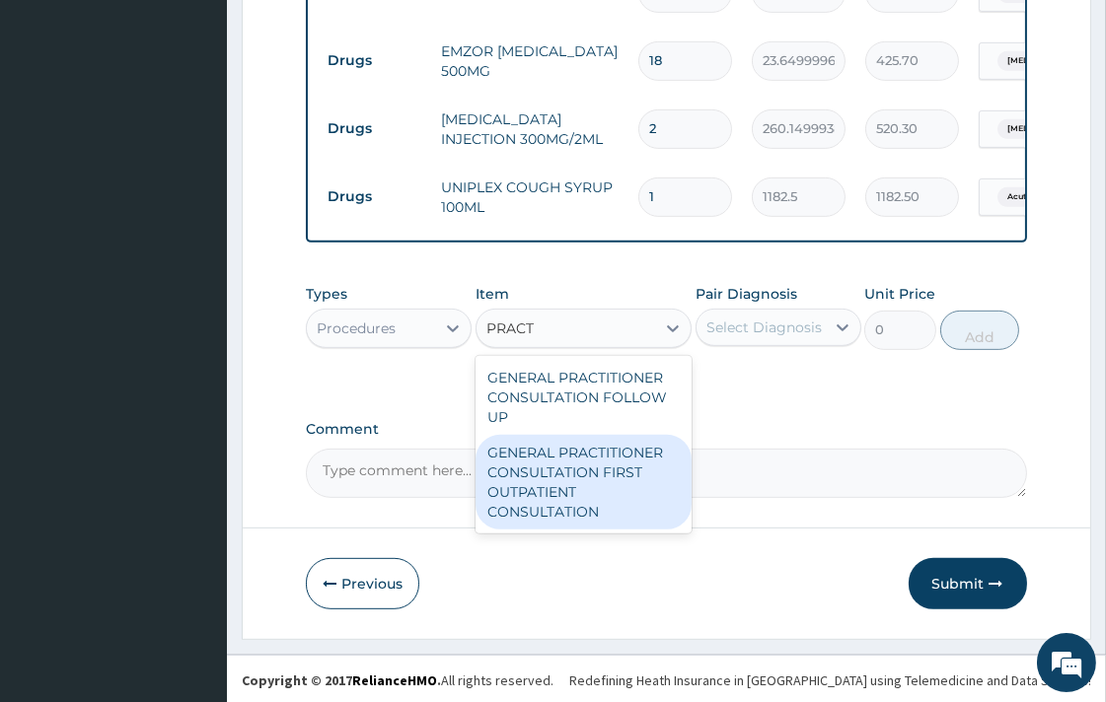
drag, startPoint x: 617, startPoint y: 485, endPoint x: 604, endPoint y: 490, distance: 13.7
click at [607, 490] on div "GENERAL PRACTITIONER CONSULTATION FIRST OUTPATIENT CONSULTATION" at bounding box center [584, 482] width 216 height 95
type input "3547.5"
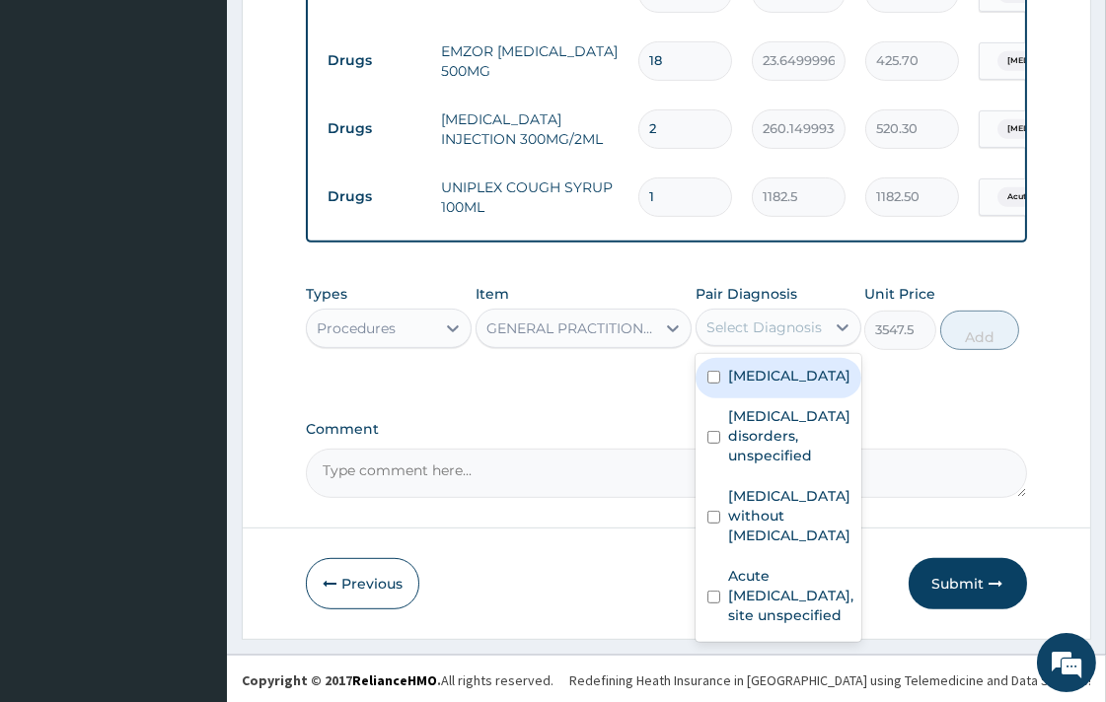
click at [794, 323] on div "Select Diagnosis" at bounding box center [763, 328] width 115 height 20
click at [708, 381] on input "checkbox" at bounding box center [713, 377] width 13 height 13
checkbox input "true"
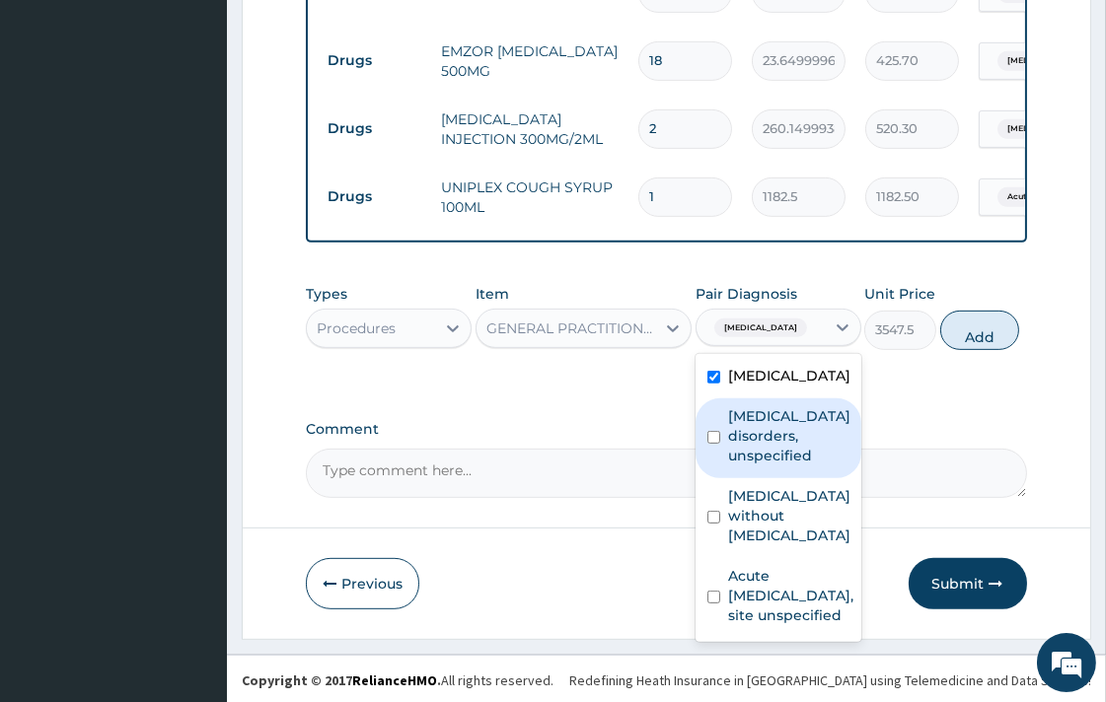
click at [712, 444] on input "checkbox" at bounding box center [713, 437] width 13 height 13
checkbox input "true"
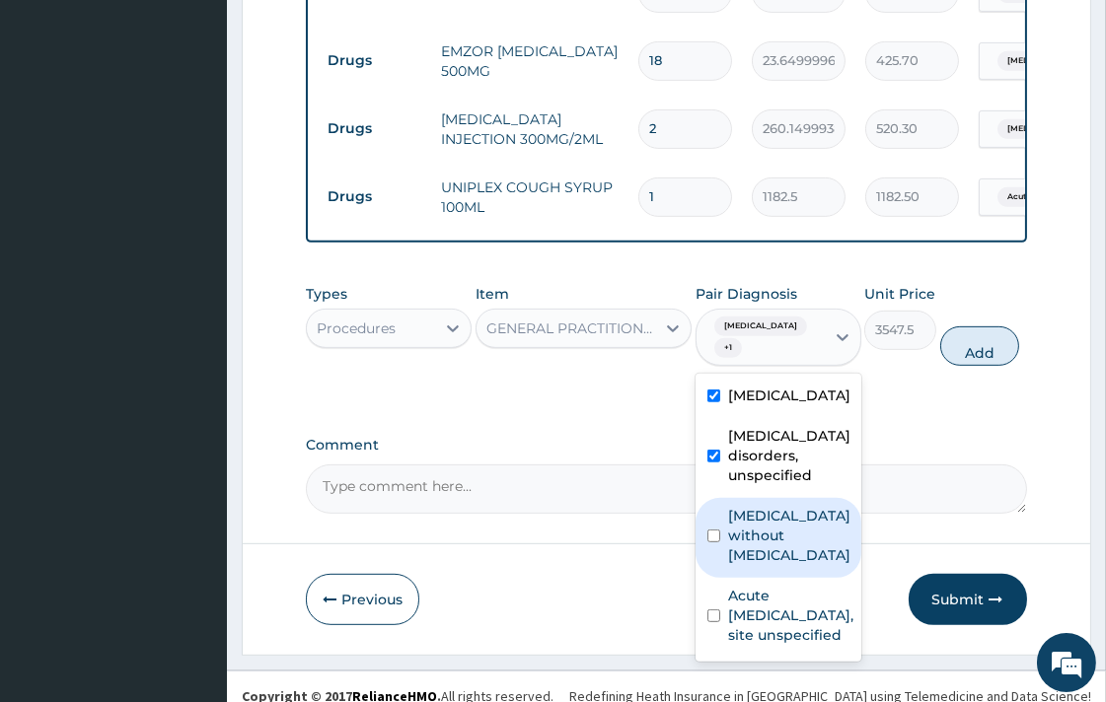
click at [714, 539] on input "checkbox" at bounding box center [713, 536] width 13 height 13
checkbox input "true"
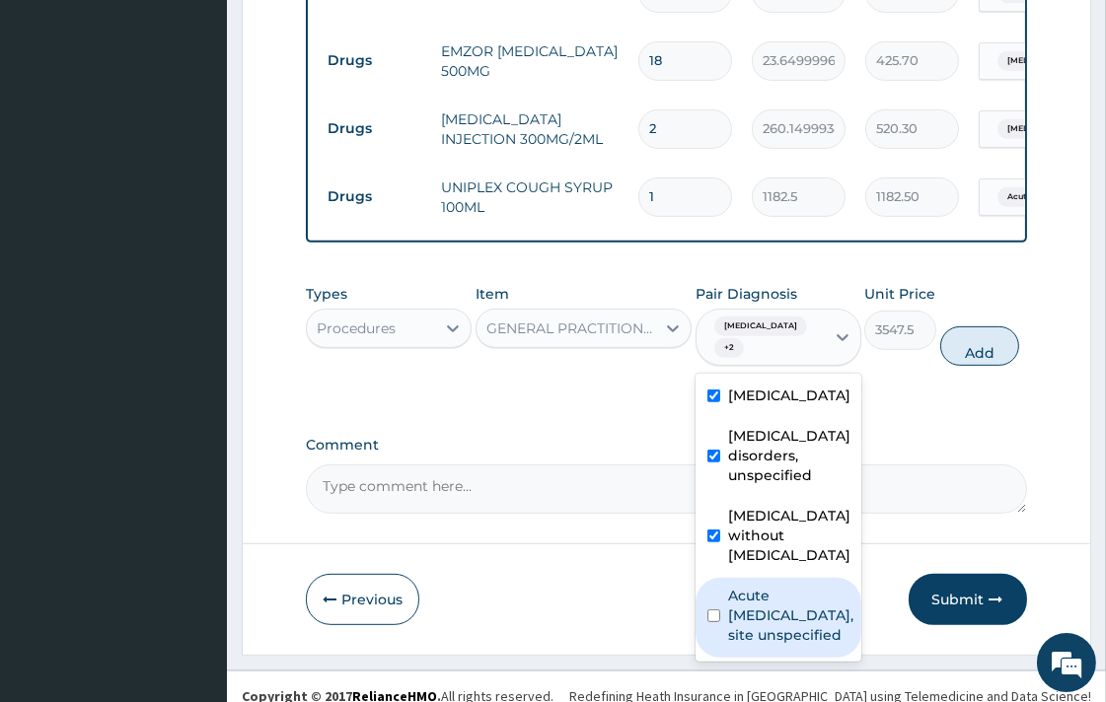
click at [710, 623] on input "checkbox" at bounding box center [713, 616] width 13 height 13
checkbox input "true"
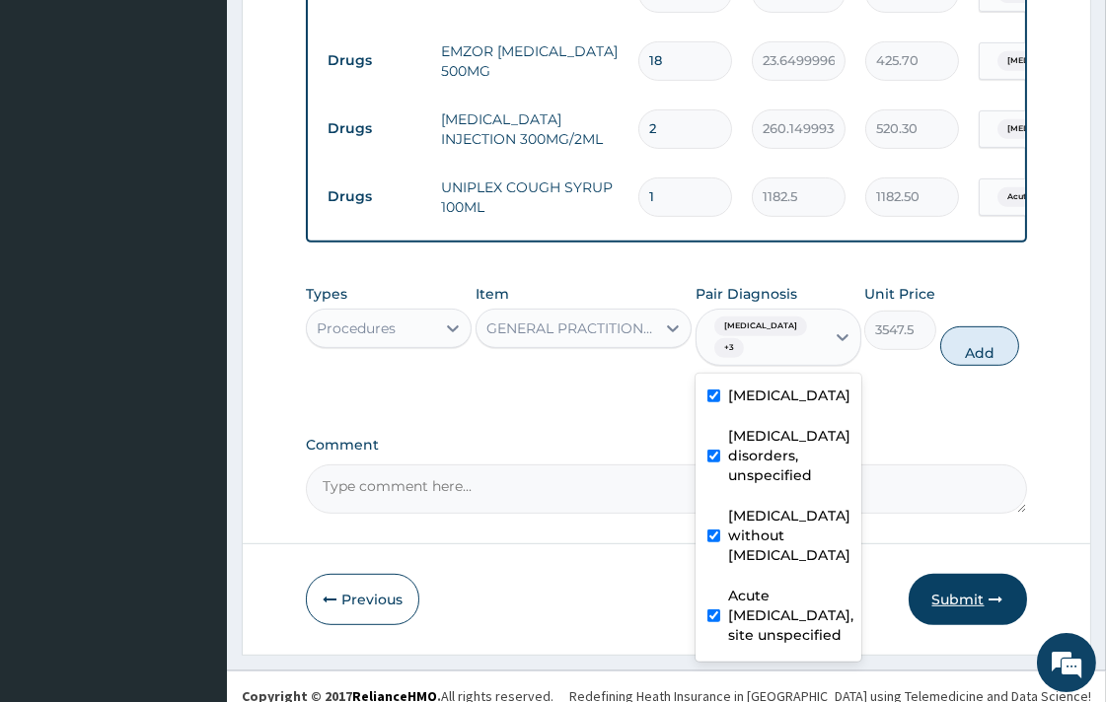
click at [948, 609] on button "Submit" at bounding box center [968, 599] width 118 height 51
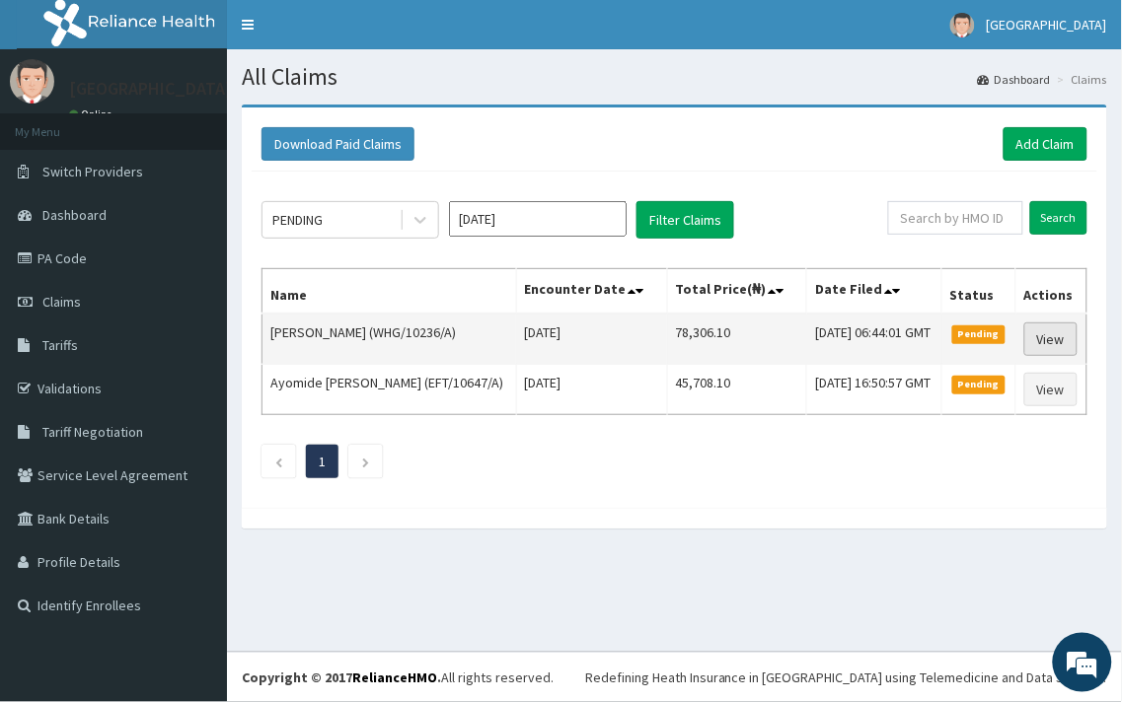
click at [1043, 335] on link "View" at bounding box center [1050, 340] width 53 height 34
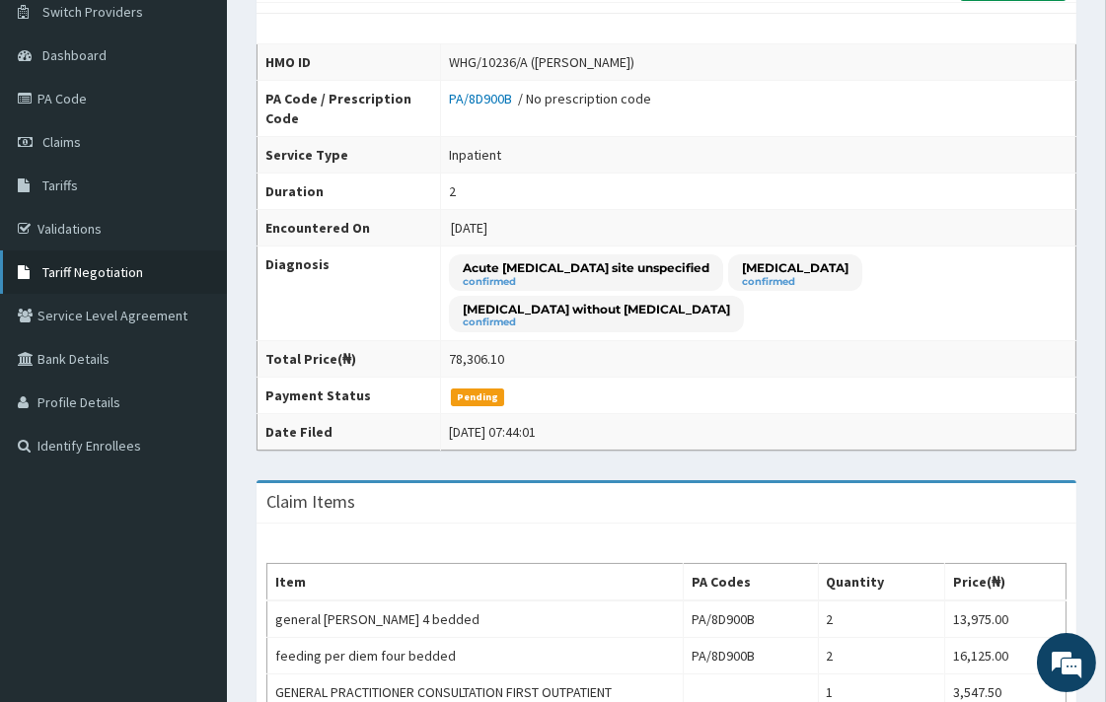
scroll to position [110, 0]
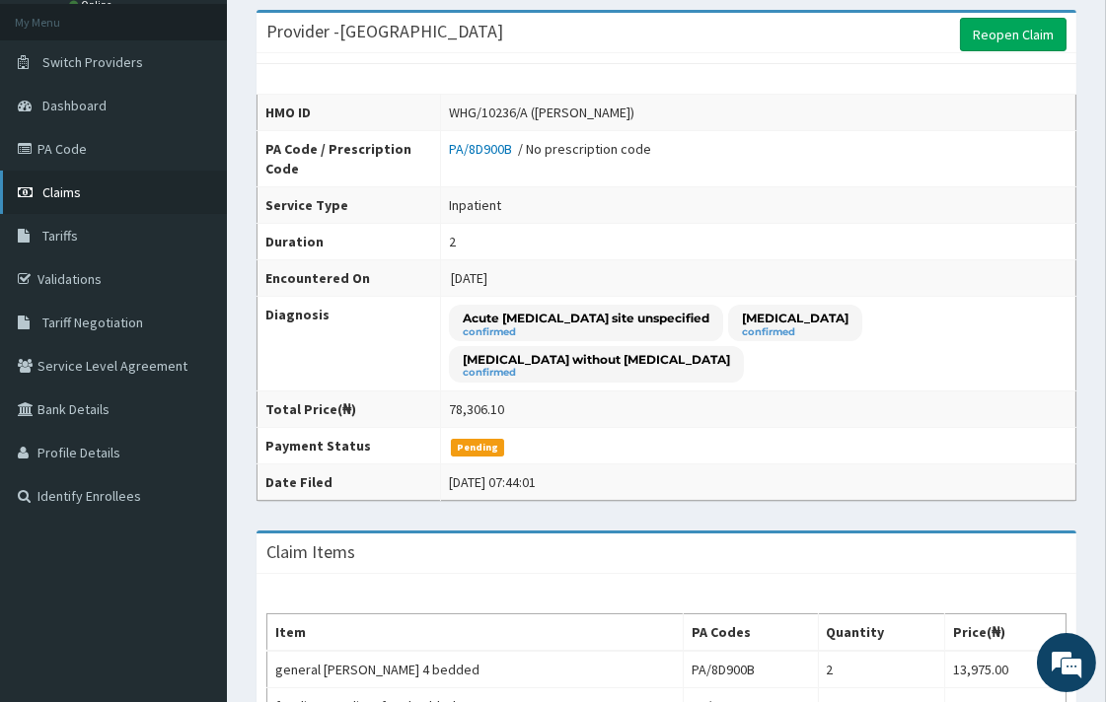
click at [56, 187] on span "Claims" at bounding box center [61, 193] width 38 height 18
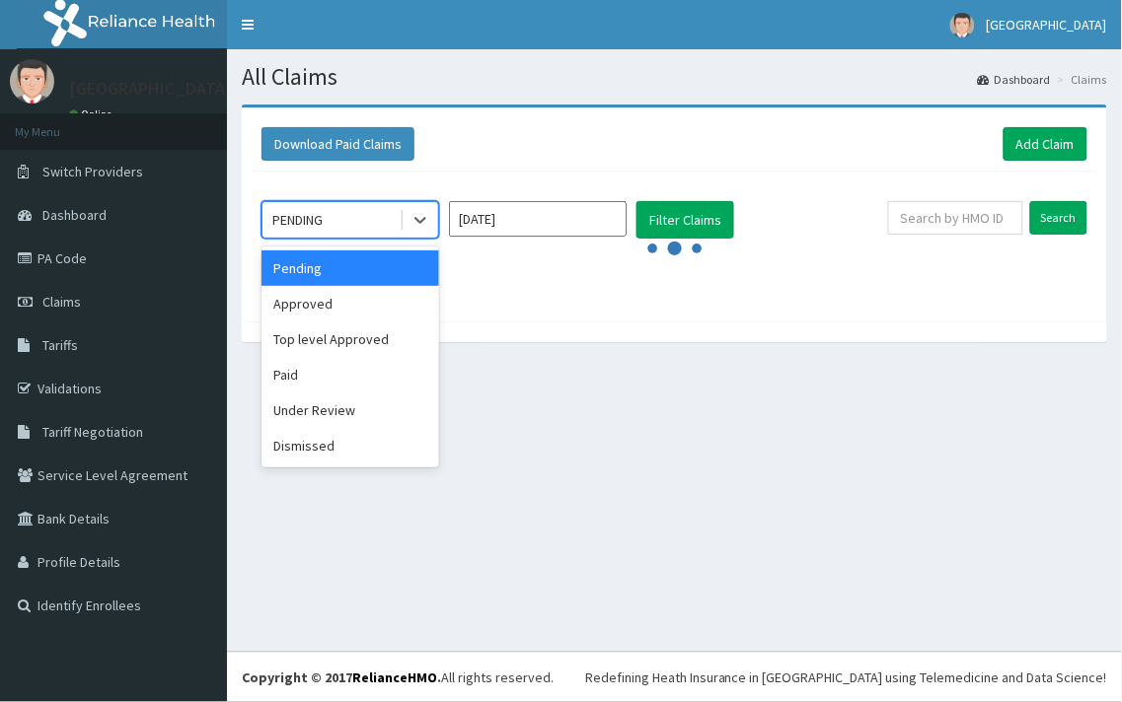
click at [356, 227] on div "PENDING" at bounding box center [330, 220] width 137 height 32
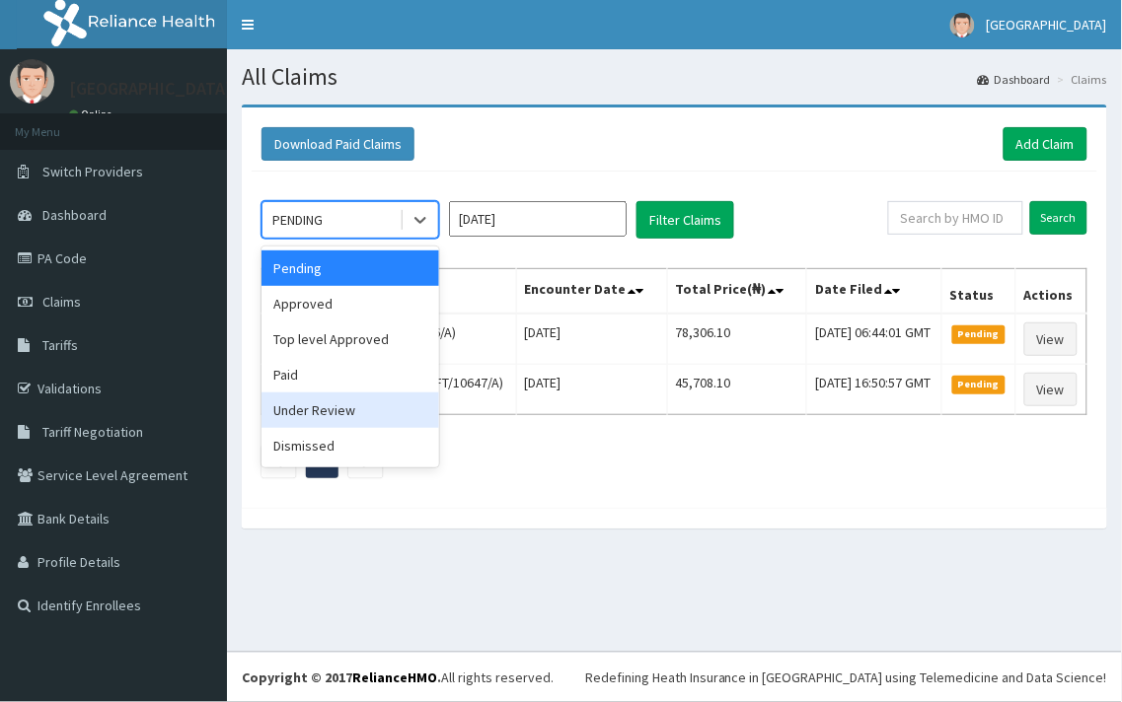
click at [297, 416] on div "Under Review" at bounding box center [350, 411] width 178 height 36
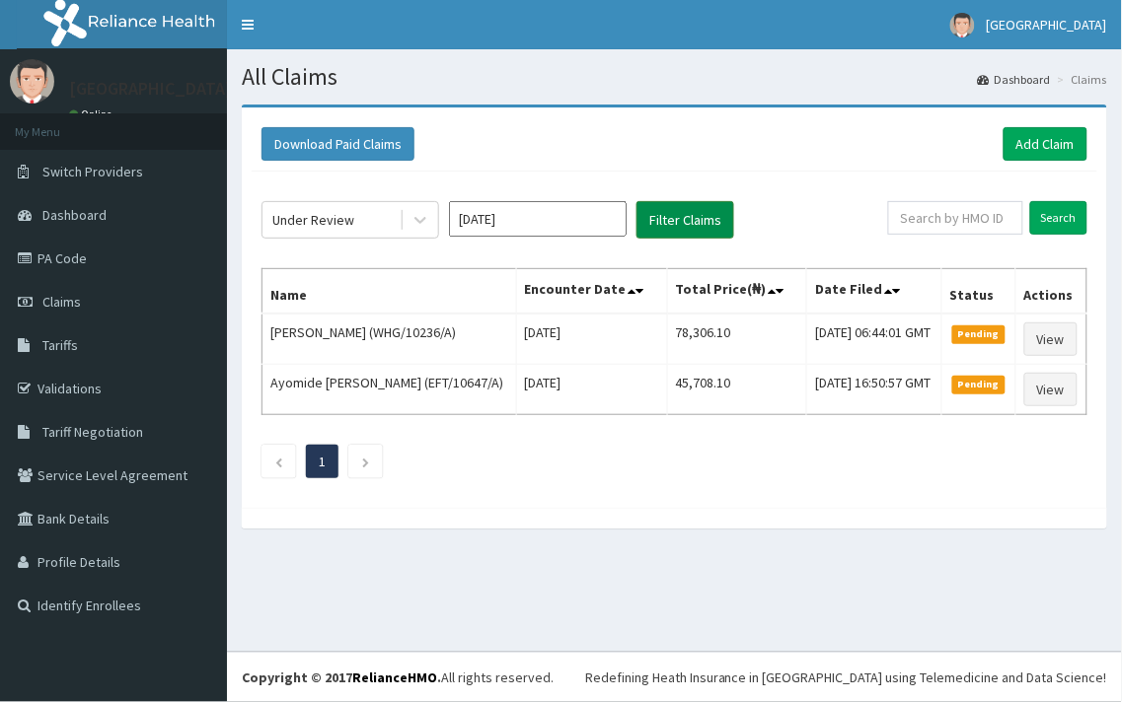
click at [664, 217] on button "Filter Claims" at bounding box center [685, 219] width 98 height 37
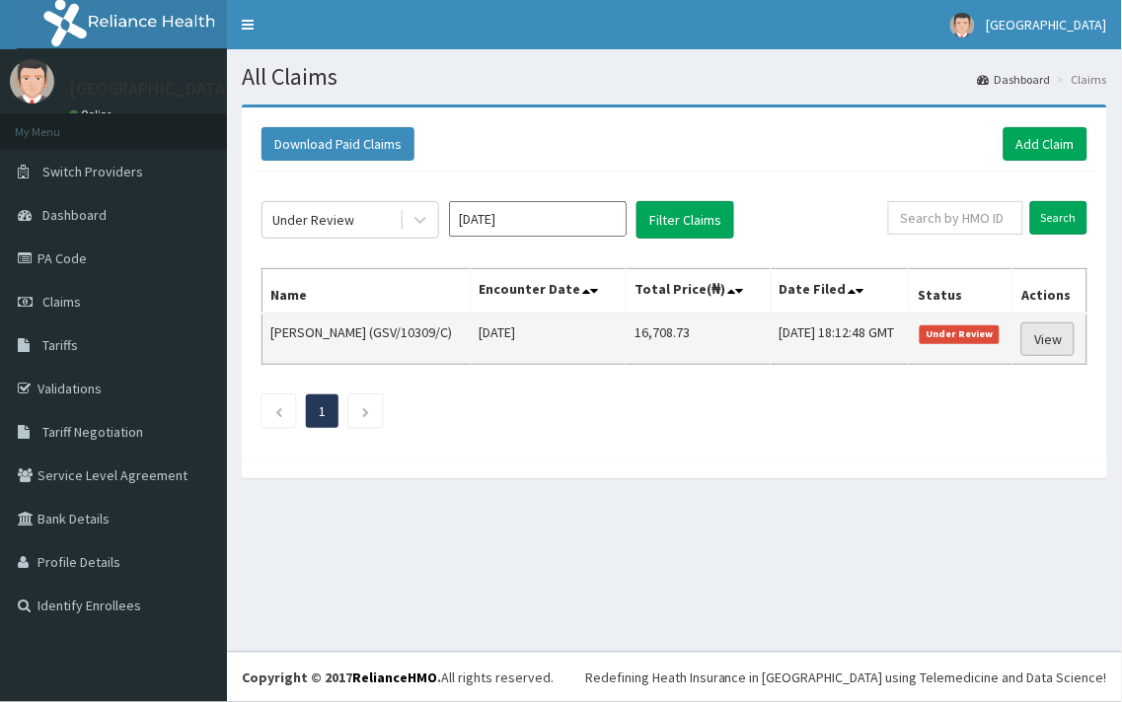
click at [1066, 349] on link "View" at bounding box center [1047, 340] width 53 height 34
click at [1044, 341] on link "View" at bounding box center [1047, 340] width 53 height 34
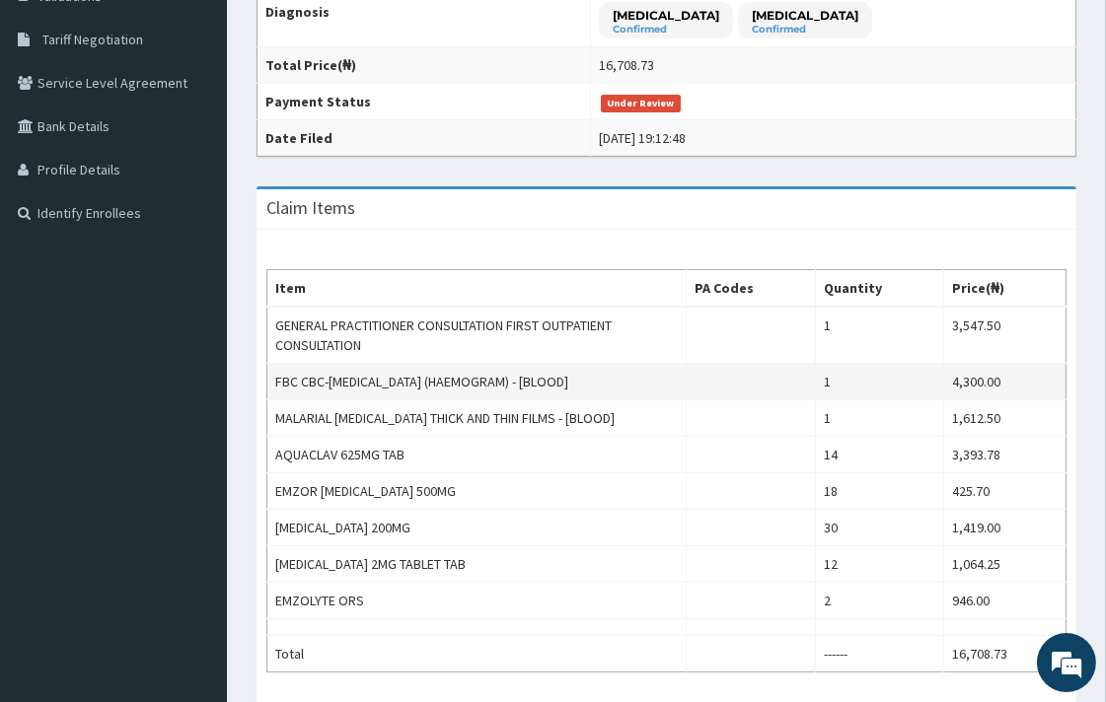
scroll to position [219, 0]
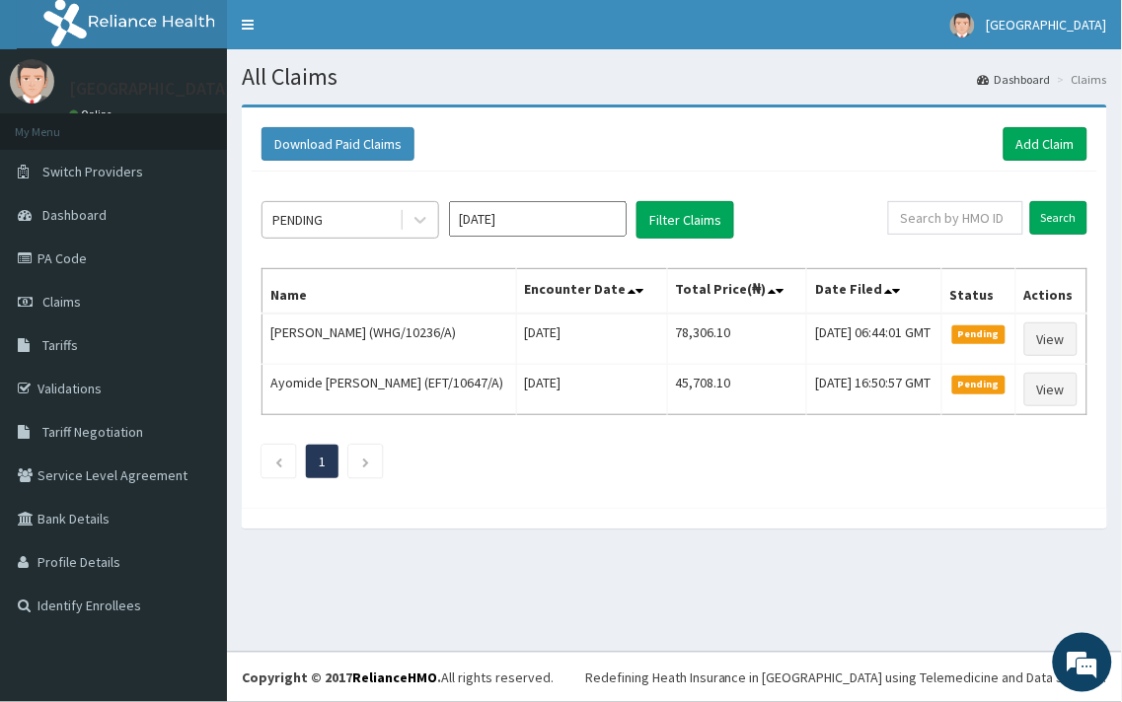
click at [336, 217] on div "PENDING" at bounding box center [330, 220] width 137 height 32
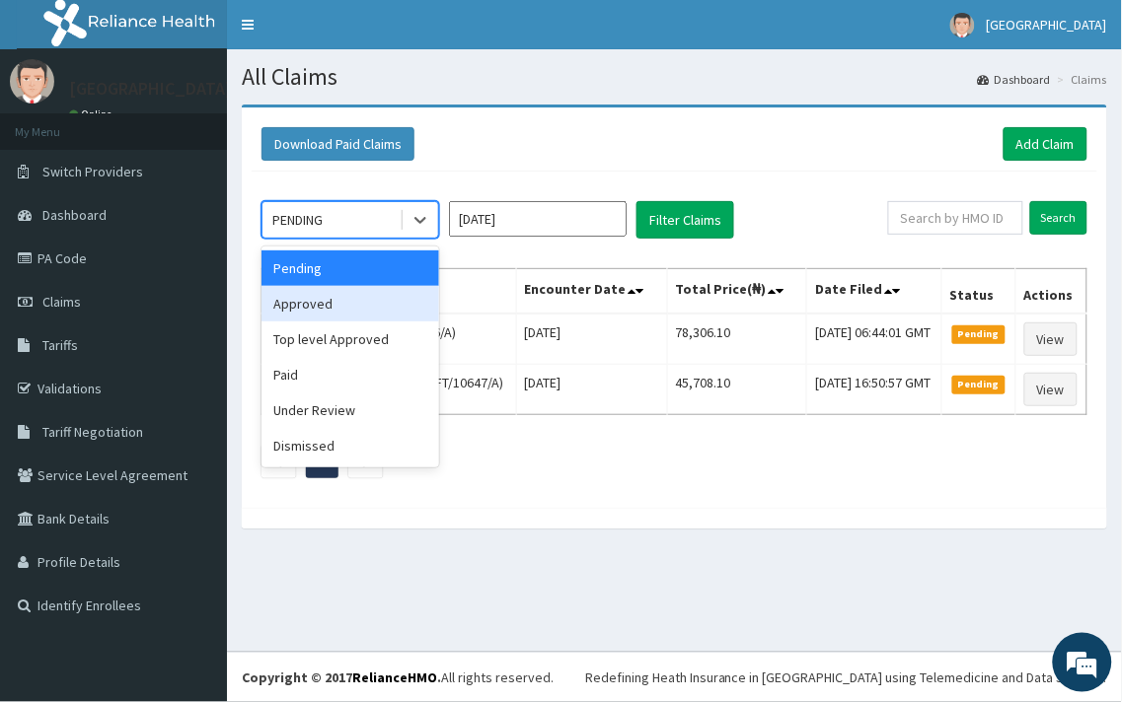
click at [380, 299] on div "Approved" at bounding box center [350, 304] width 178 height 36
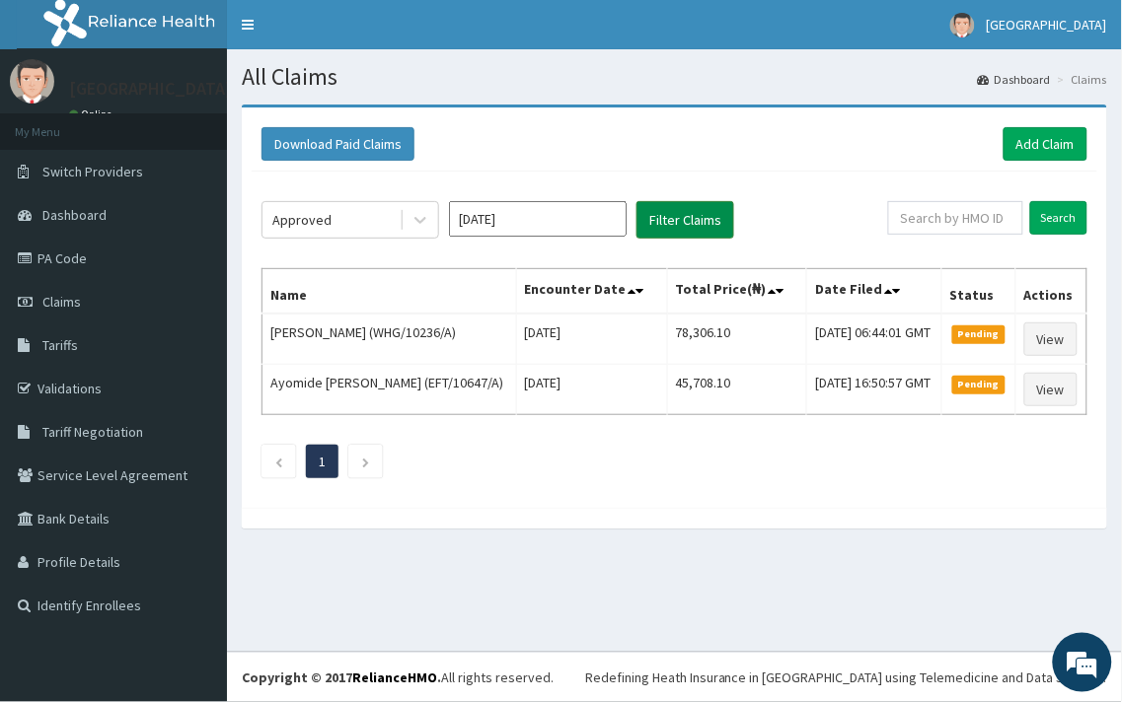
click at [676, 227] on button "Filter Claims" at bounding box center [685, 219] width 98 height 37
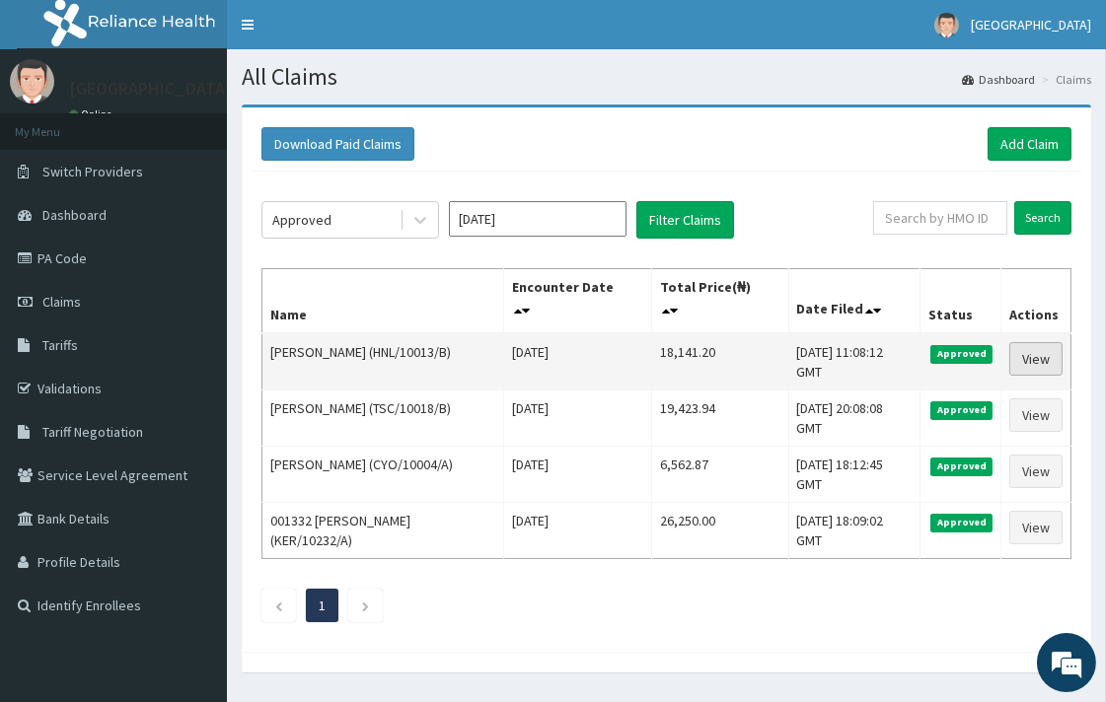
click at [1022, 362] on link "View" at bounding box center [1035, 359] width 53 height 34
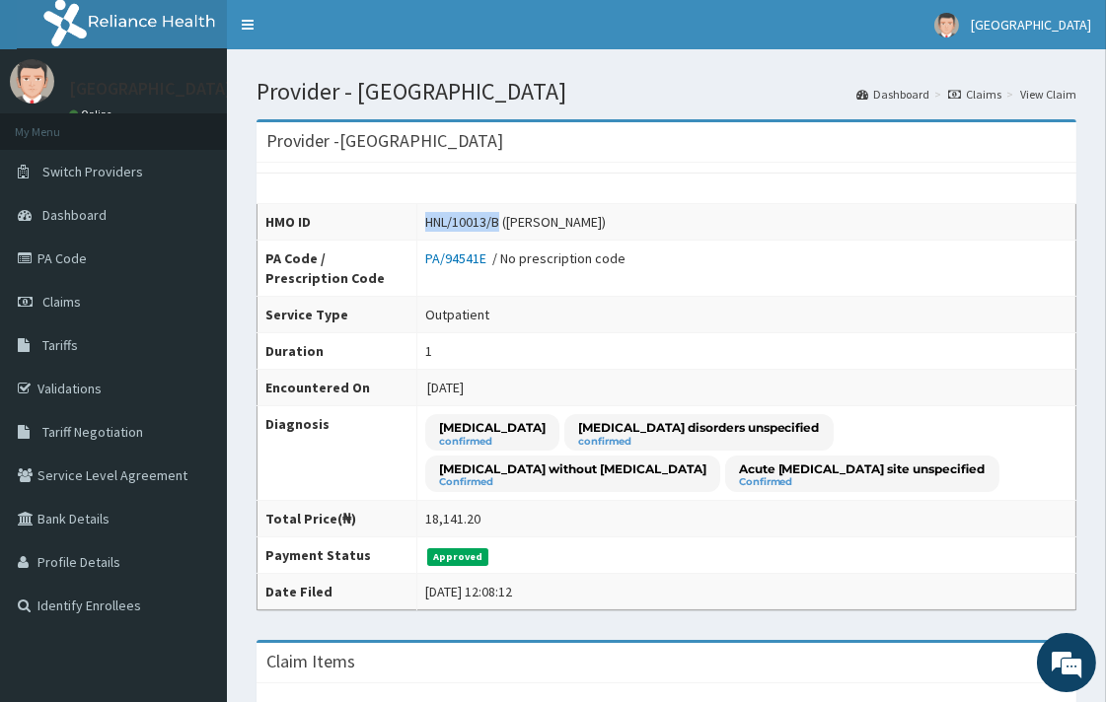
drag, startPoint x: 416, startPoint y: 222, endPoint x: 495, endPoint y: 221, distance: 78.9
click at [495, 221] on td "HNL/10013/B ([PERSON_NAME])" at bounding box center [745, 222] width 659 height 37
click at [496, 223] on div "HNL/10013/B (Cynthia Okereke)" at bounding box center [515, 222] width 181 height 20
copy div "HNL/10013/B"
click at [64, 308] on link "Claims" at bounding box center [113, 301] width 227 height 43
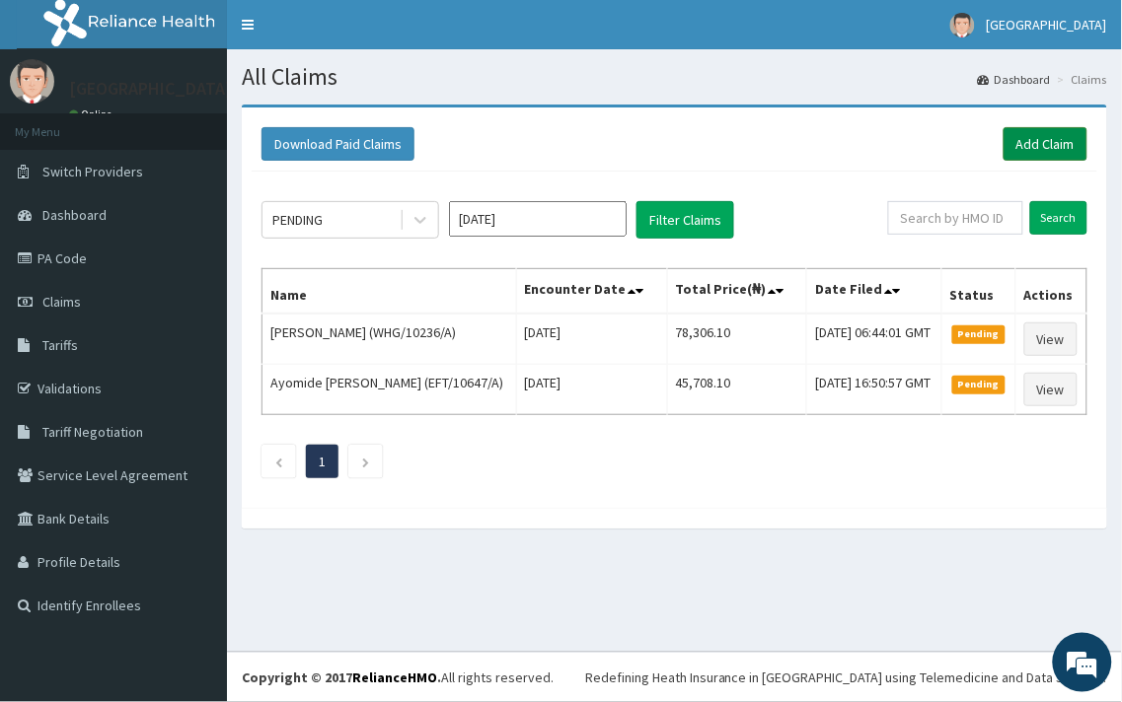
click at [1063, 148] on link "Add Claim" at bounding box center [1045, 144] width 84 height 34
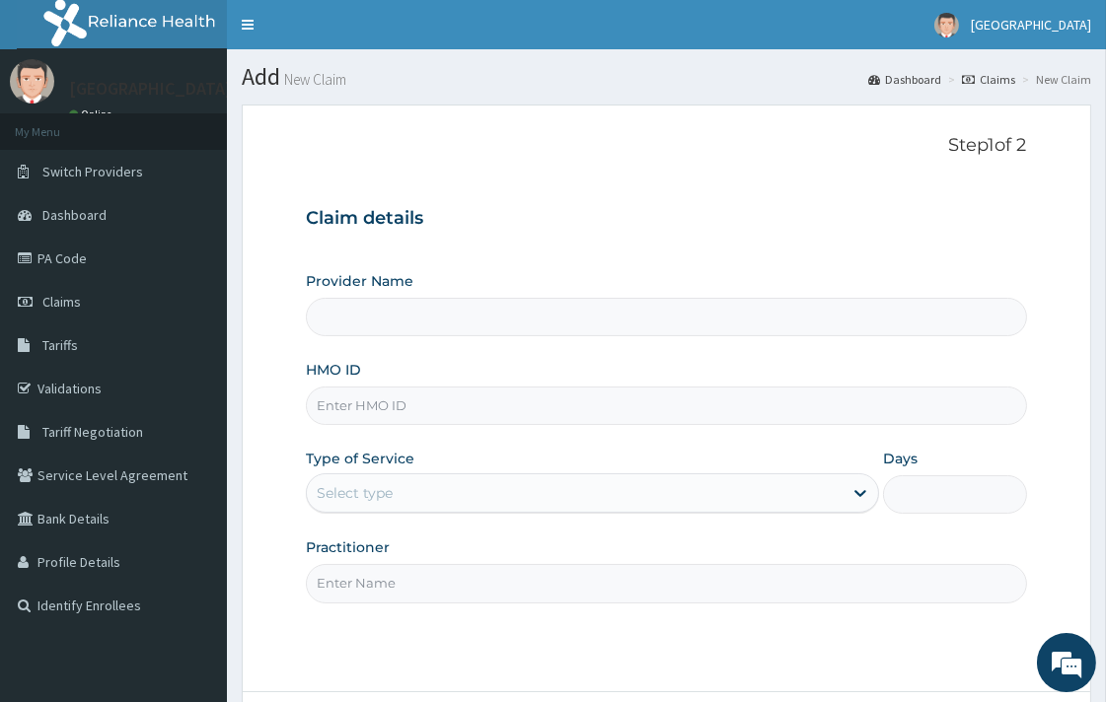
type input "[GEOGRAPHIC_DATA]"
paste input "HNL/10013/B"
type input "HNL/10013/B"
click at [377, 509] on div "Select type" at bounding box center [575, 494] width 536 height 32
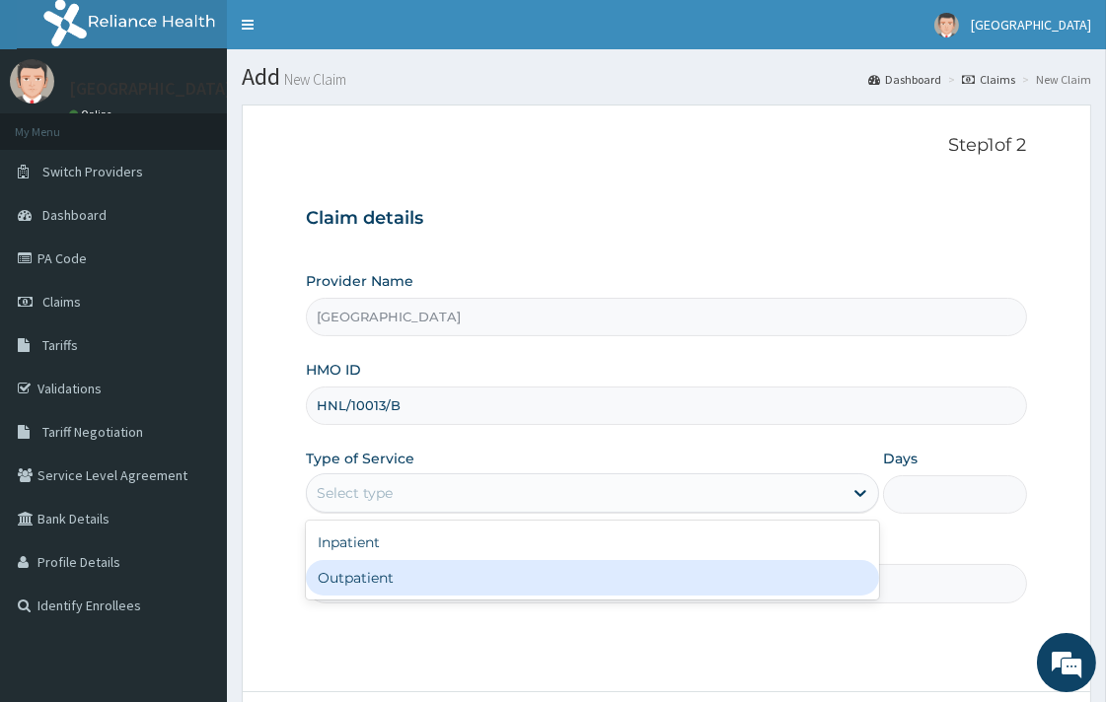
click at [352, 594] on div "Outpatient" at bounding box center [592, 578] width 573 height 36
type input "1"
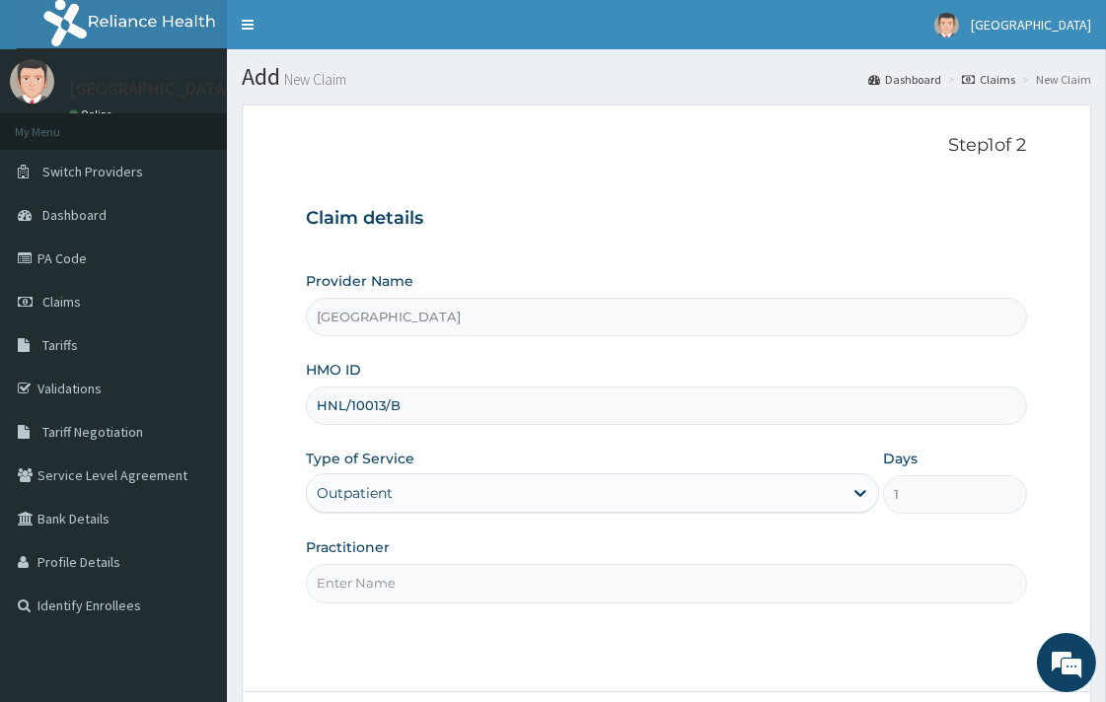
click at [368, 576] on input "Practitioner" at bounding box center [666, 583] width 720 height 38
type input "[PERSON_NAME][GEOGRAPHIC_DATA]"
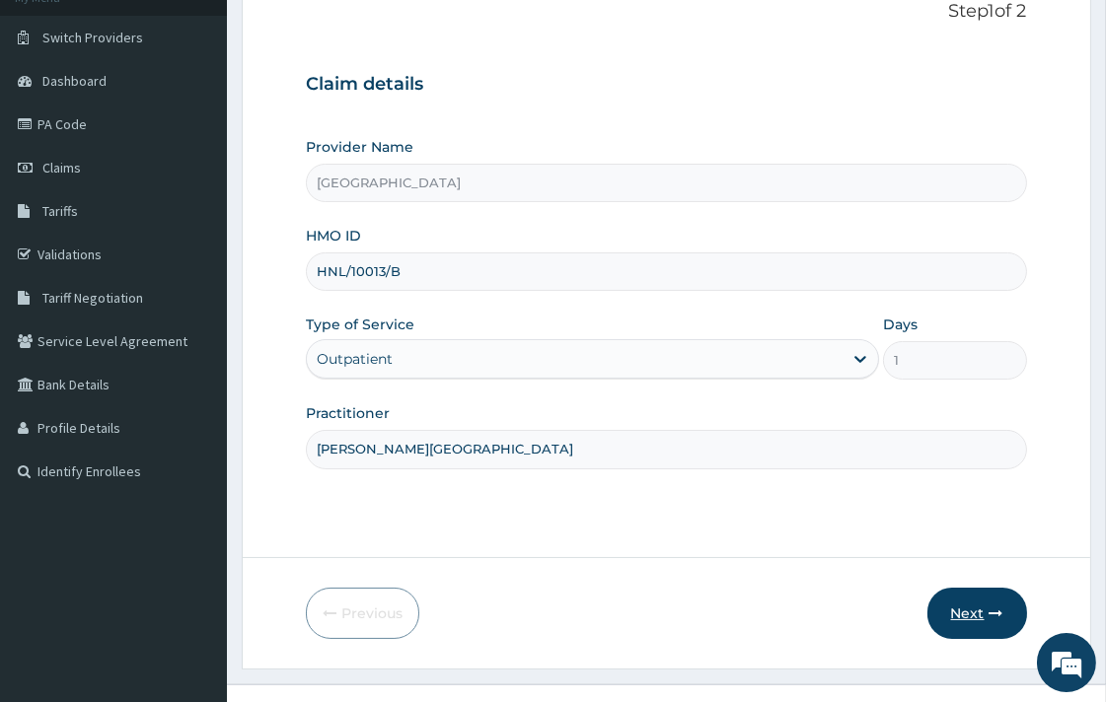
scroll to position [168, 0]
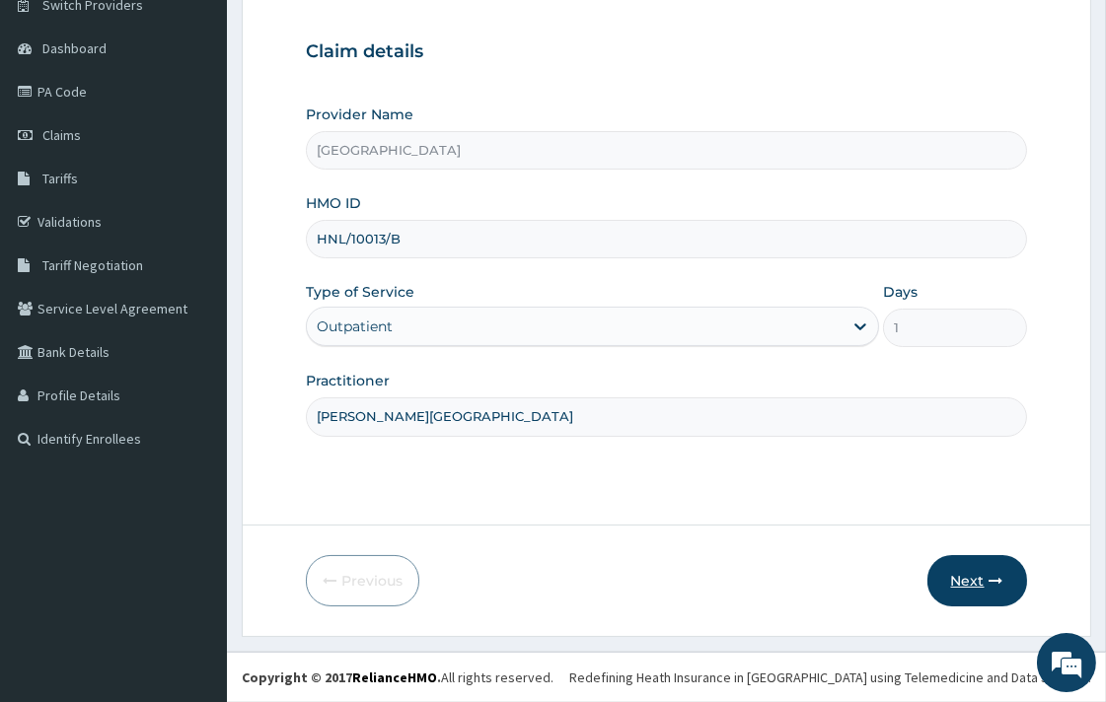
click at [982, 579] on button "Next" at bounding box center [977, 580] width 100 height 51
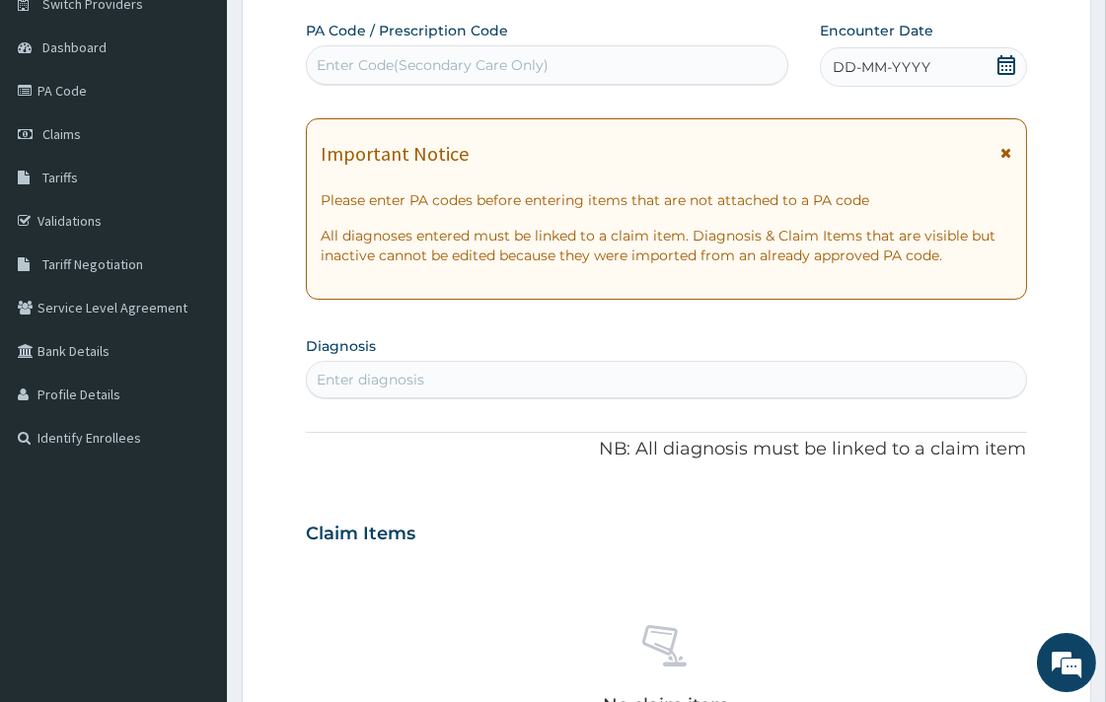
click at [989, 69] on div "DD-MM-YYYY" at bounding box center [923, 66] width 206 height 39
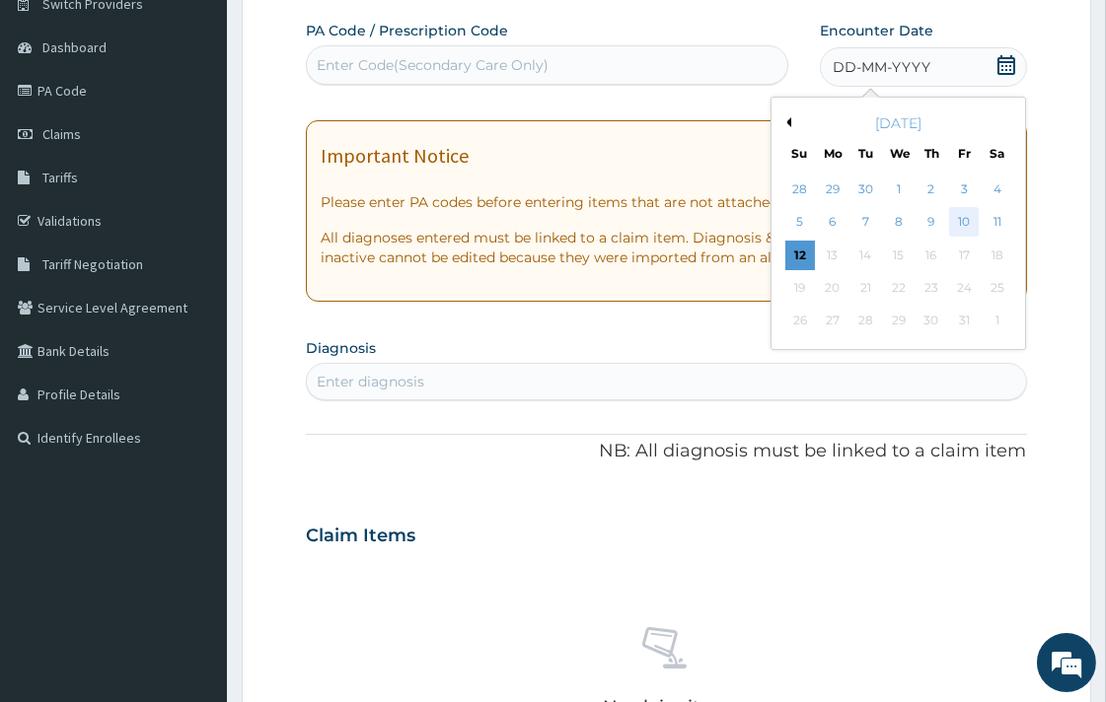
scroll to position [0, 0]
click at [891, 222] on div "8" at bounding box center [899, 223] width 30 height 30
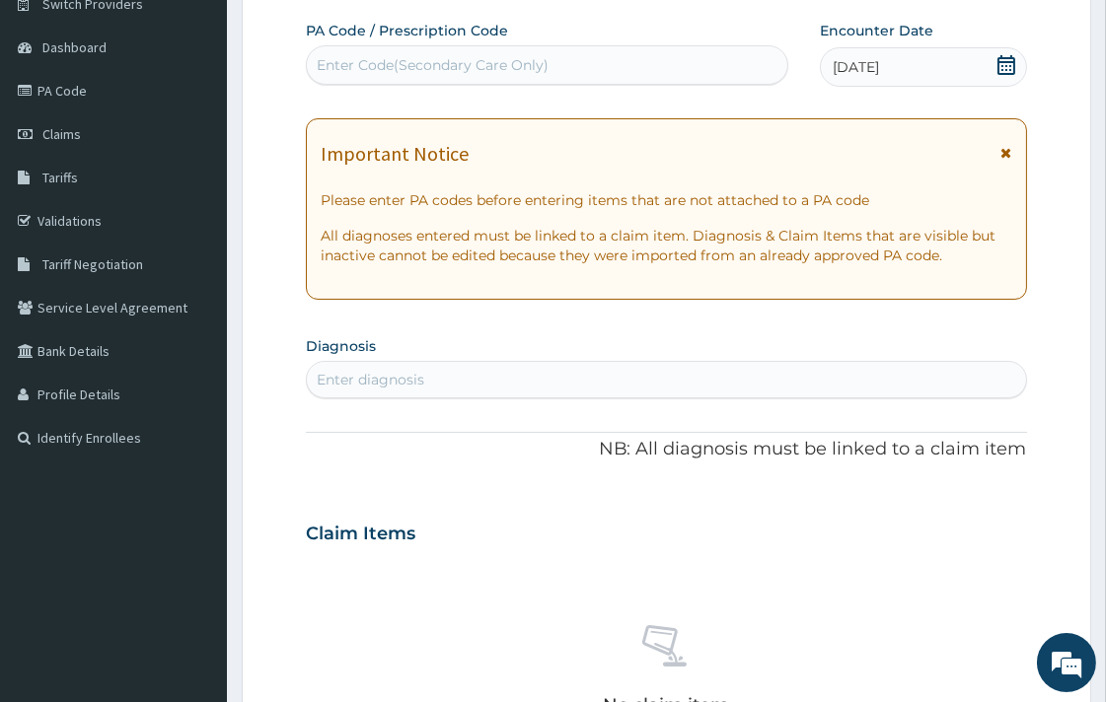
click at [518, 386] on div "Enter diagnosis" at bounding box center [666, 380] width 718 height 32
type input "[MEDICAL_DATA]"
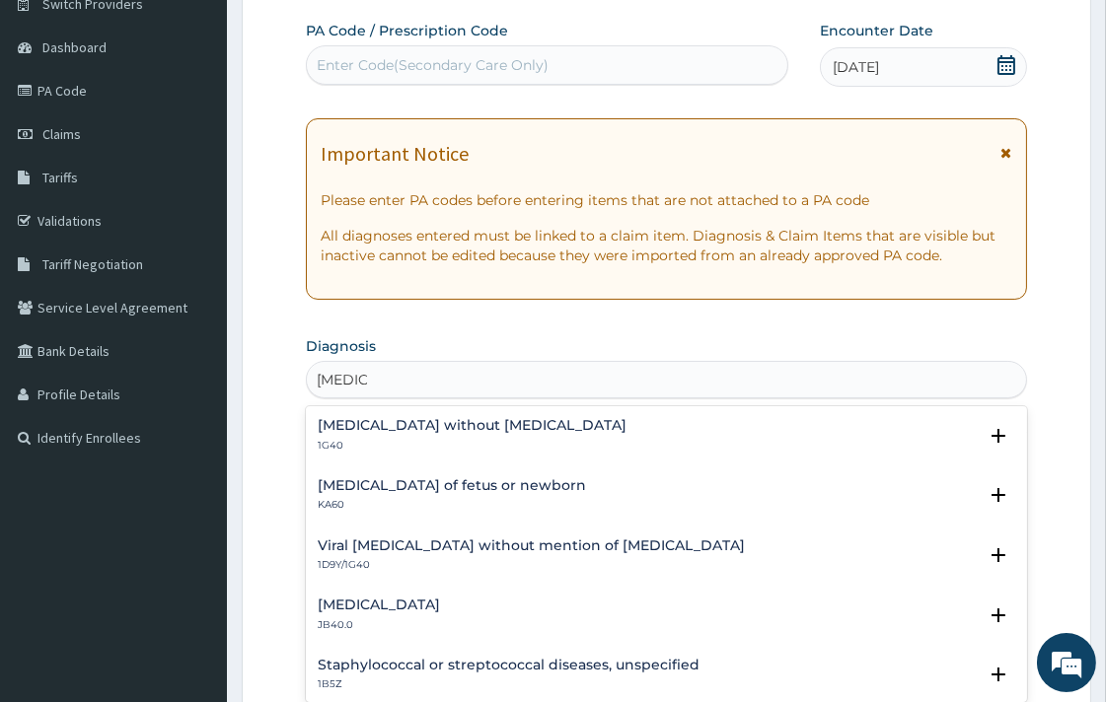
click at [429, 444] on p "1G40" at bounding box center [472, 446] width 309 height 14
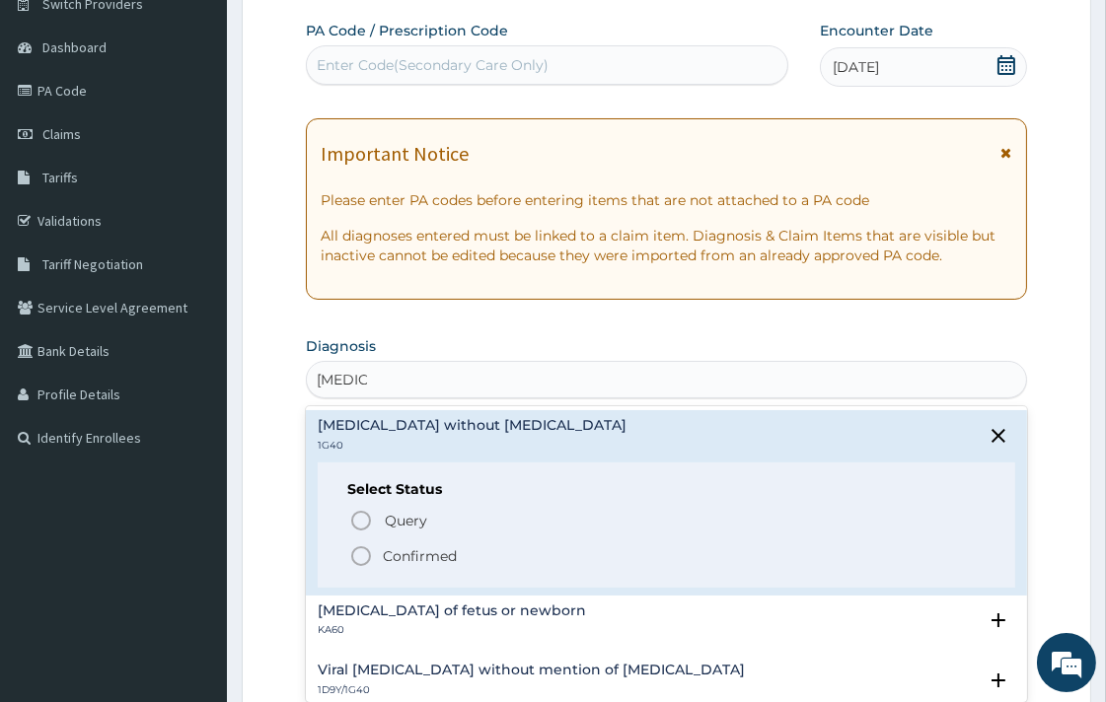
click at [360, 558] on icon "status option filled" at bounding box center [361, 557] width 24 height 24
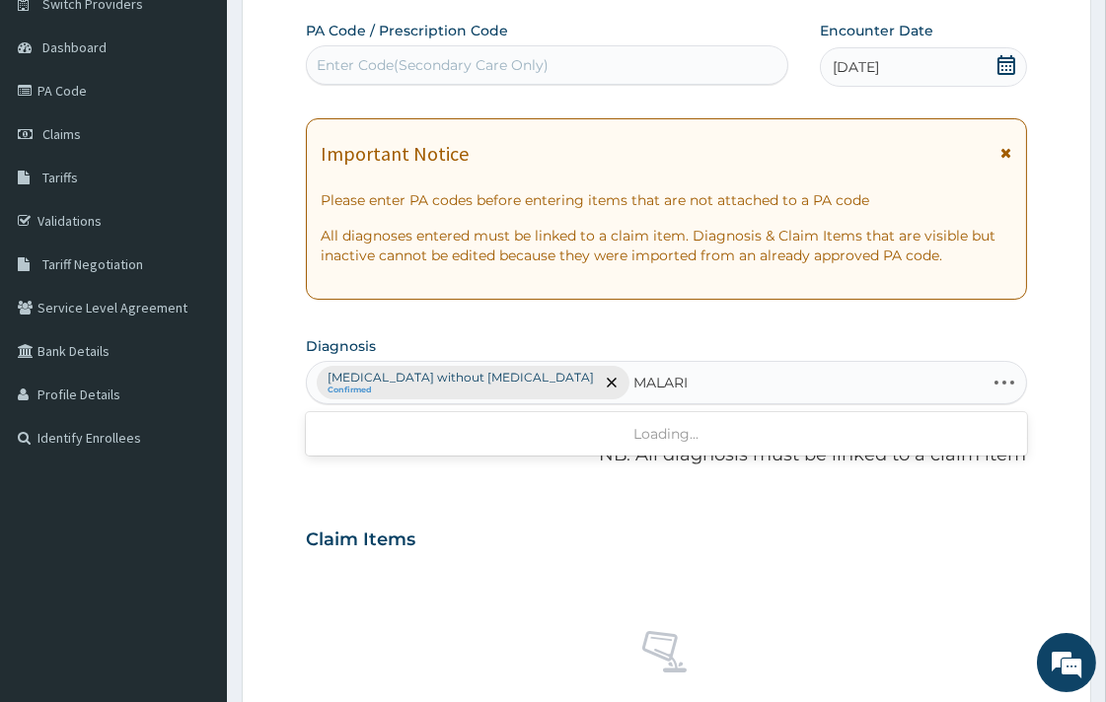
type input "[MEDICAL_DATA]"
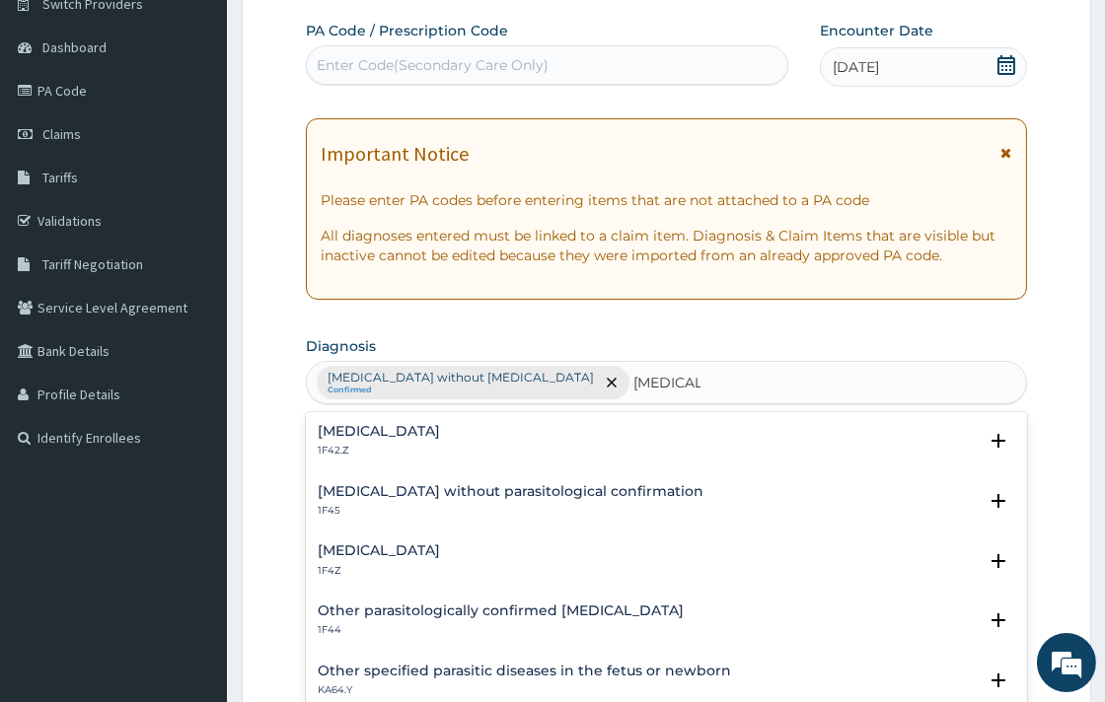
click at [461, 559] on div "[MEDICAL_DATA] 1F4Z" at bounding box center [666, 561] width 697 height 35
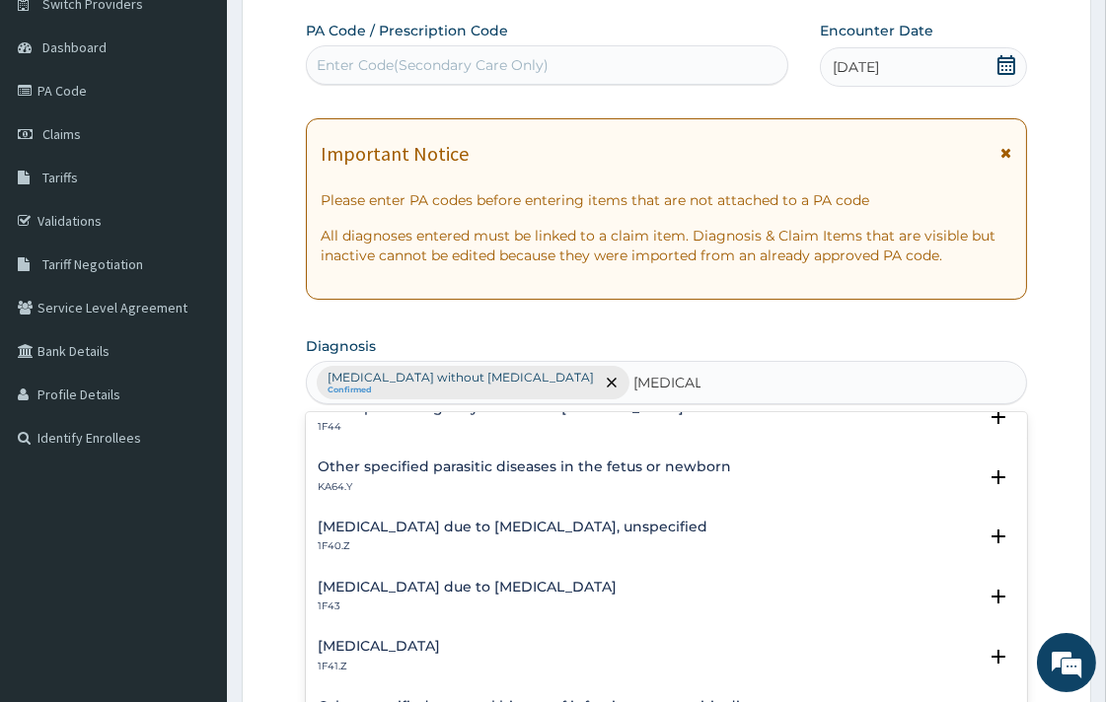
scroll to position [219, 0]
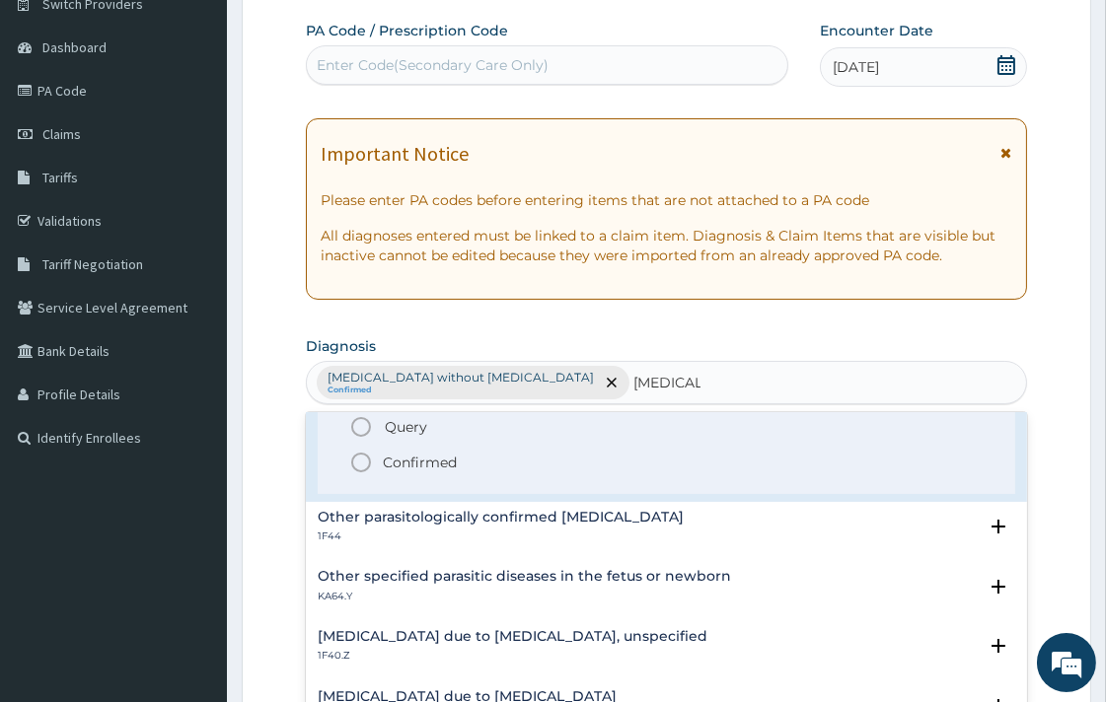
click at [360, 461] on icon "status option filled" at bounding box center [361, 463] width 24 height 24
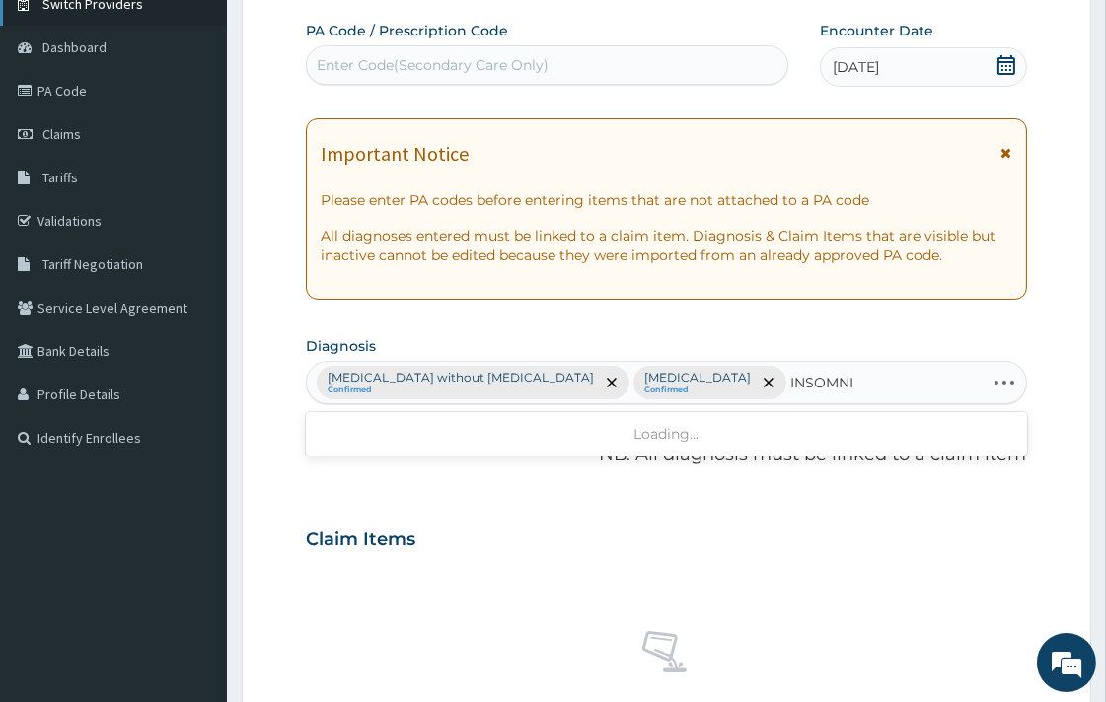
type input "[MEDICAL_DATA]"
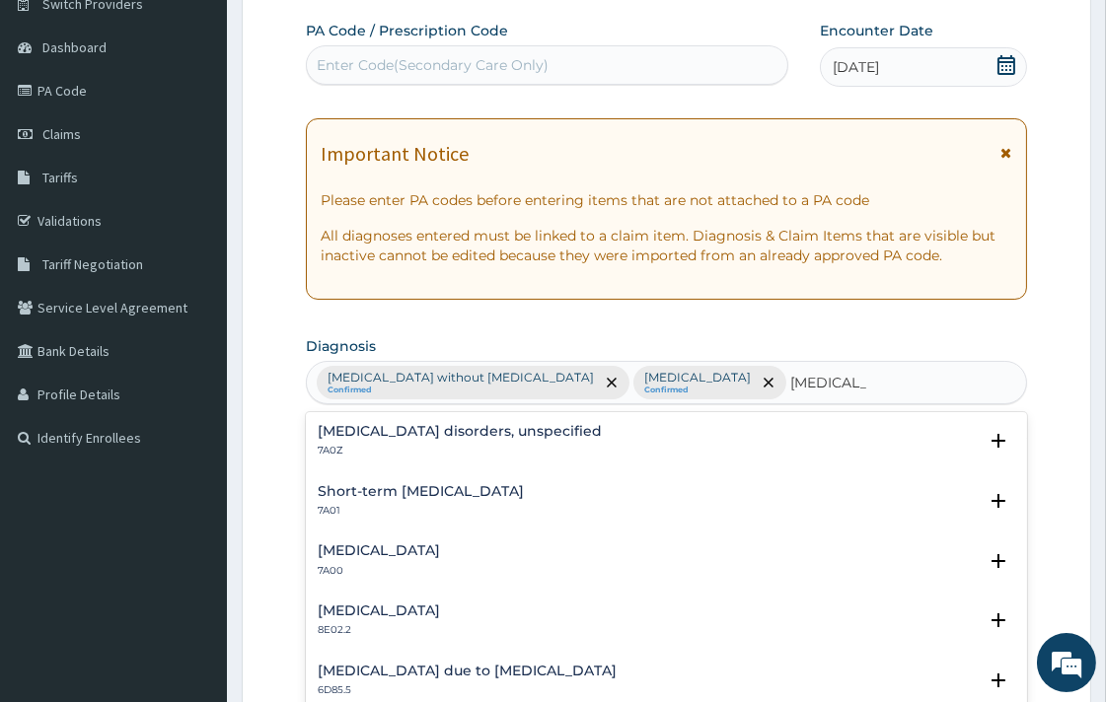
click at [373, 455] on p "7A0Z" at bounding box center [460, 451] width 284 height 14
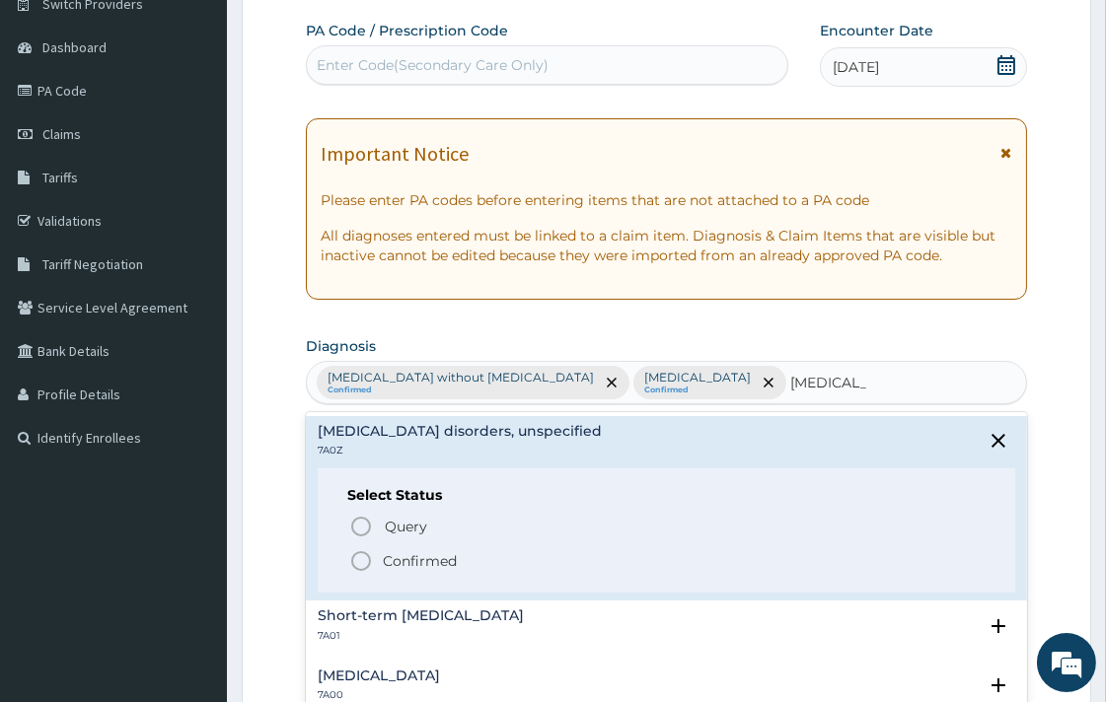
click at [357, 559] on icon "status option filled" at bounding box center [361, 562] width 24 height 24
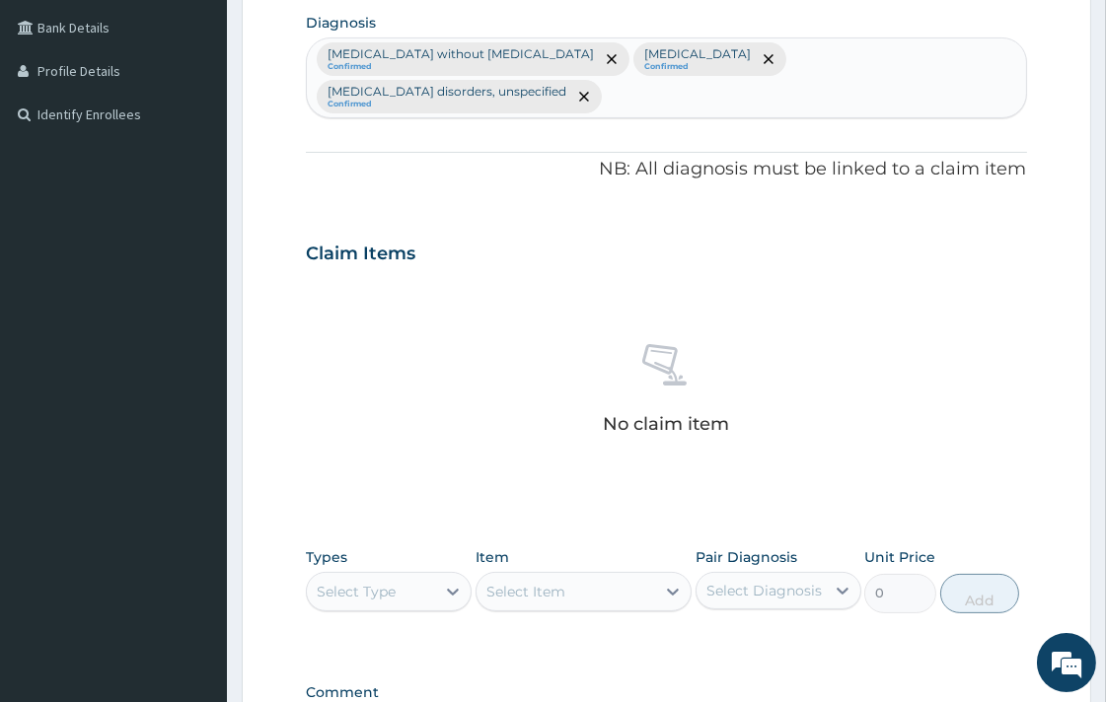
scroll to position [496, 0]
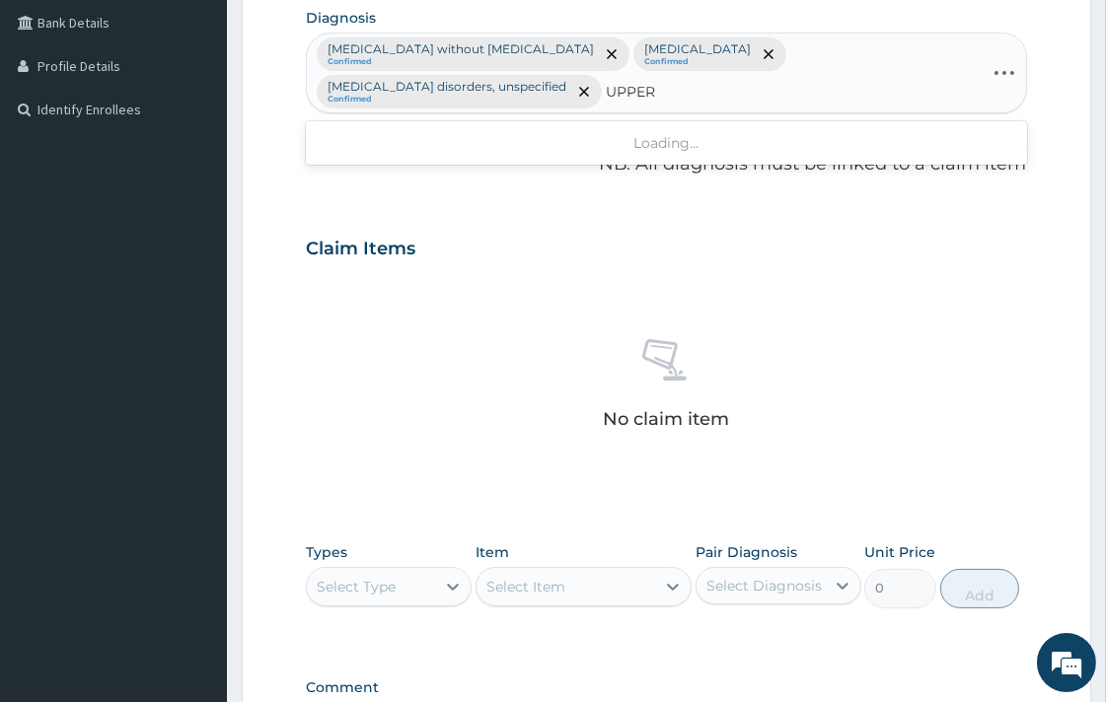
type input "UPPER"
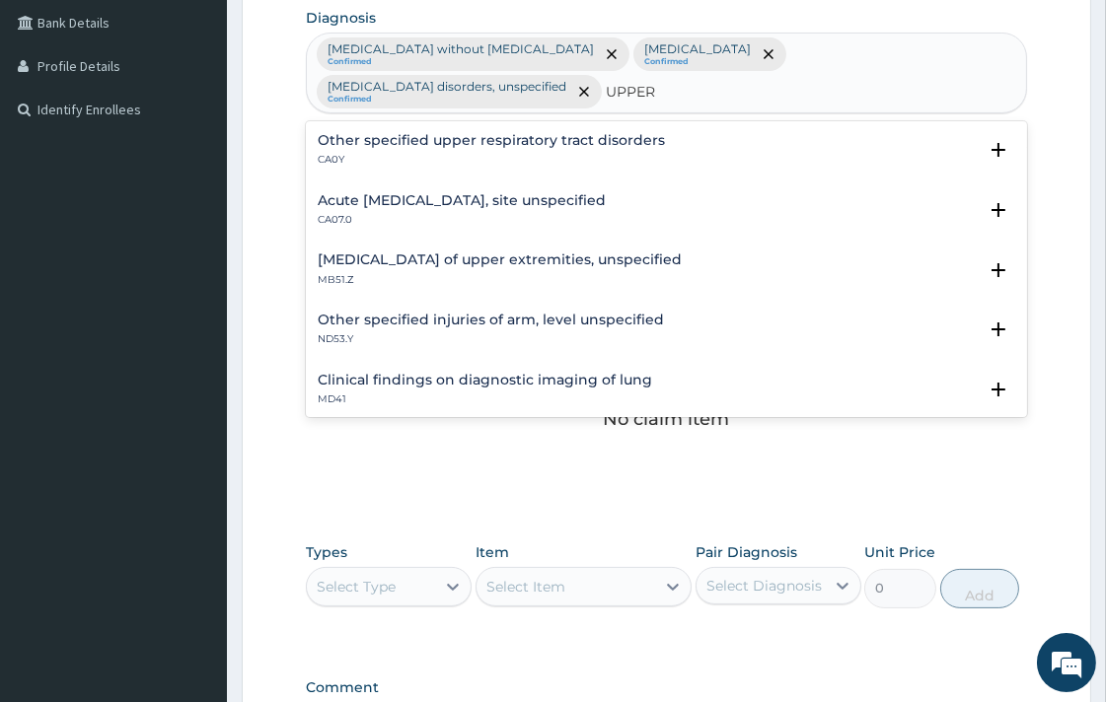
click at [555, 213] on p "CA07.0" at bounding box center [462, 220] width 288 height 14
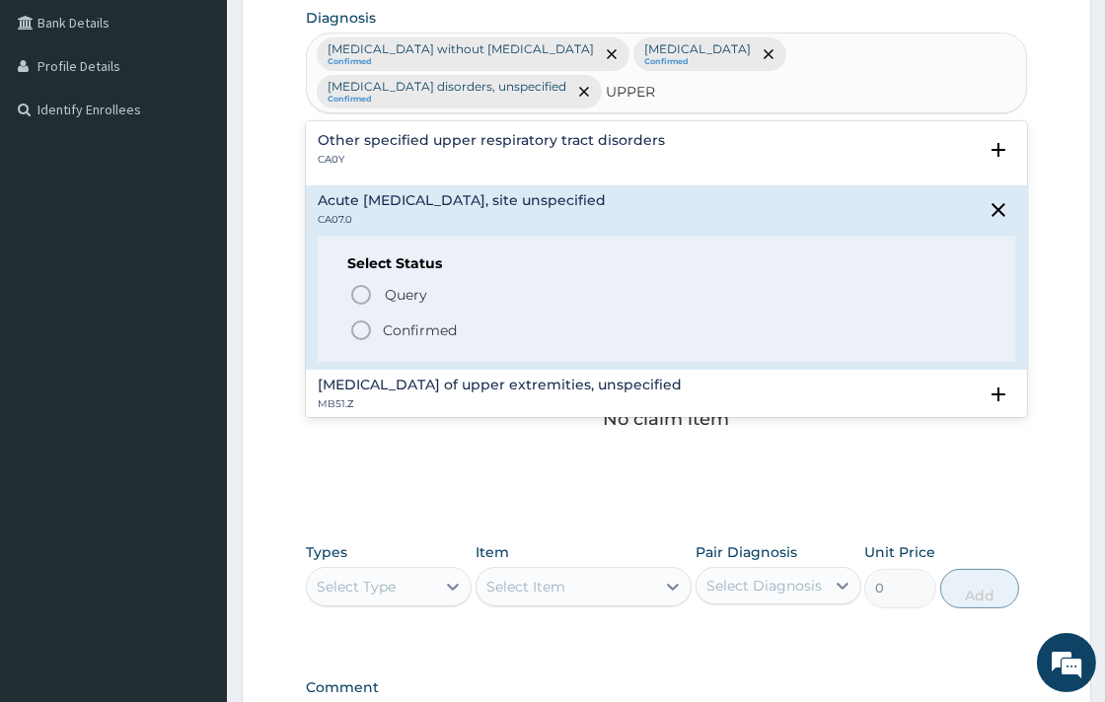
click at [361, 319] on icon "status option filled" at bounding box center [361, 331] width 24 height 24
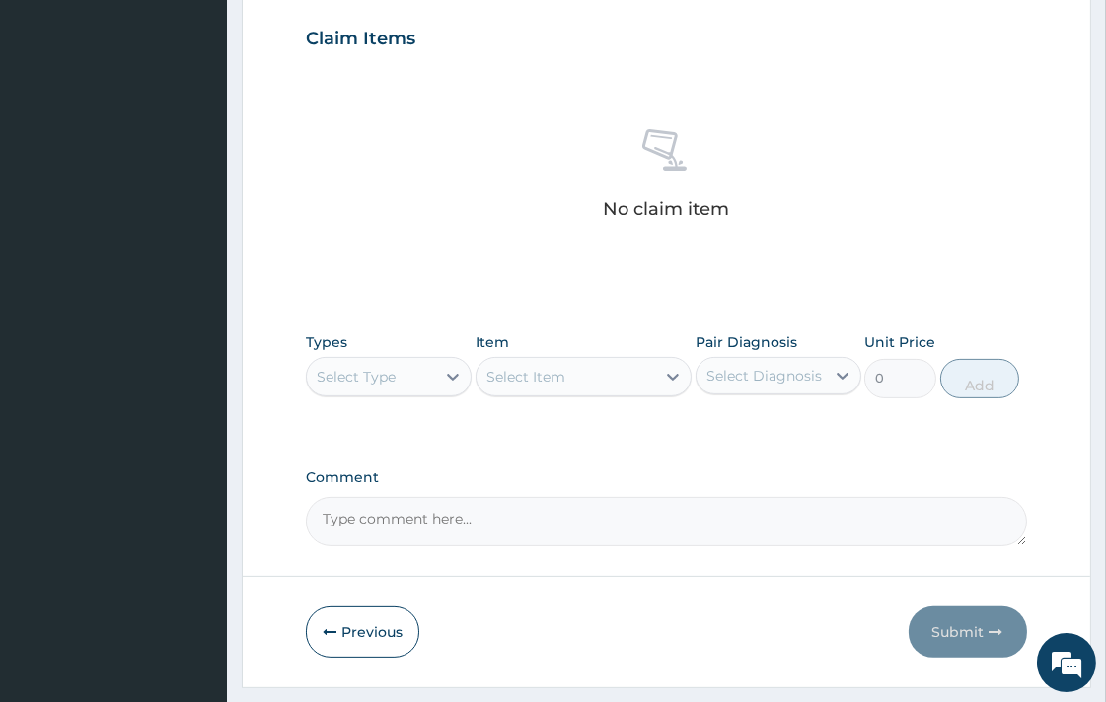
scroll to position [715, 0]
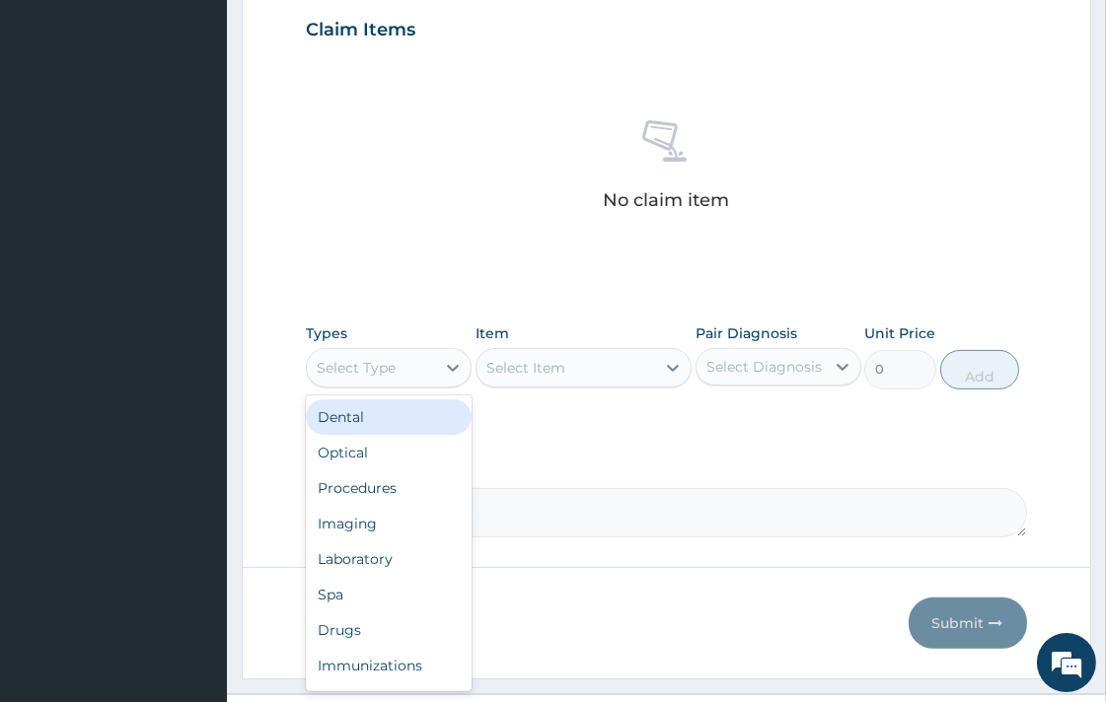
click at [362, 361] on div "Select Type" at bounding box center [356, 368] width 79 height 20
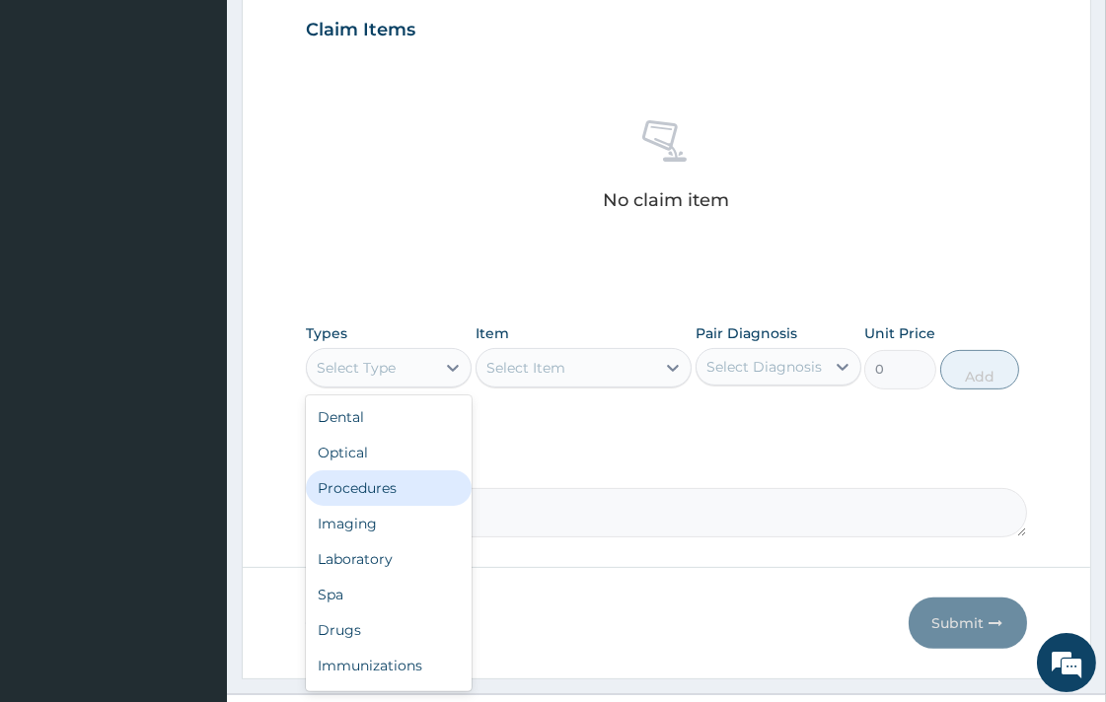
click at [379, 481] on div "Procedures" at bounding box center [389, 489] width 166 height 36
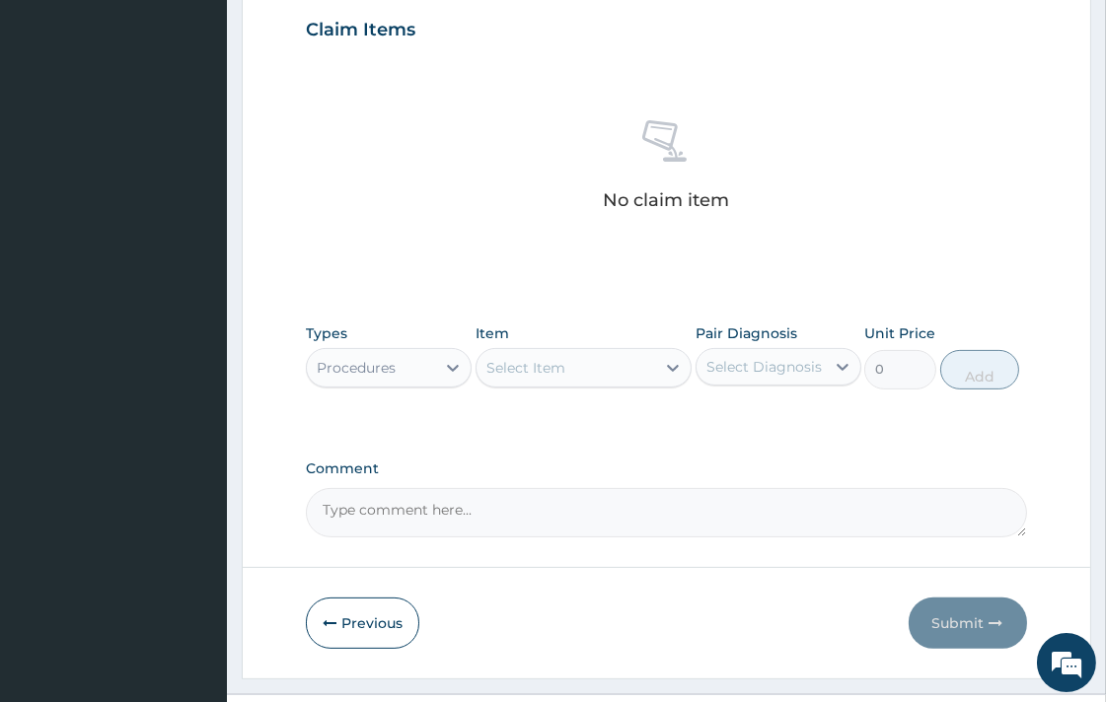
click at [531, 369] on div "Select Item" at bounding box center [525, 368] width 79 height 20
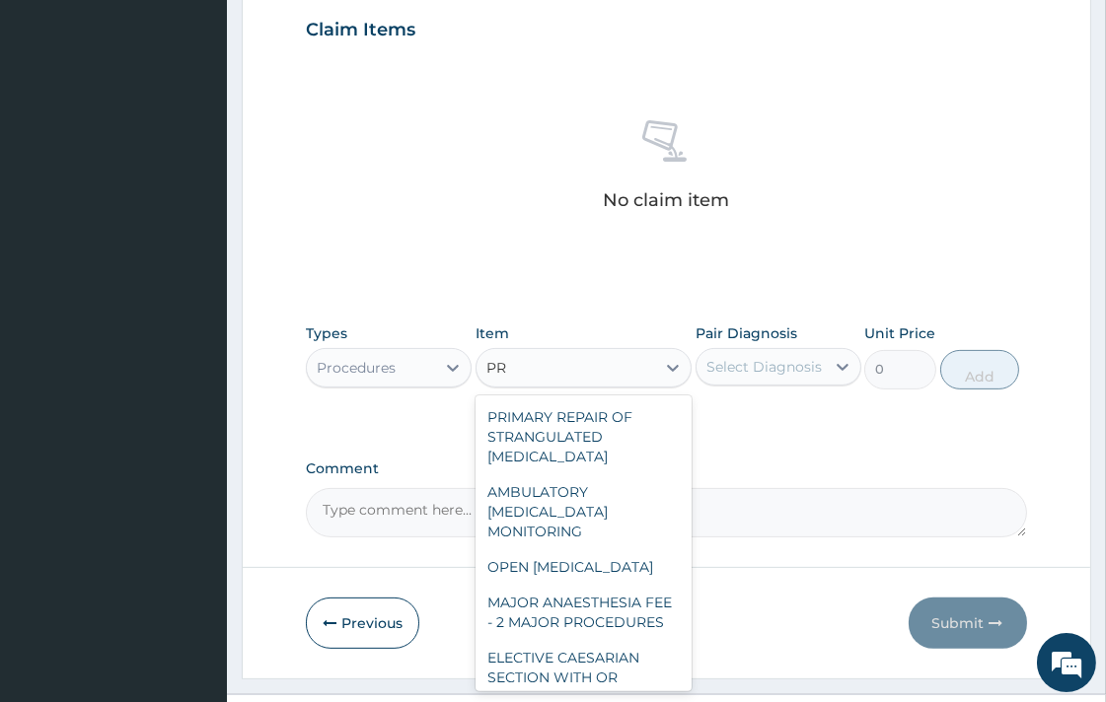
type input "P"
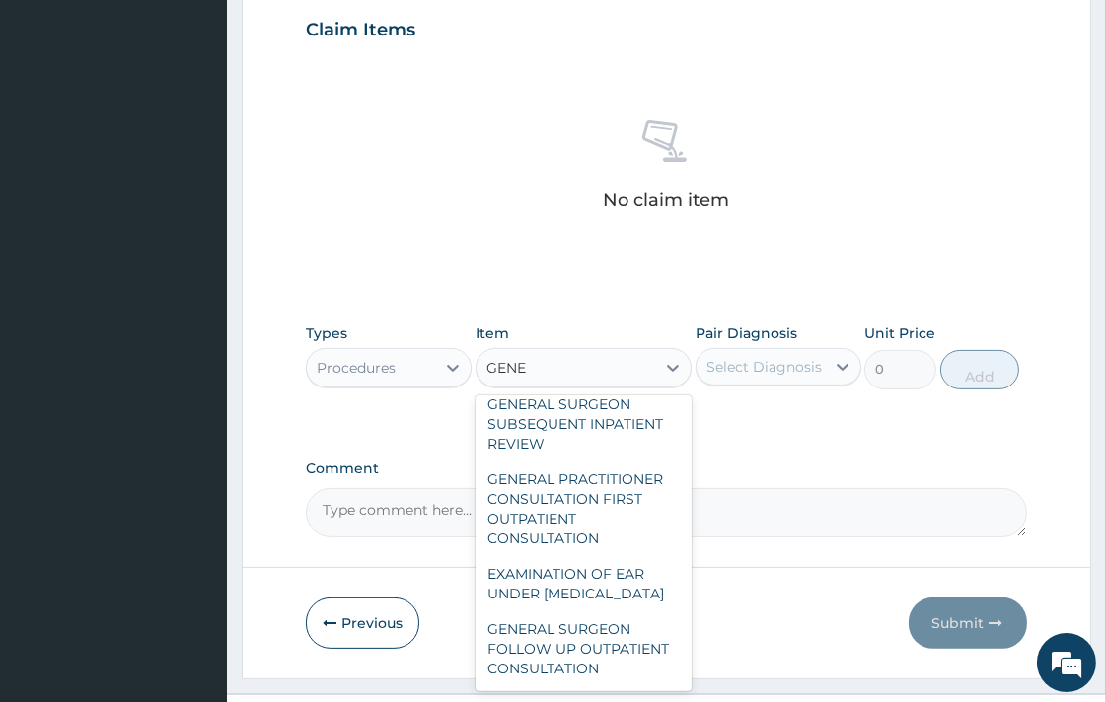
scroll to position [219, 0]
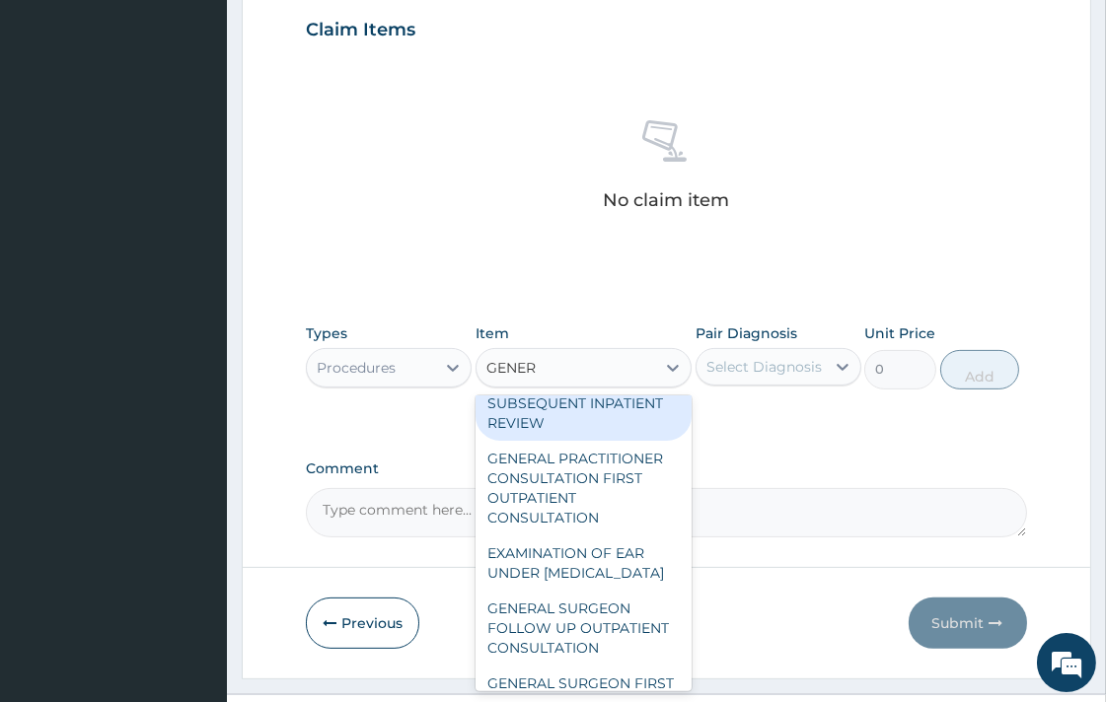
type input "GENERA"
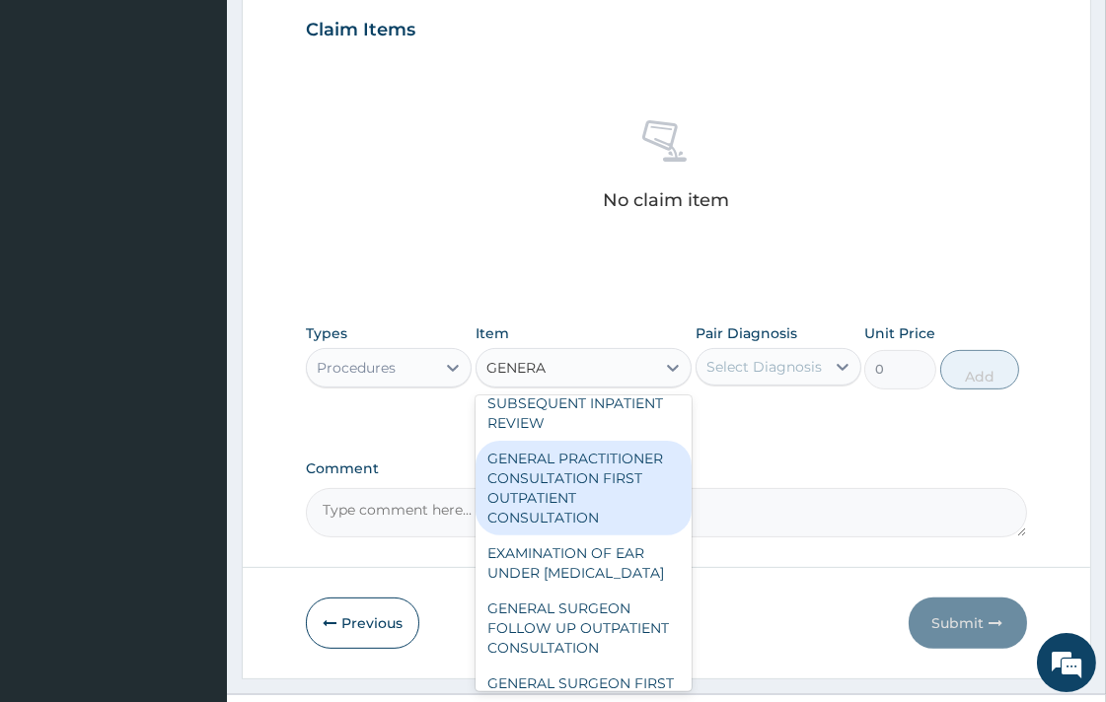
click at [554, 536] on div "GENERAL PRACTITIONER CONSULTATION FIRST OUTPATIENT CONSULTATION" at bounding box center [584, 488] width 216 height 95
type input "3547.5"
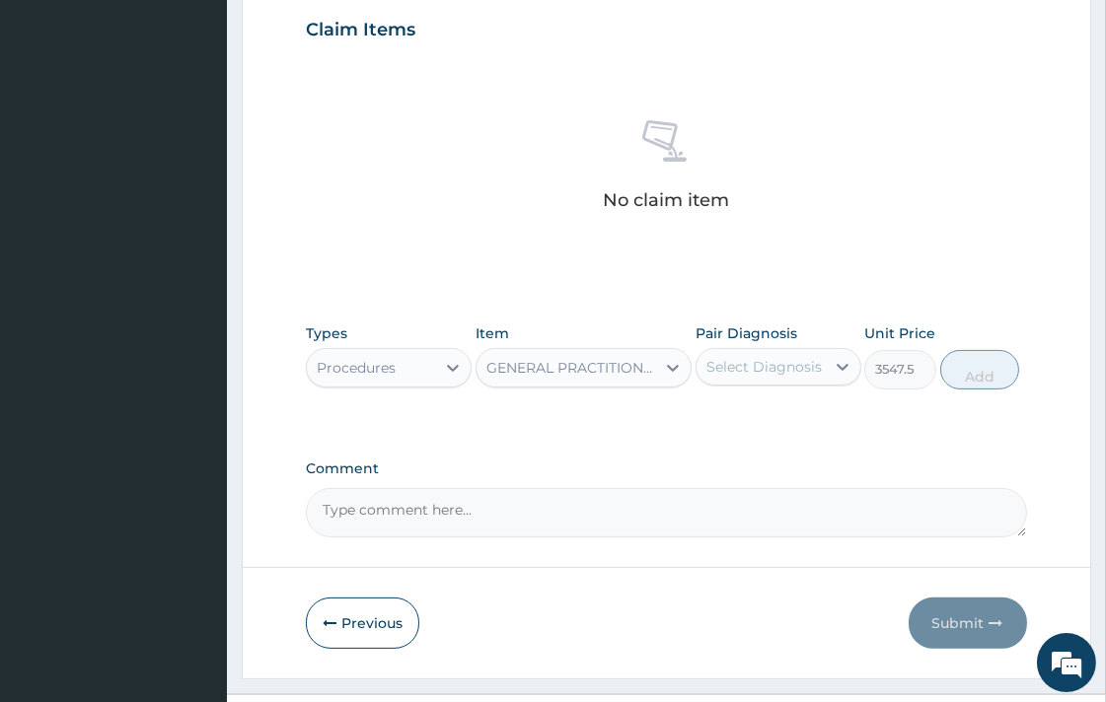
click at [743, 370] on div "Select Diagnosis" at bounding box center [763, 367] width 115 height 20
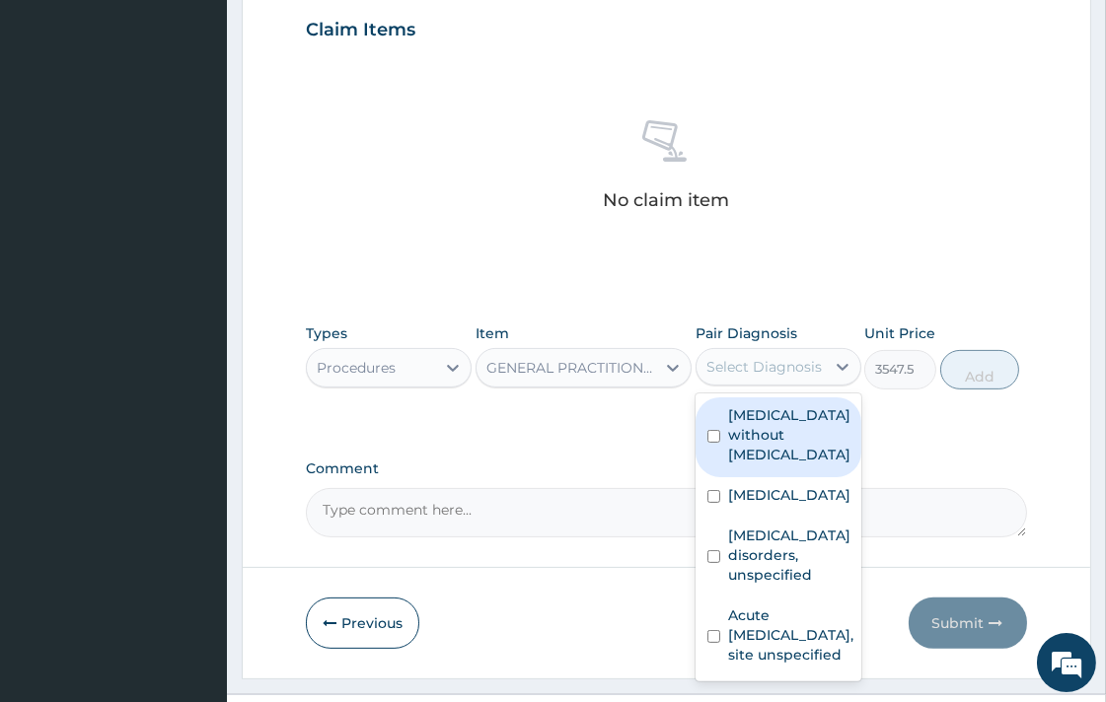
click at [711, 430] on input "checkbox" at bounding box center [713, 436] width 13 height 13
checkbox input "true"
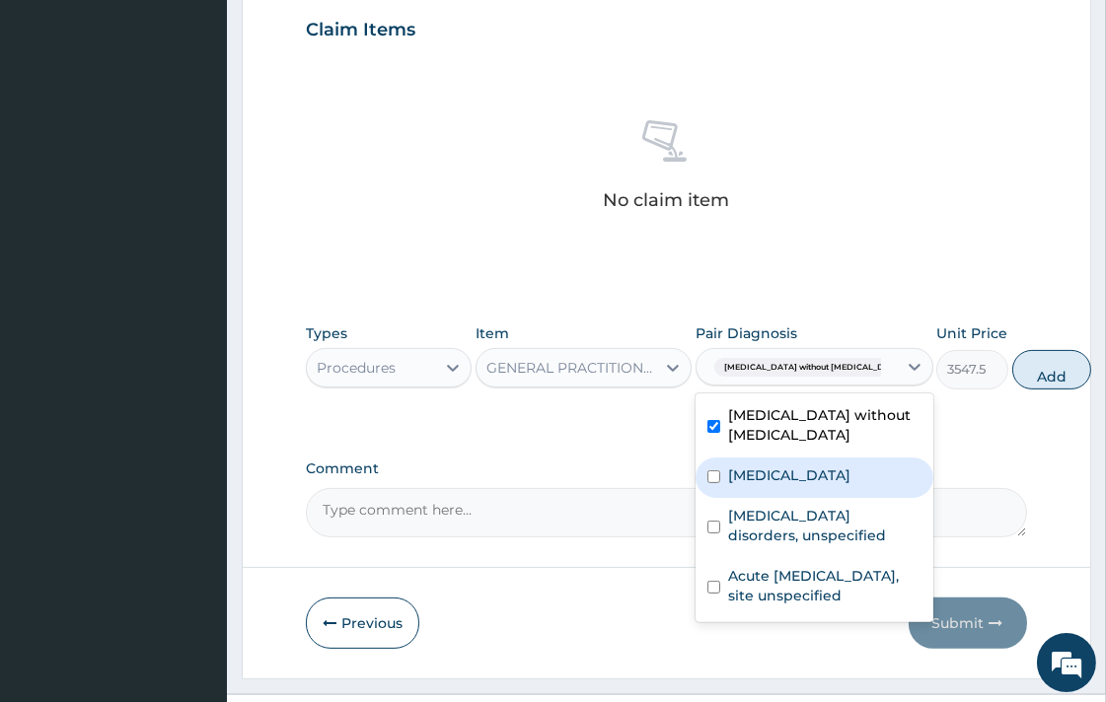
click at [713, 483] on input "checkbox" at bounding box center [713, 477] width 13 height 13
checkbox input "true"
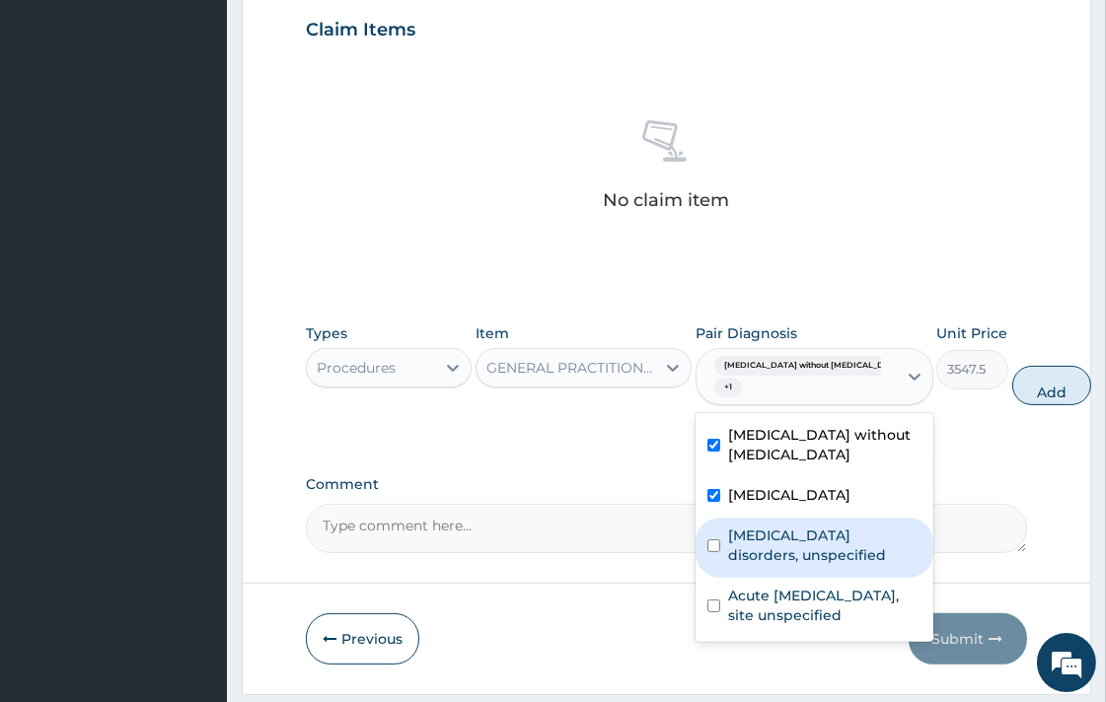
click at [712, 553] on input "checkbox" at bounding box center [713, 546] width 13 height 13
checkbox input "true"
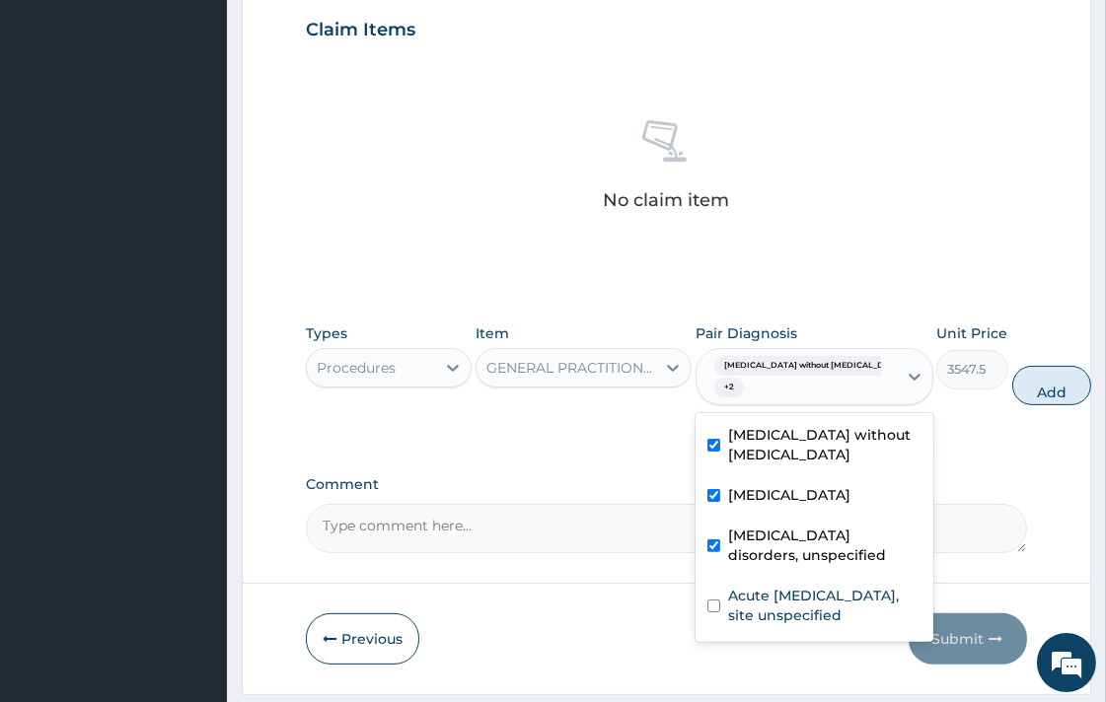
scroll to position [12, 0]
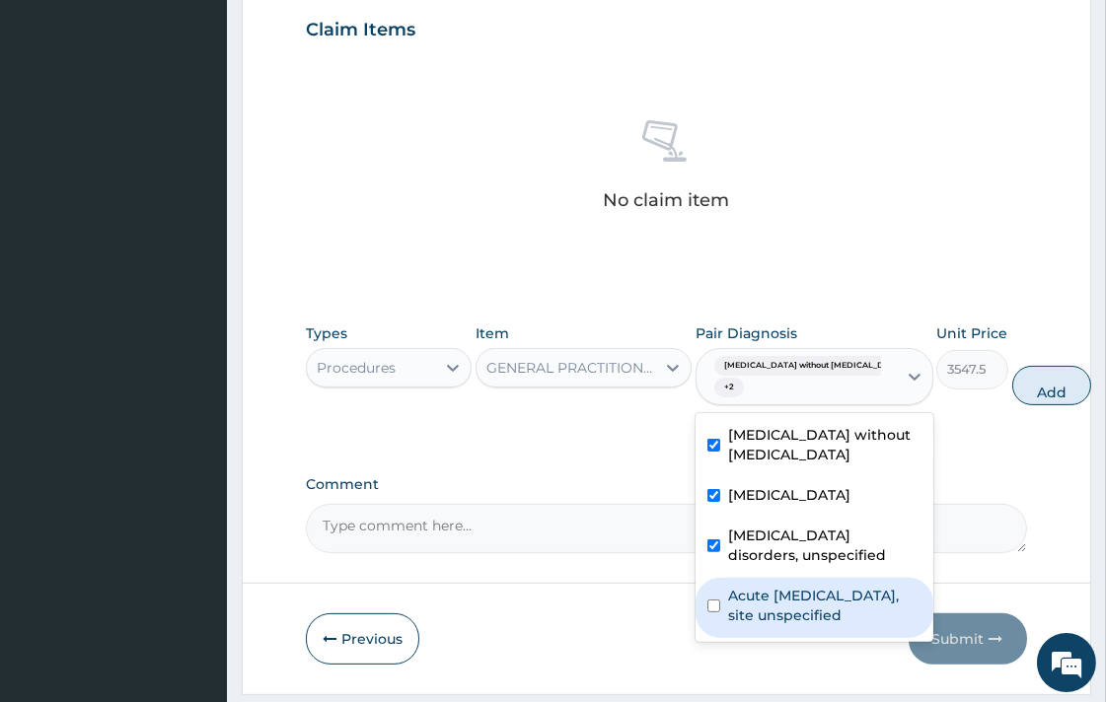
click at [715, 613] on input "checkbox" at bounding box center [713, 606] width 13 height 13
checkbox input "true"
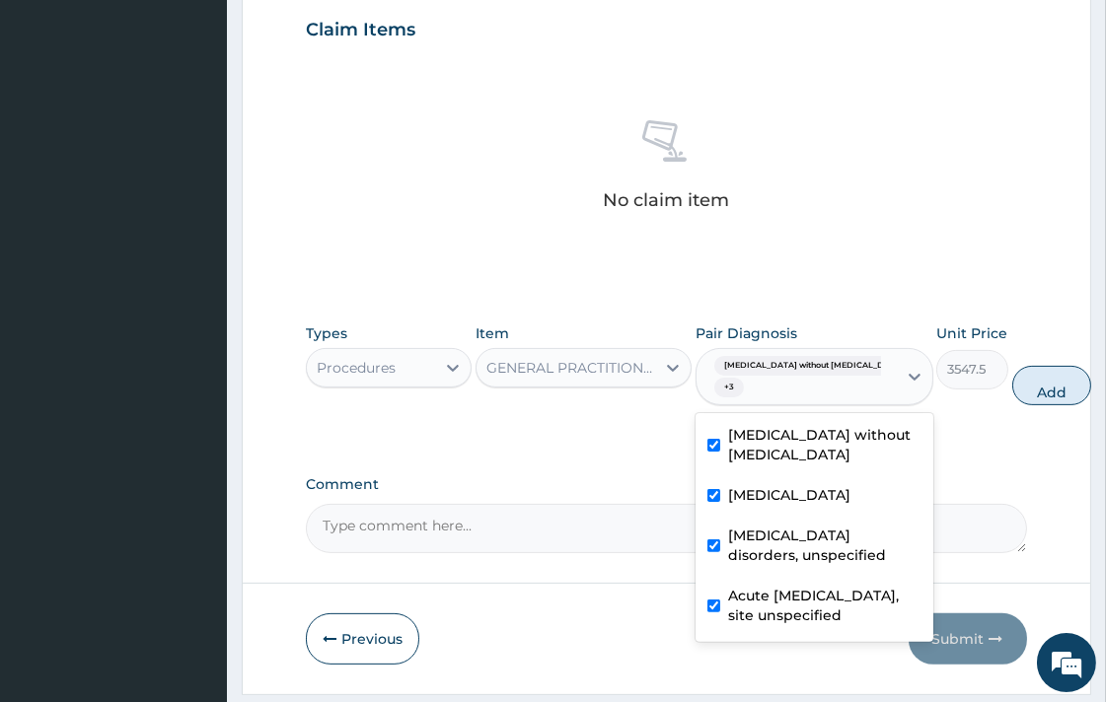
scroll to position [606, 0]
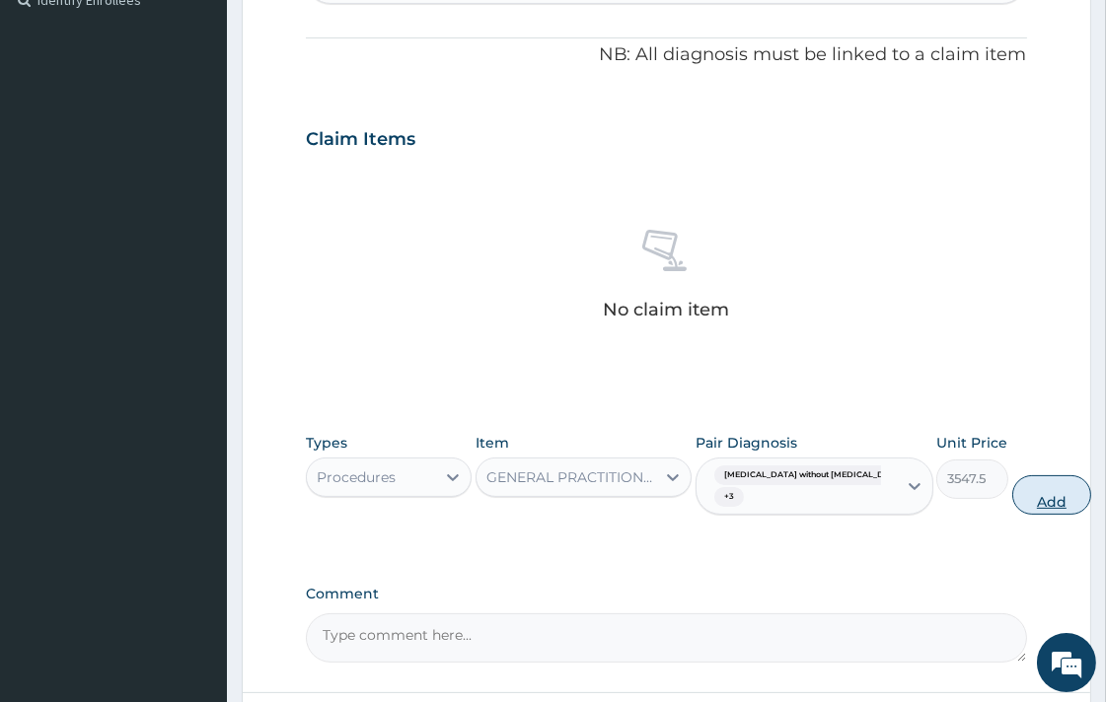
click at [1012, 503] on button "Add" at bounding box center [1051, 495] width 79 height 39
type input "0"
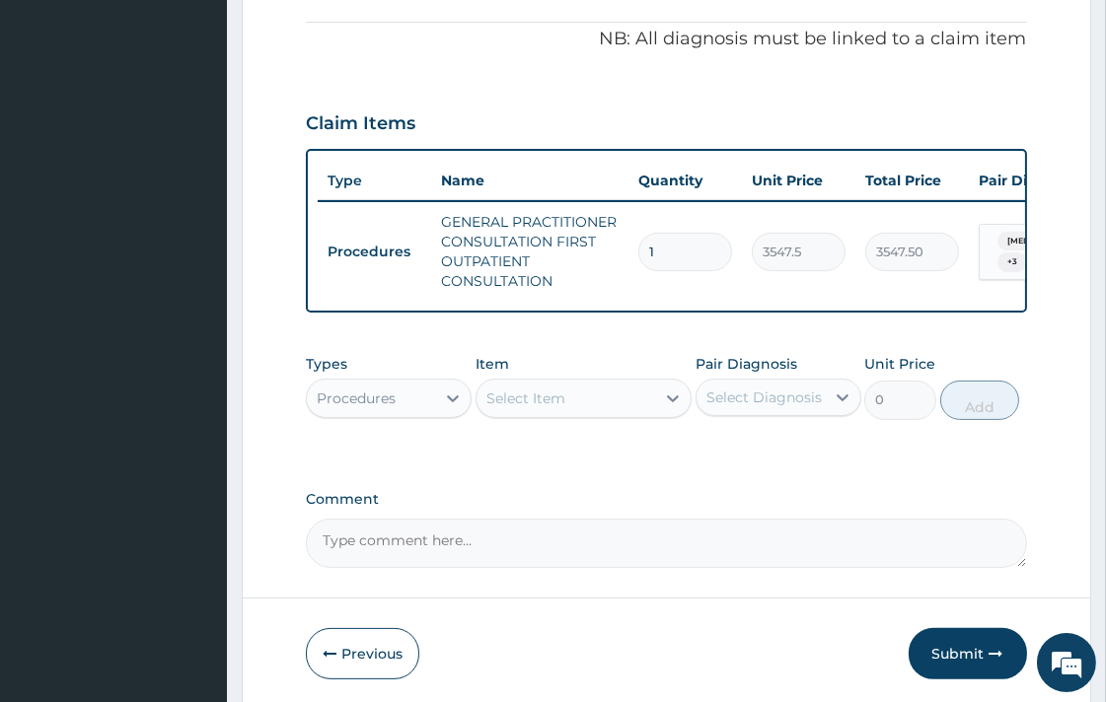
scroll to position [707, 0]
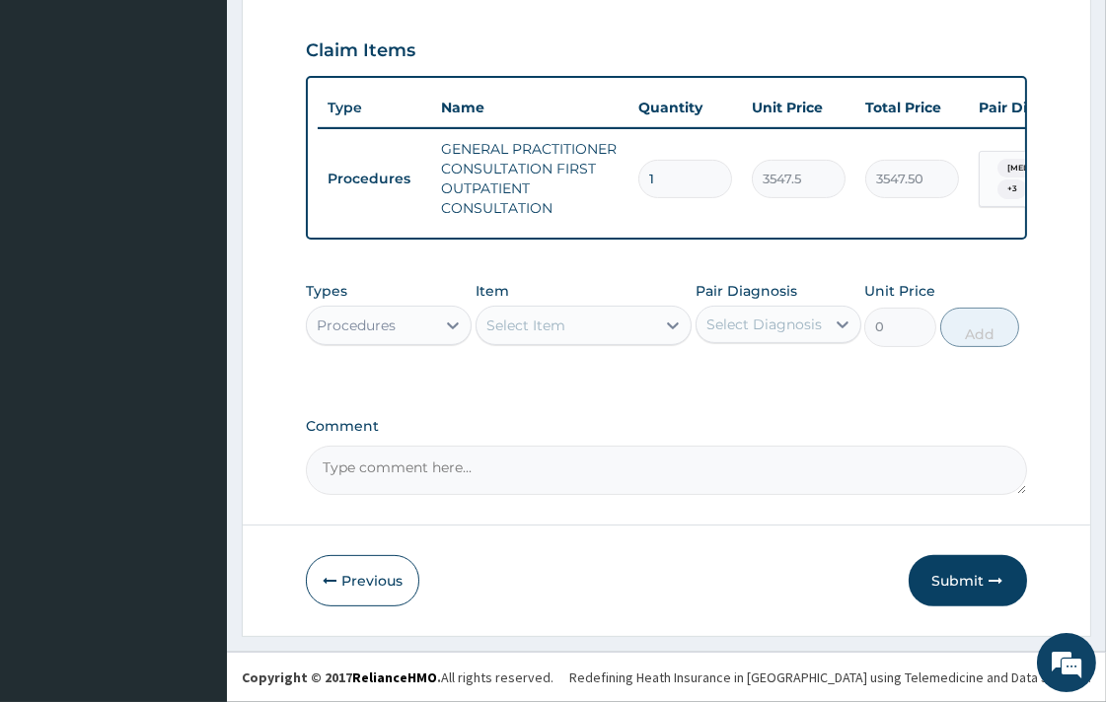
click at [959, 579] on button "Submit" at bounding box center [968, 580] width 118 height 51
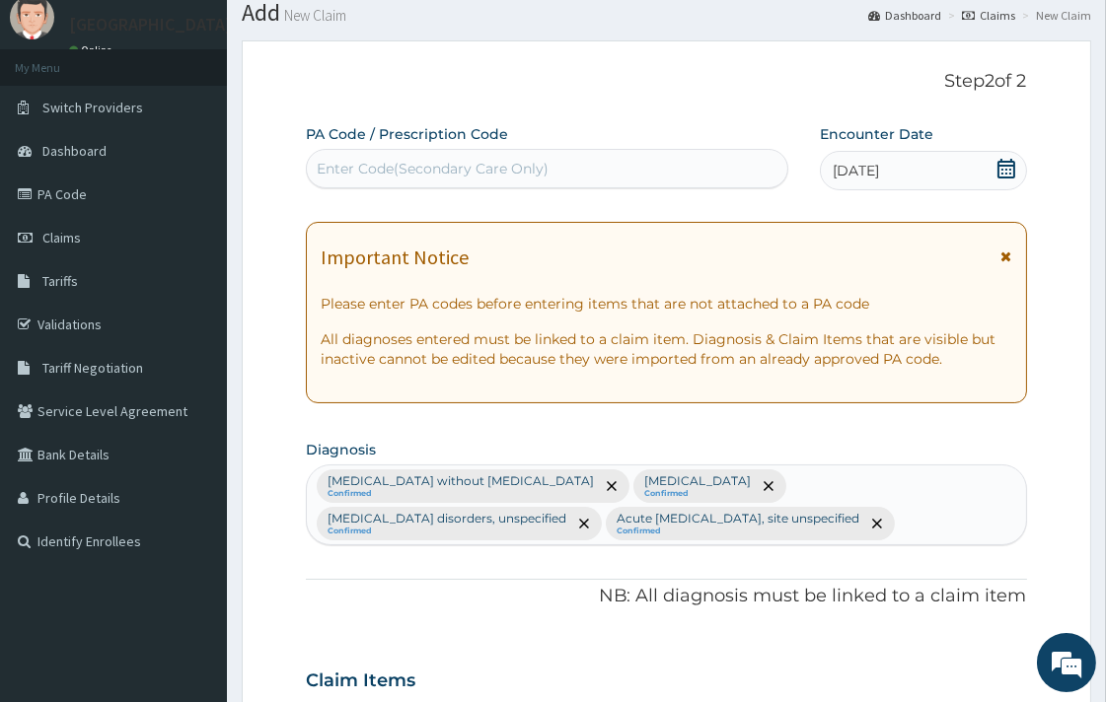
click at [959, 579] on div "Step 2 of 2 PA Code / Prescription Code Enter Code(Secondary Care Only) Encount…" at bounding box center [667, 653] width 850 height 1226
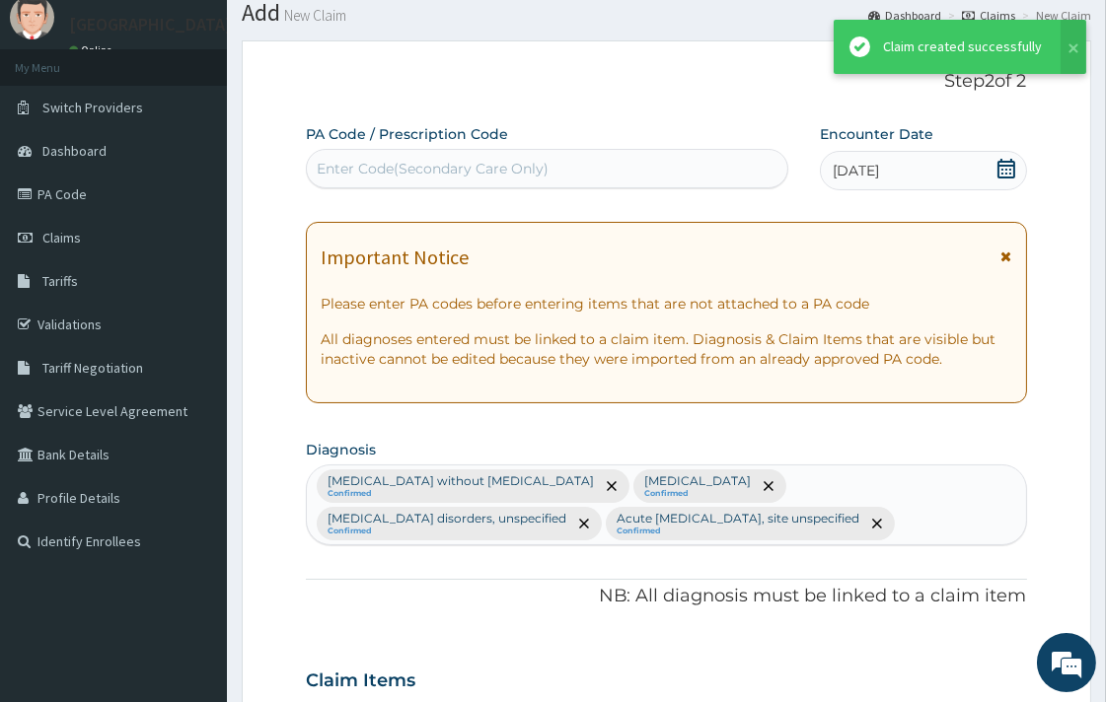
scroll to position [707, 0]
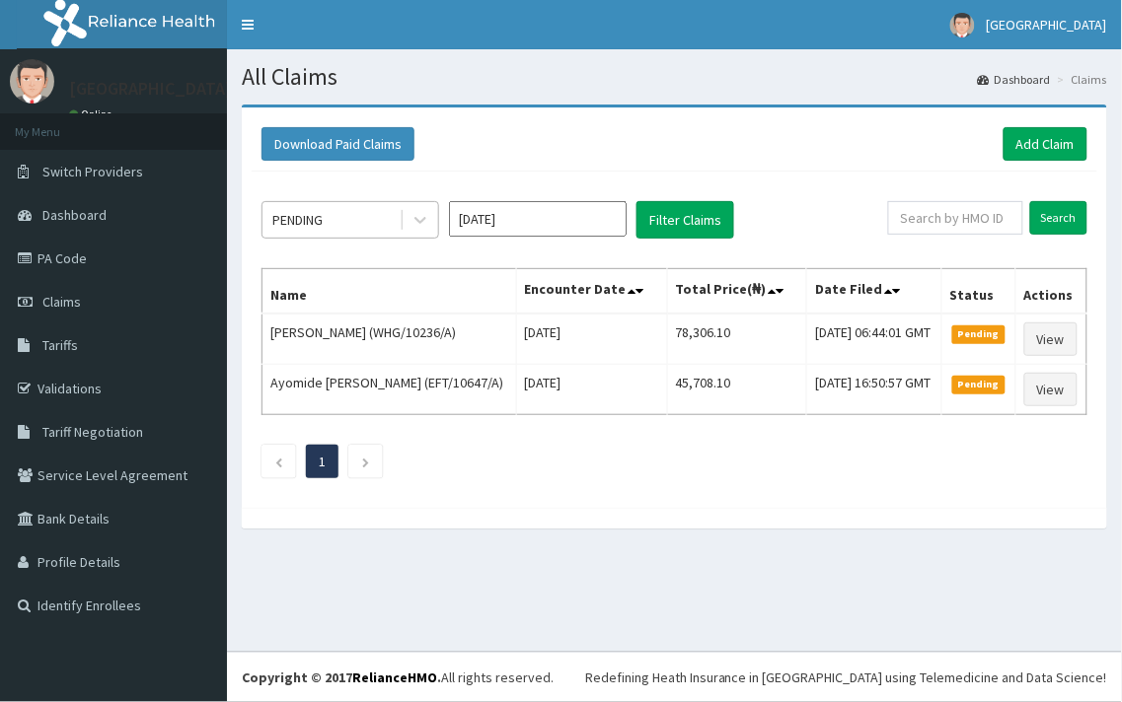
click at [392, 219] on div "PENDING" at bounding box center [330, 220] width 137 height 32
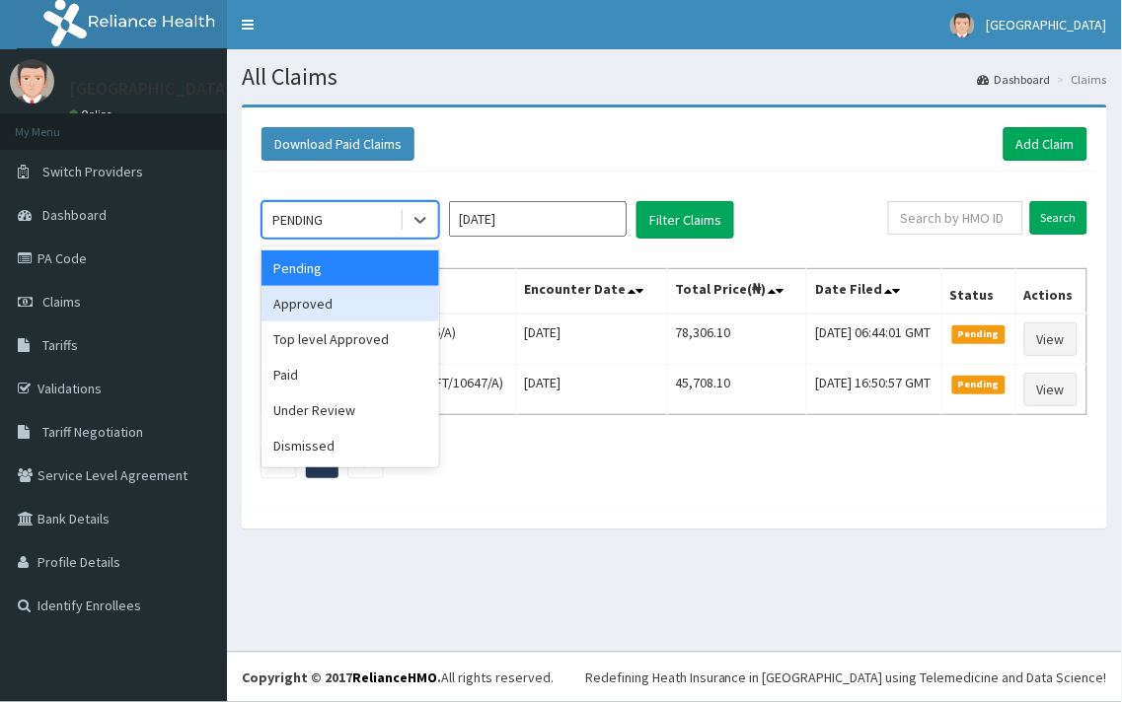
click at [348, 312] on div "Approved" at bounding box center [350, 304] width 178 height 36
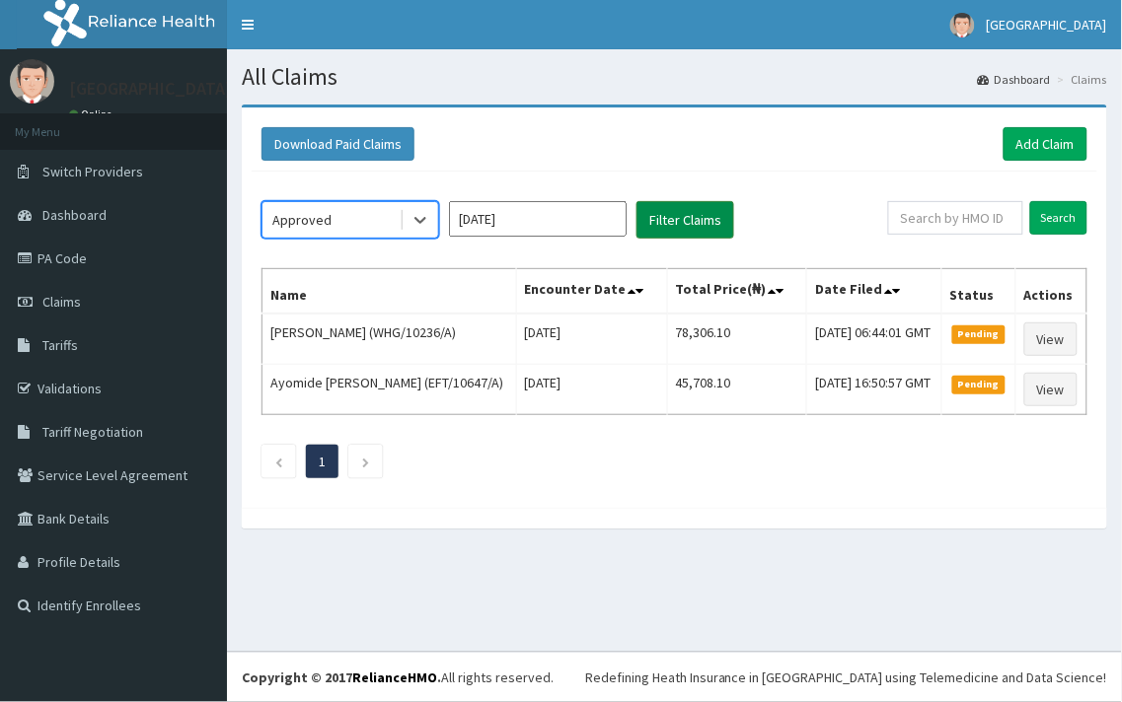
click at [676, 215] on button "Filter Claims" at bounding box center [685, 219] width 98 height 37
